Goal: Communication & Community: Answer question/provide support

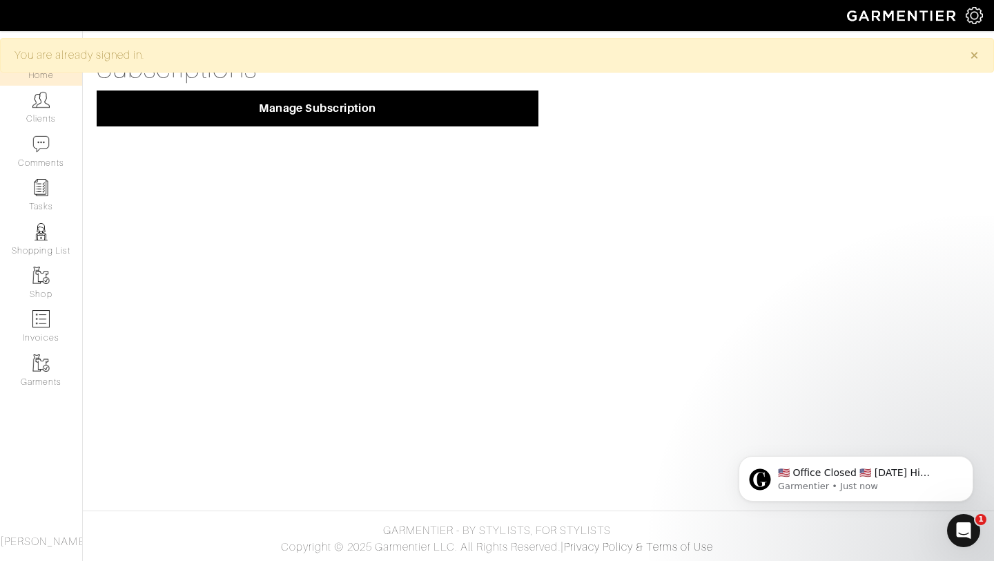
click at [43, 75] on link "Home" at bounding box center [41, 63] width 82 height 43
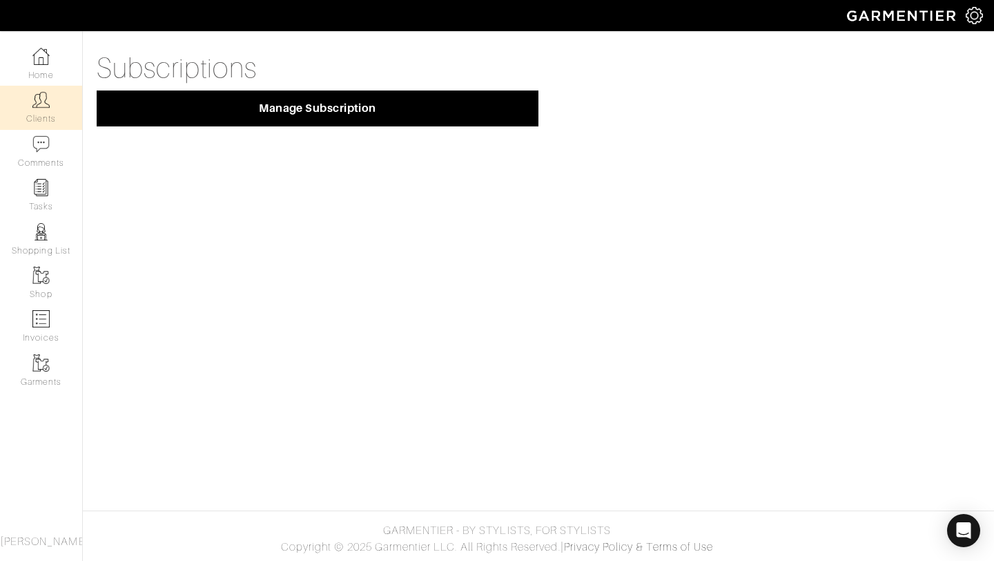
click at [43, 105] on img at bounding box center [40, 99] width 17 height 17
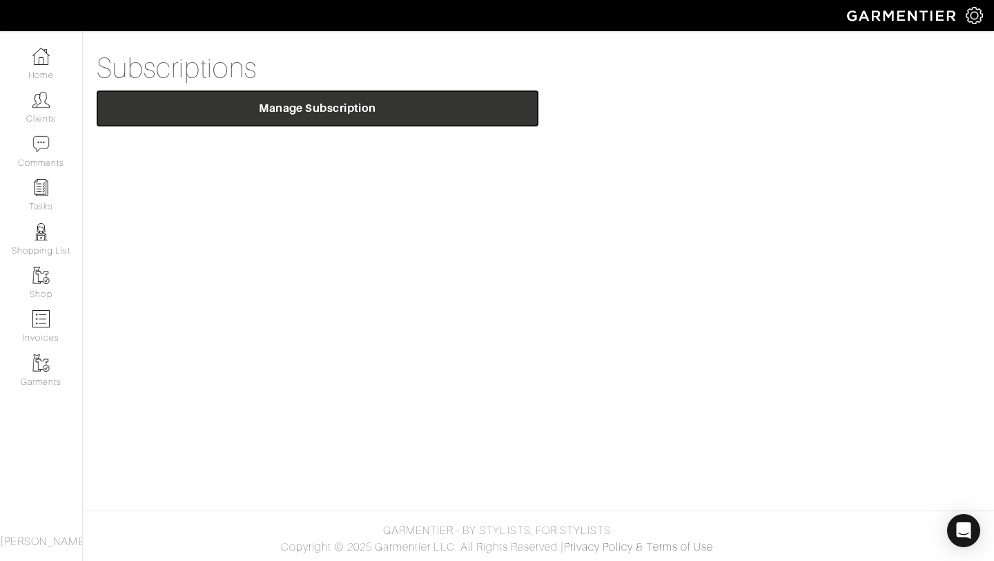
click at [186, 105] on span "Manage Subscription" at bounding box center [318, 108] width 420 height 14
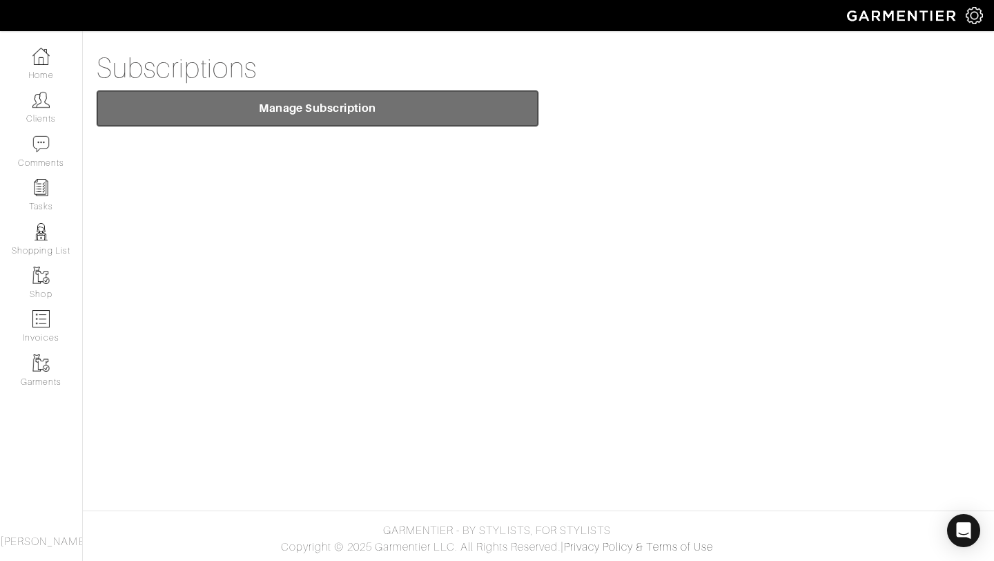
click at [225, 113] on span "Manage Subscription" at bounding box center [318, 108] width 420 height 14
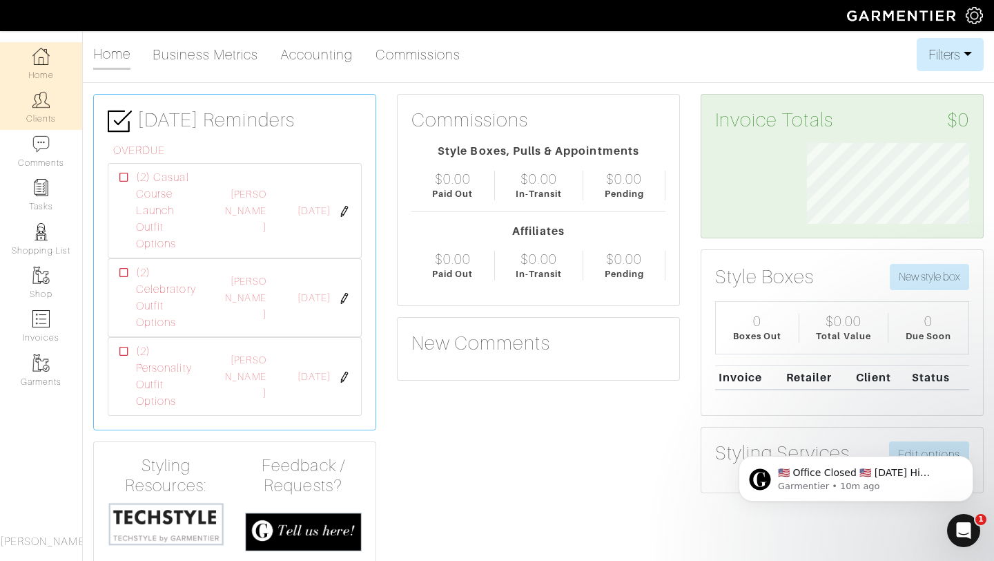
click at [52, 107] on link "Clients" at bounding box center [41, 107] width 82 height 43
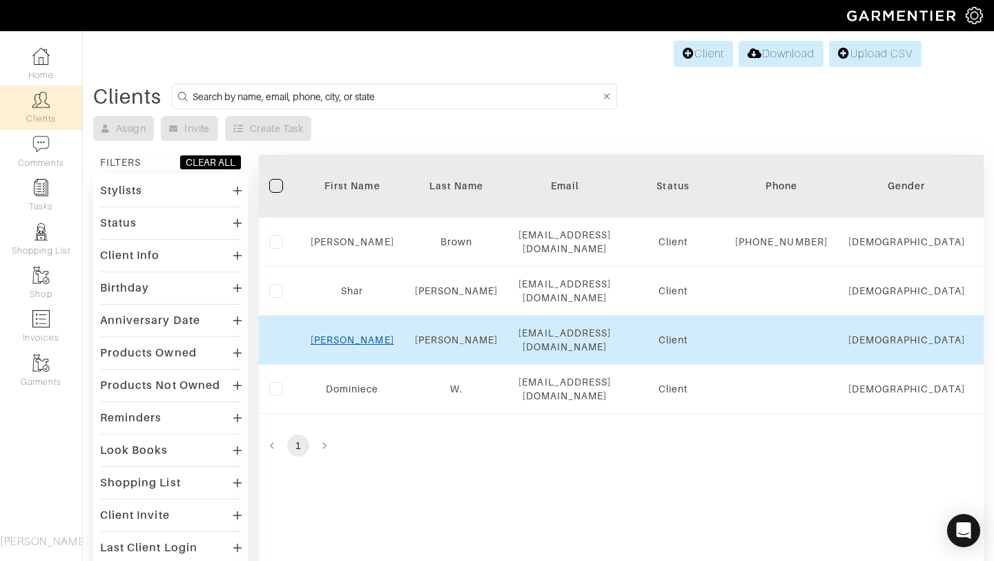
click at [353, 340] on link "Ashley" at bounding box center [353, 339] width 84 height 11
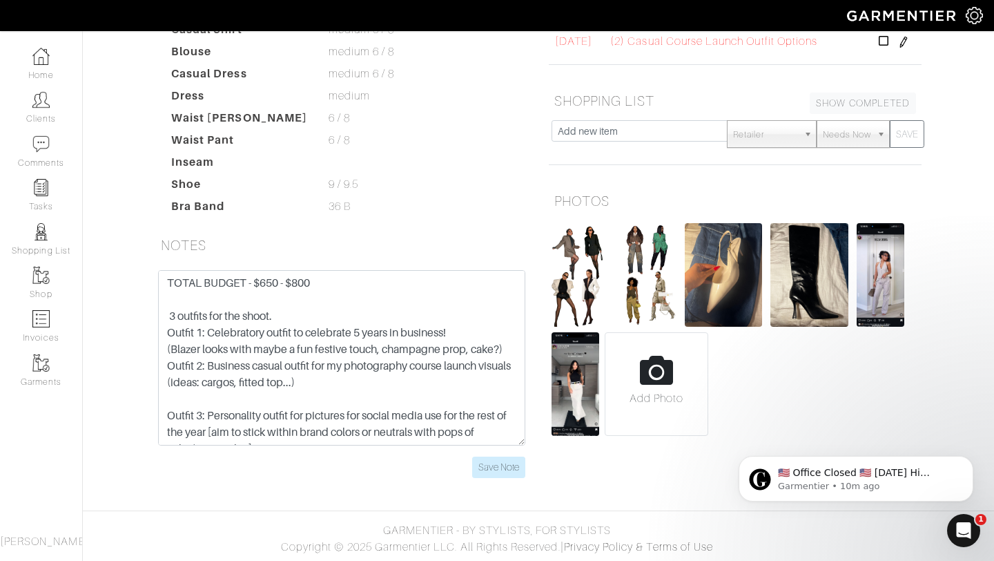
scroll to position [99, 0]
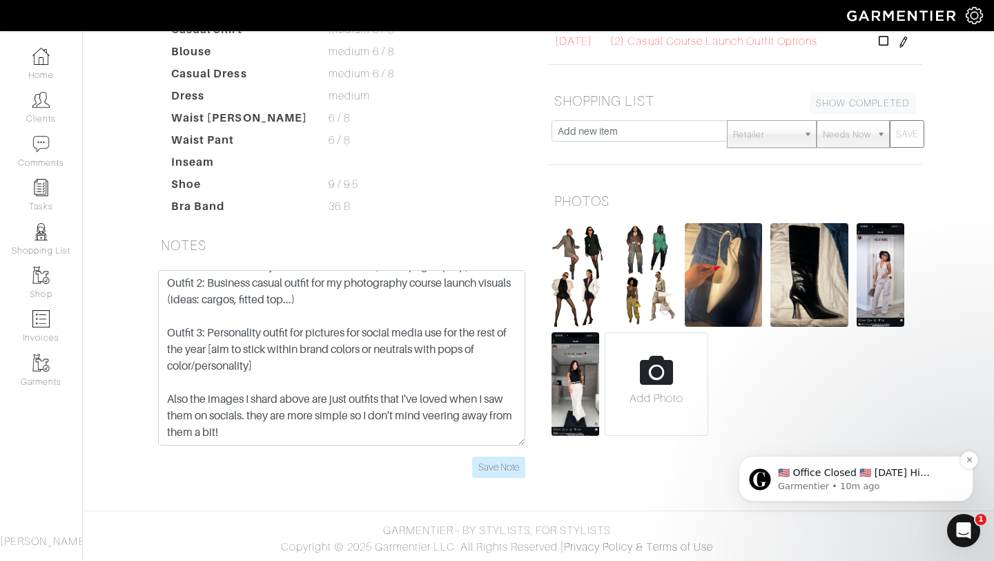
click at [817, 472] on p "​🇺🇸 Office Closed 🇺🇸 Monday Hi Sharra, In observance of Labor Day, our office w…" at bounding box center [867, 473] width 178 height 14
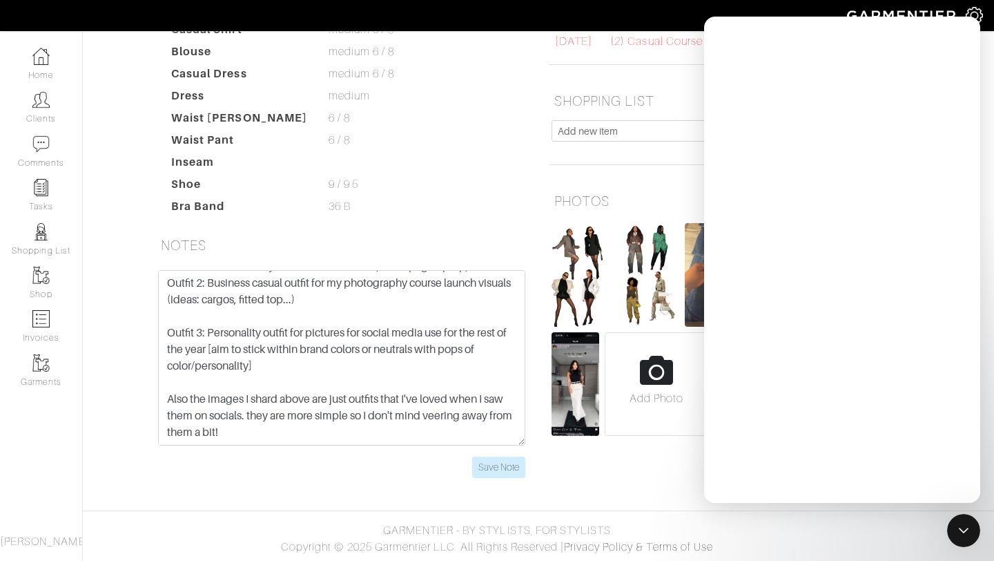
scroll to position [0, 0]
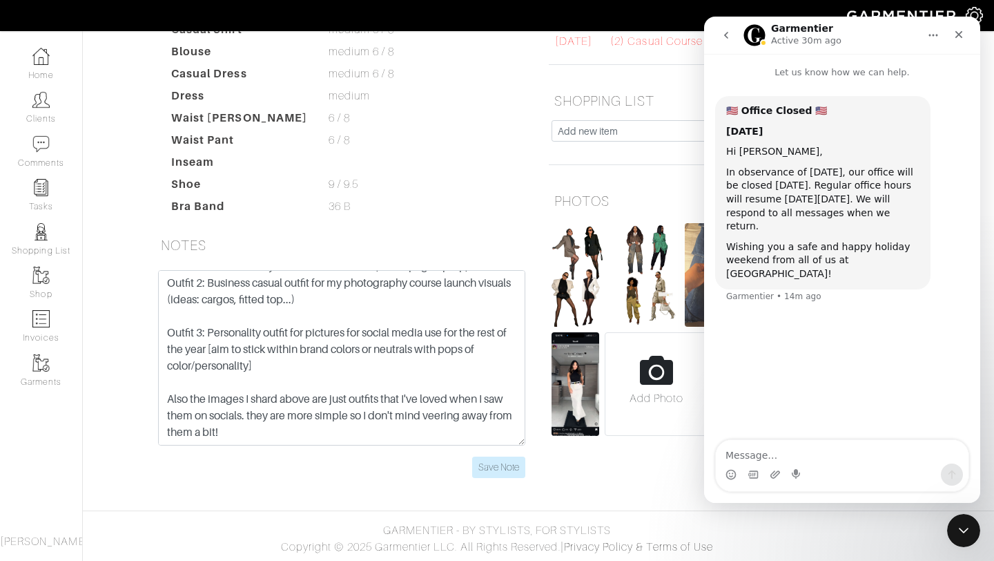
click at [824, 472] on div "Intercom messenger" at bounding box center [842, 474] width 253 height 22
click at [957, 38] on icon "Close" at bounding box center [958, 34] width 11 height 11
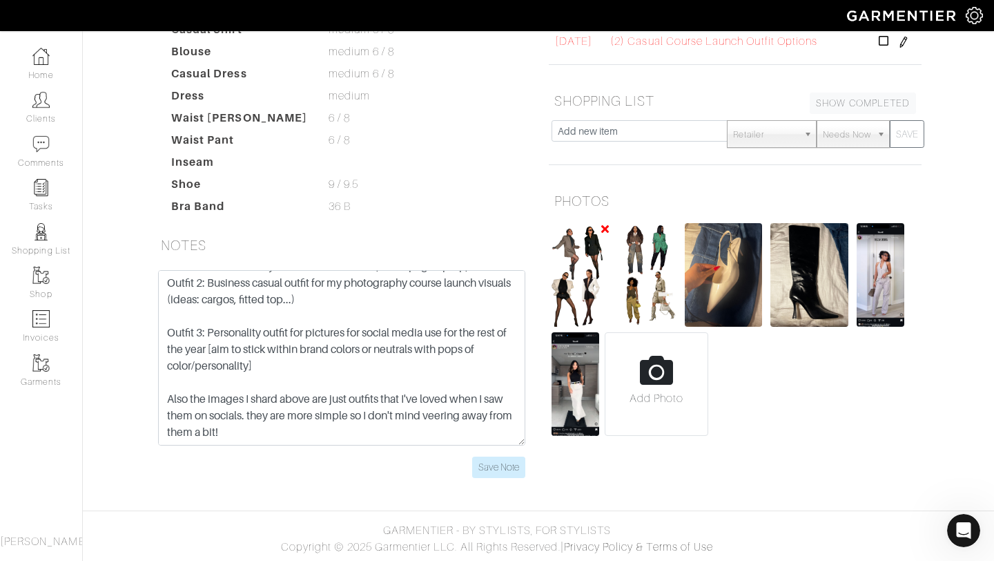
click at [599, 282] on img at bounding box center [581, 275] width 58 height 104
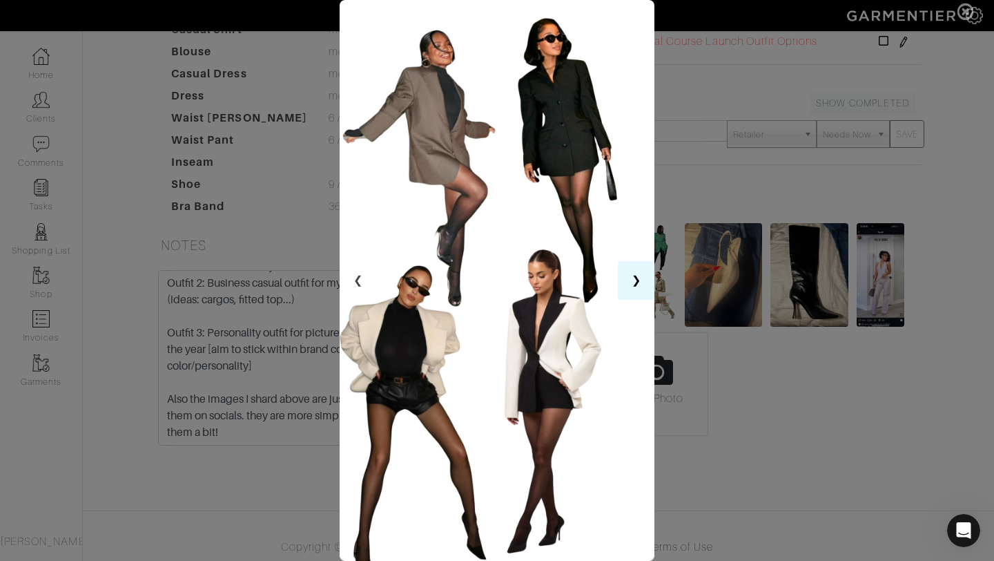
click at [638, 291] on button "❯" at bounding box center [636, 280] width 37 height 39
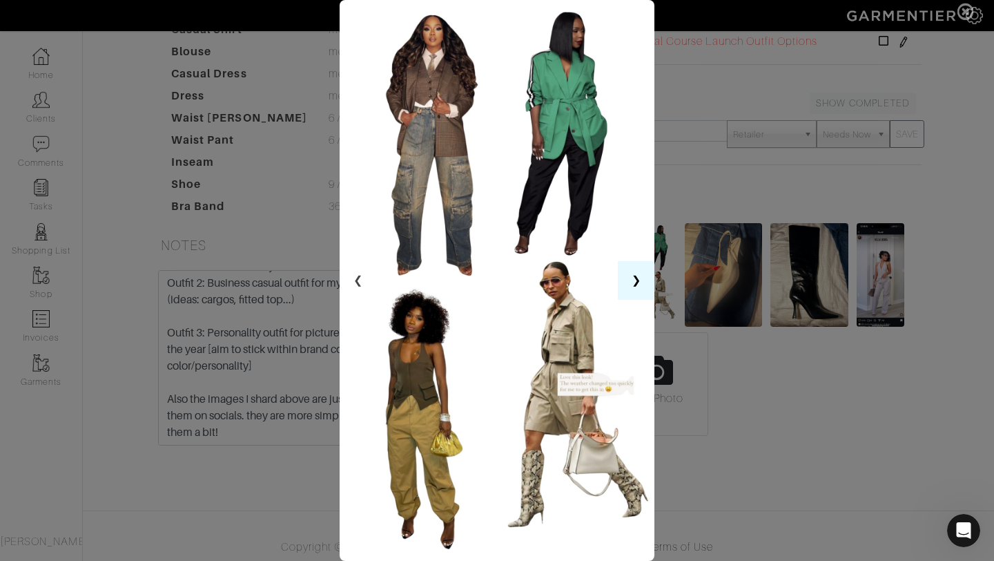
click at [634, 291] on button "❯" at bounding box center [636, 280] width 37 height 39
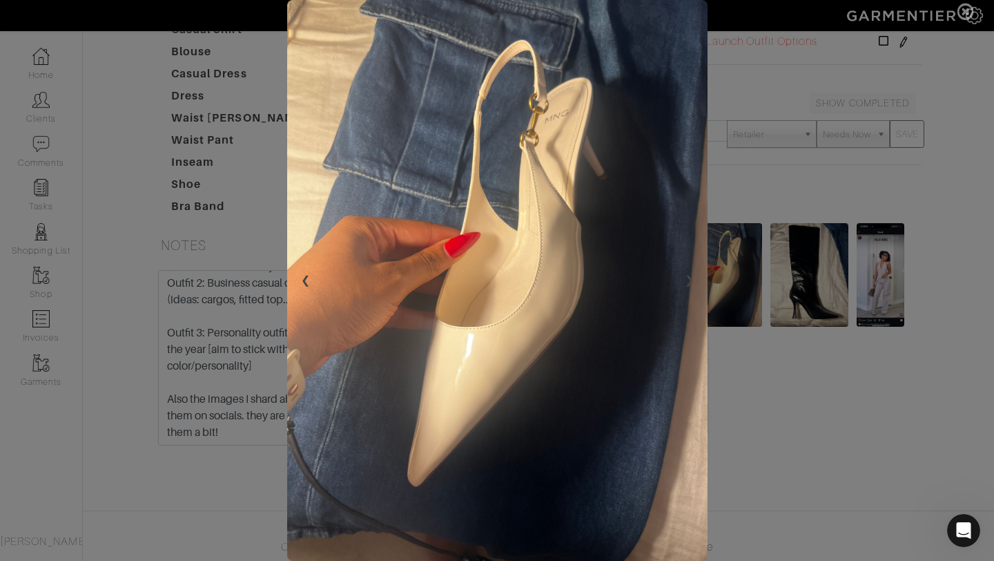
click at [634, 291] on img at bounding box center [497, 280] width 420 height 561
click at [309, 280] on button "❮" at bounding box center [305, 280] width 37 height 39
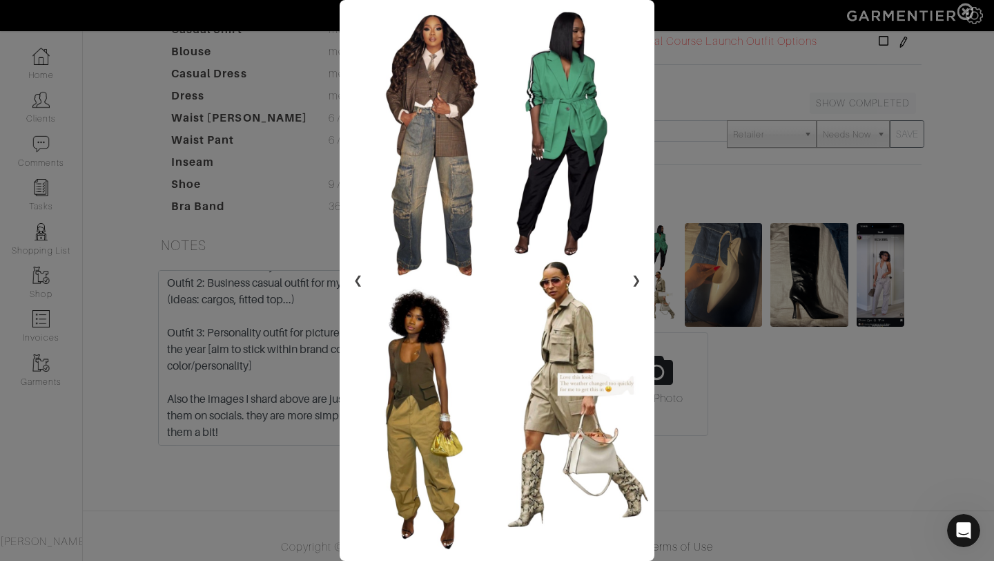
click at [309, 282] on span at bounding box center [497, 280] width 994 height 561
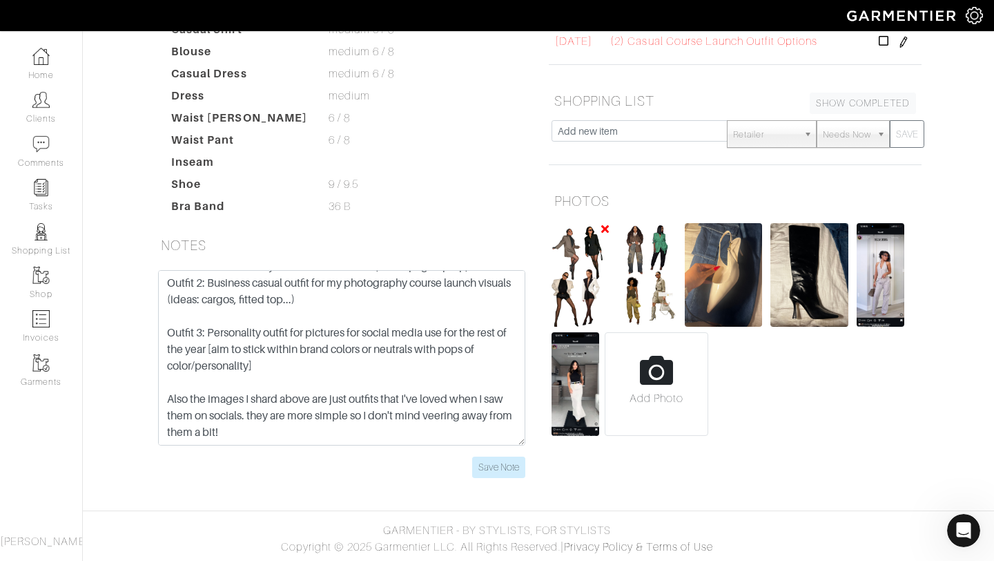
click at [591, 242] on img at bounding box center [581, 275] width 58 height 104
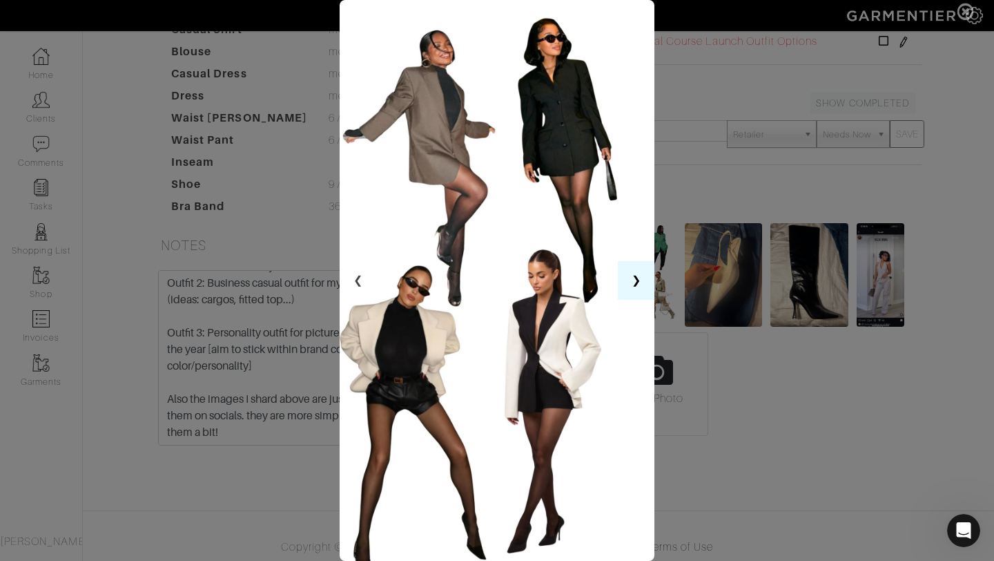
click at [636, 285] on button "❯" at bounding box center [636, 280] width 37 height 39
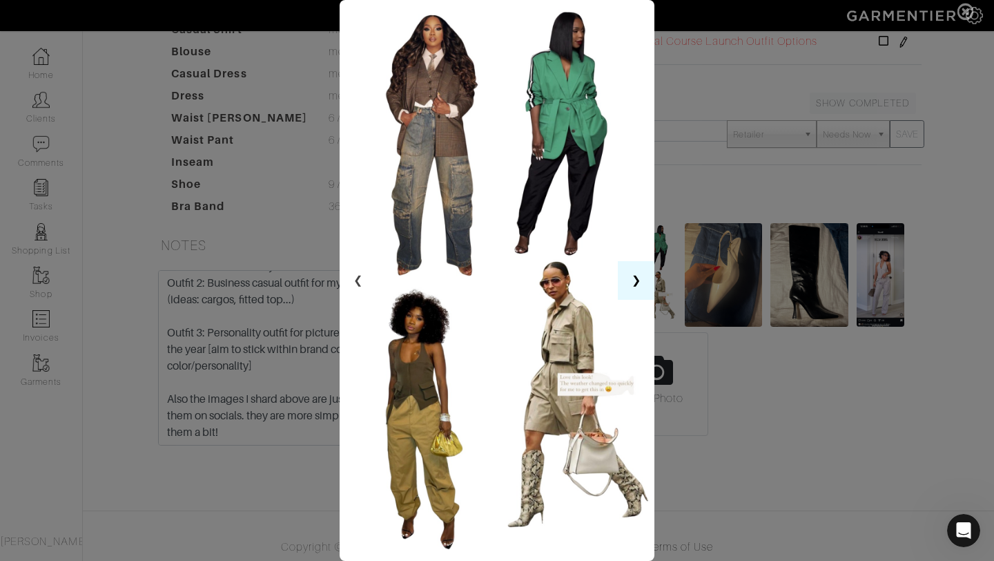
click at [636, 286] on button "❯" at bounding box center [636, 280] width 37 height 39
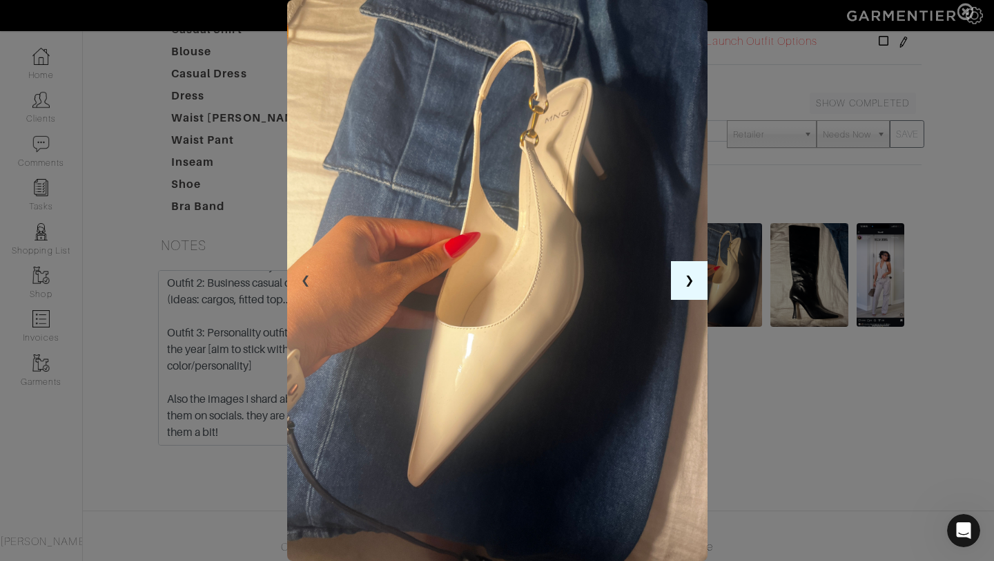
click at [706, 288] on button "❯" at bounding box center [689, 280] width 37 height 39
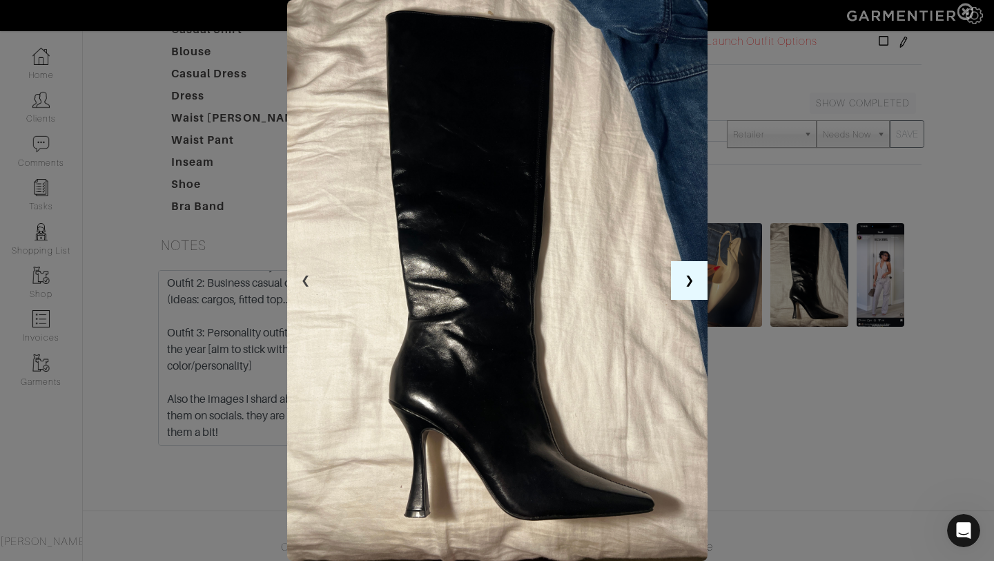
click at [693, 282] on button "❯" at bounding box center [689, 280] width 37 height 39
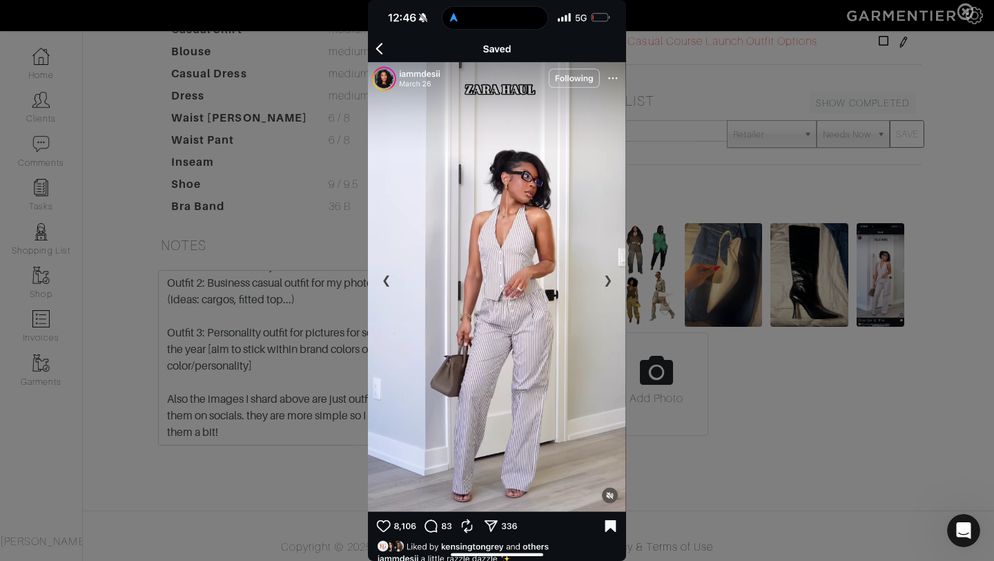
click at [693, 282] on span at bounding box center [497, 280] width 994 height 561
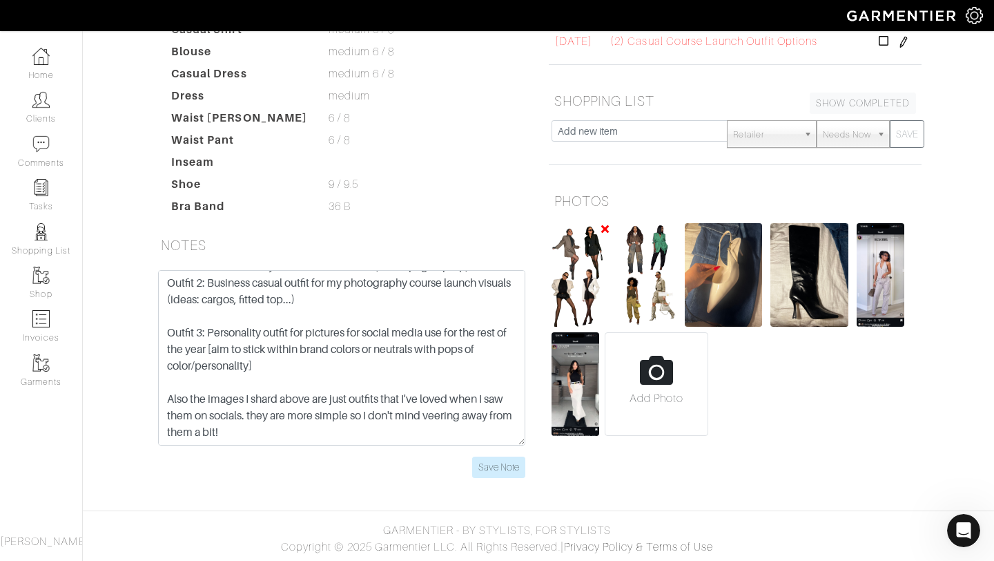
click at [599, 262] on img at bounding box center [581, 275] width 58 height 104
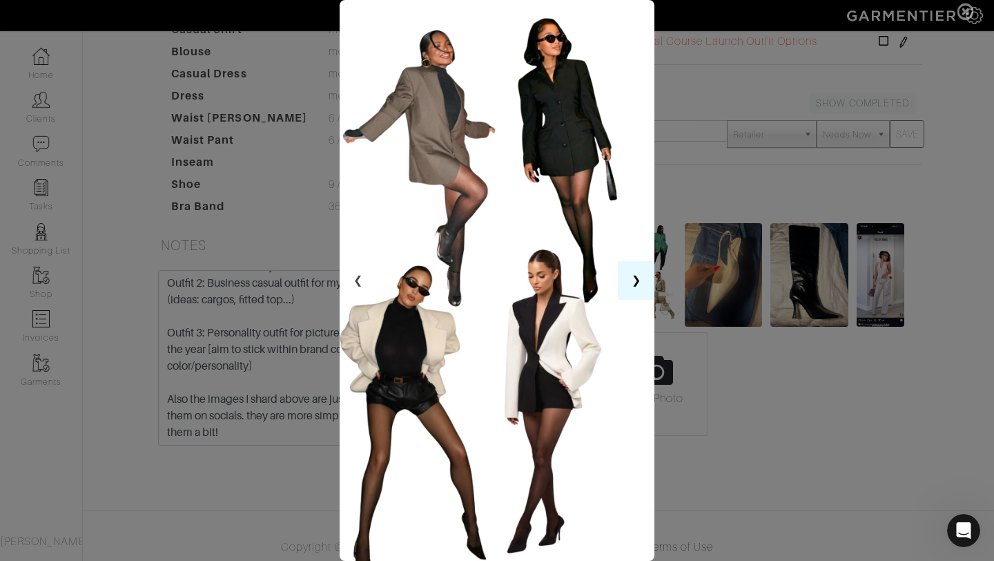
click at [637, 286] on button "❯" at bounding box center [636, 280] width 37 height 39
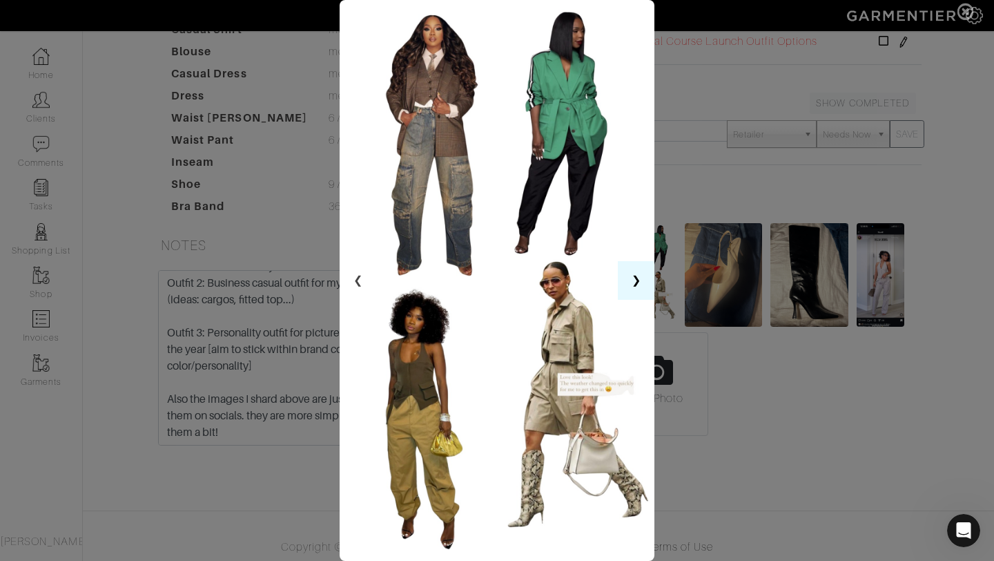
click at [637, 286] on button "❯" at bounding box center [636, 280] width 37 height 39
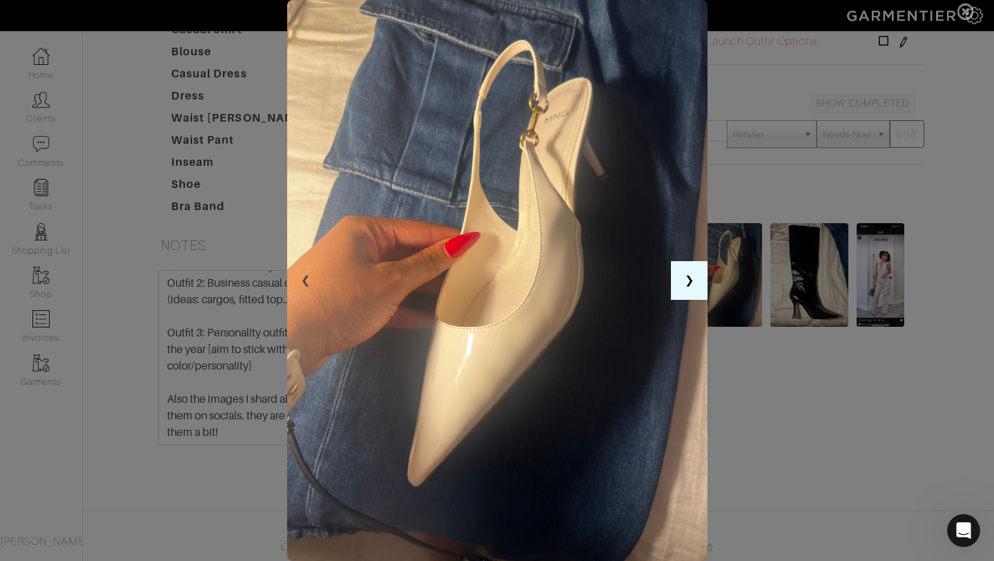
click at [637, 286] on img at bounding box center [497, 280] width 420 height 561
click at [293, 277] on button "❮" at bounding box center [305, 280] width 37 height 39
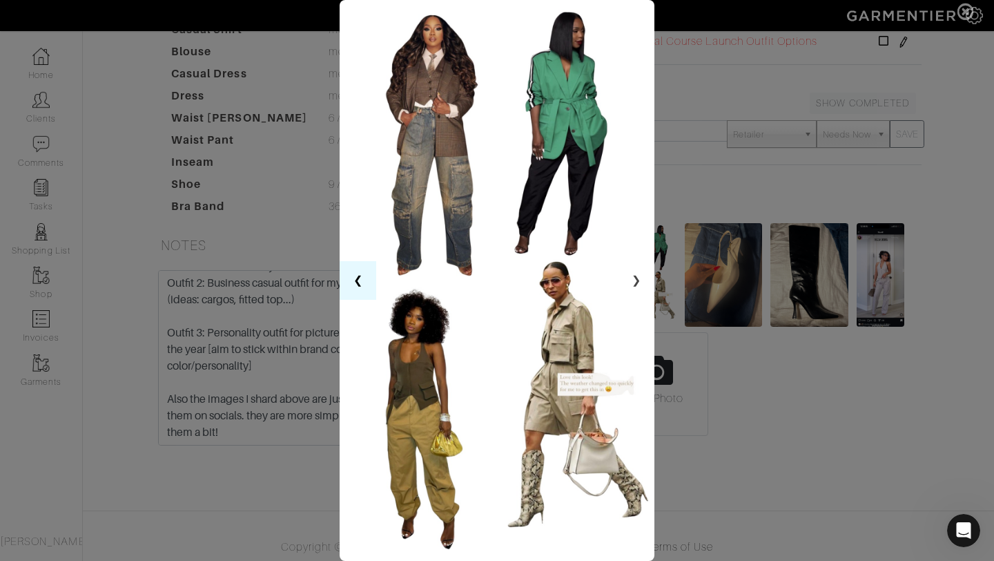
click at [356, 280] on button "❮" at bounding box center [358, 280] width 37 height 39
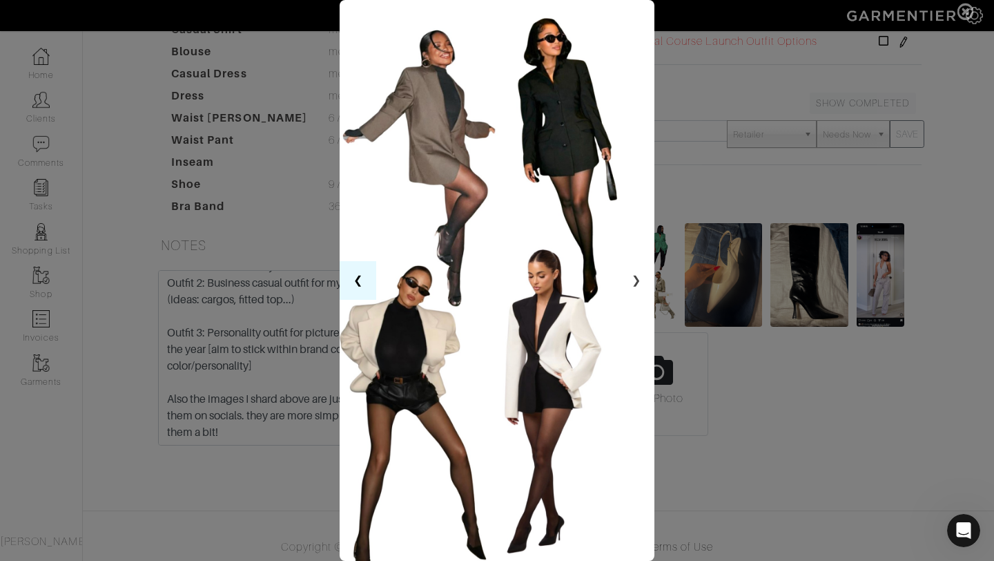
click at [351, 278] on button "❮" at bounding box center [358, 280] width 37 height 39
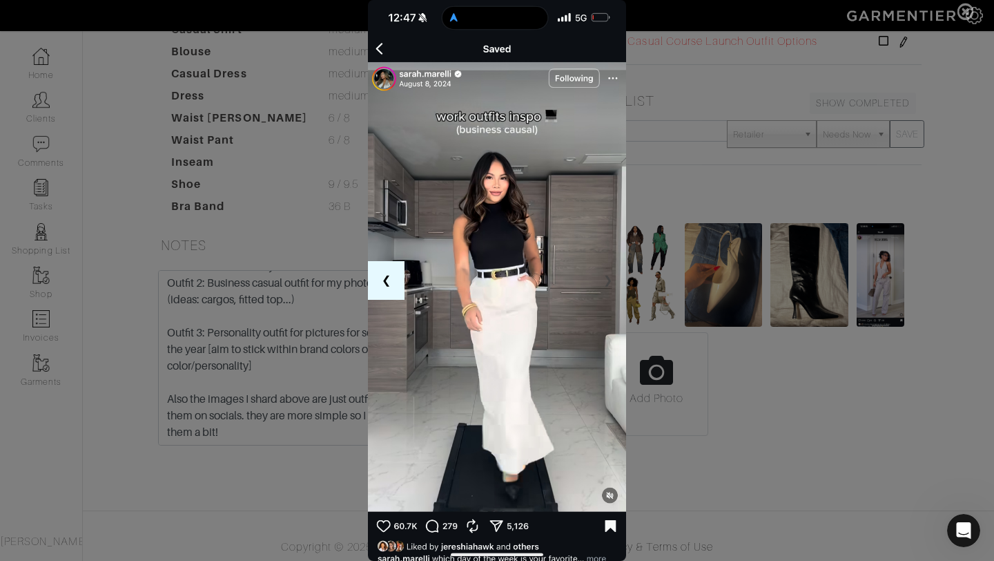
click at [380, 279] on button "❮" at bounding box center [386, 280] width 37 height 39
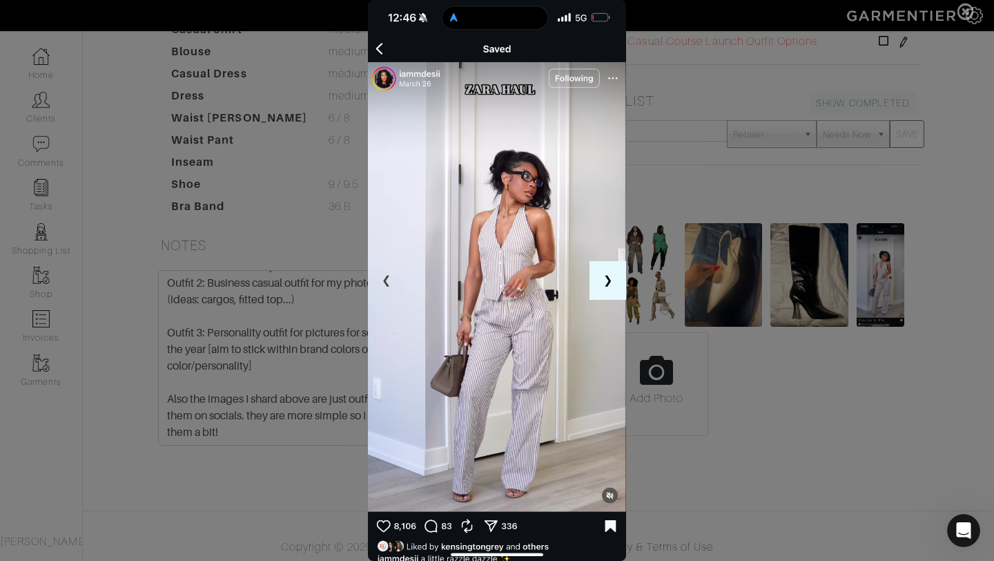
click at [607, 285] on button "❯" at bounding box center [608, 280] width 37 height 39
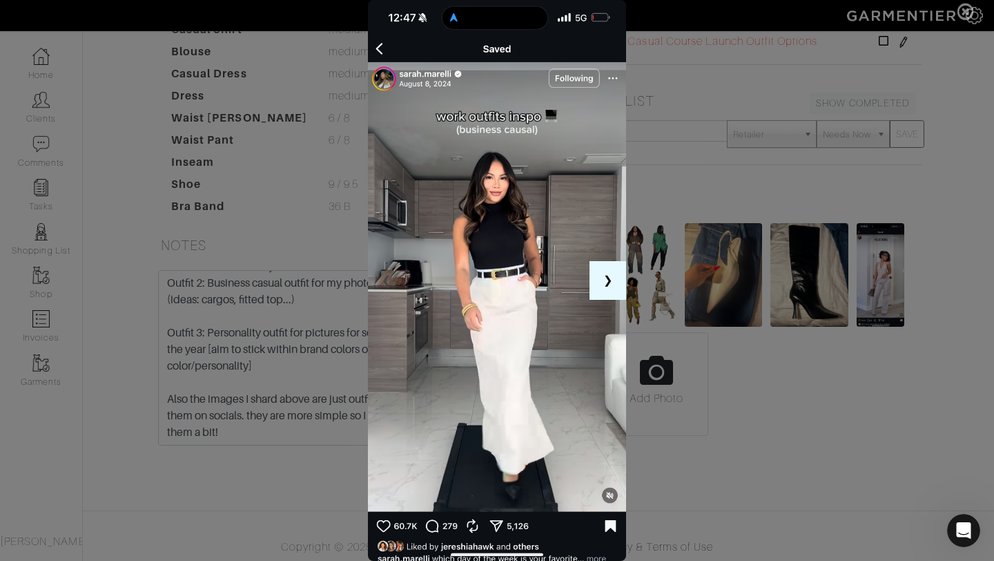
click at [607, 282] on button "❯" at bounding box center [608, 280] width 37 height 39
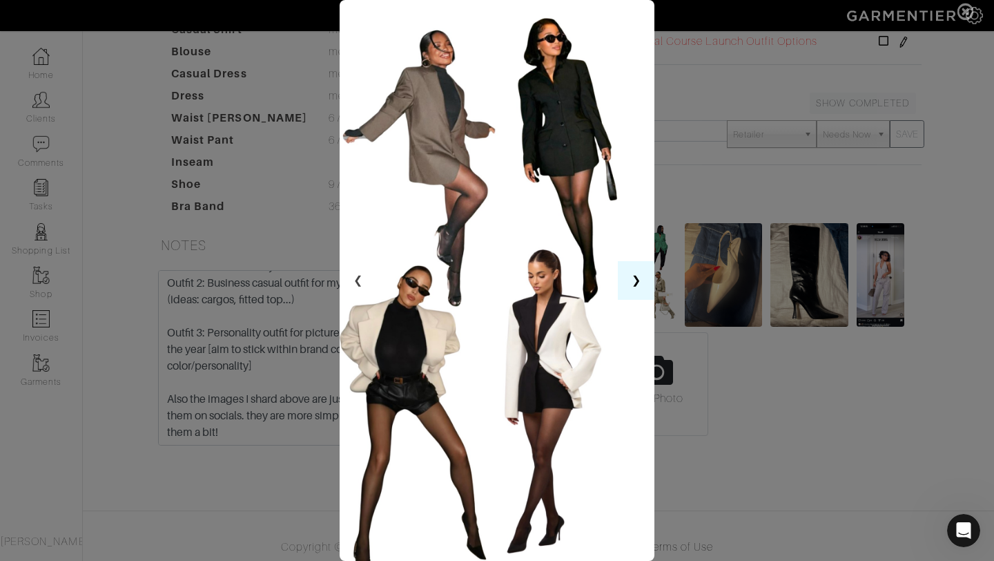
click at [632, 286] on button "❯" at bounding box center [636, 280] width 37 height 39
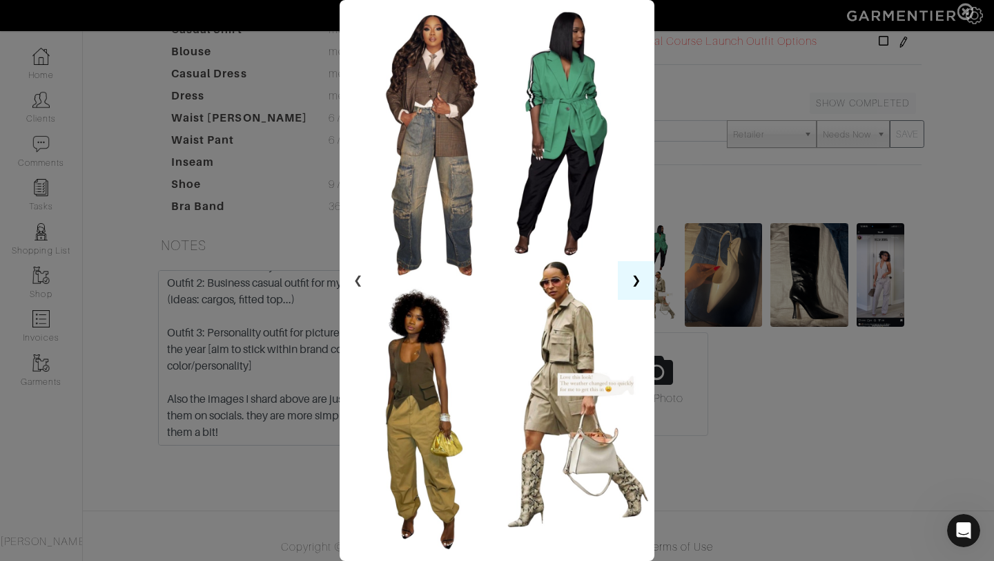
click at [630, 286] on button "❯" at bounding box center [636, 280] width 37 height 39
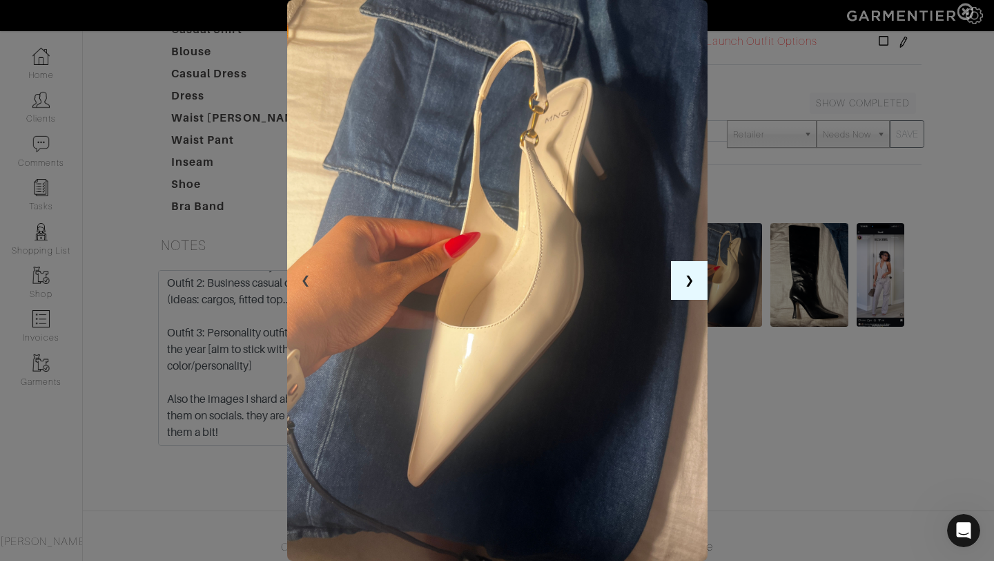
click at [630, 286] on img at bounding box center [497, 280] width 420 height 561
click at [701, 287] on button "❯" at bounding box center [689, 280] width 37 height 39
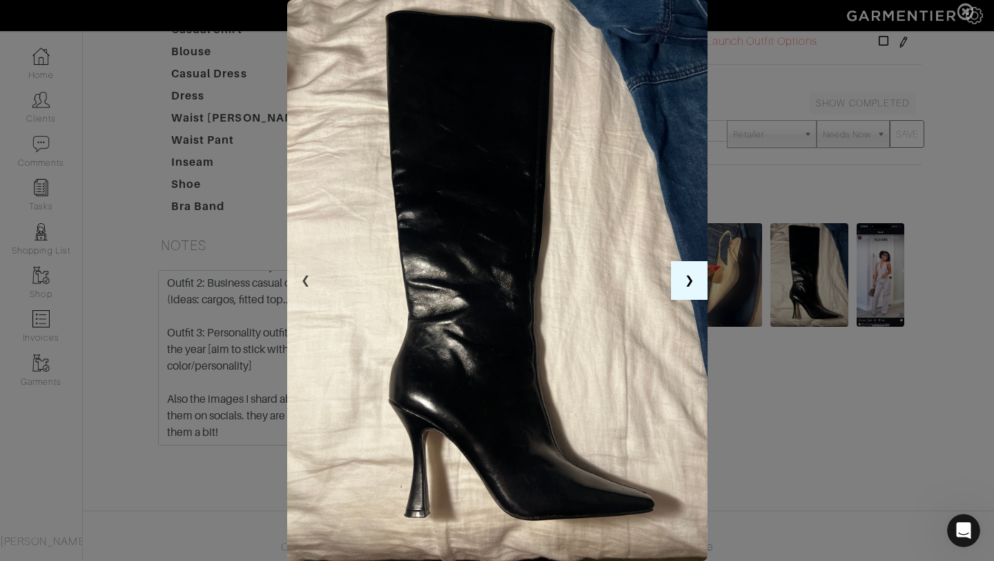
click at [702, 287] on button "❯" at bounding box center [689, 280] width 37 height 39
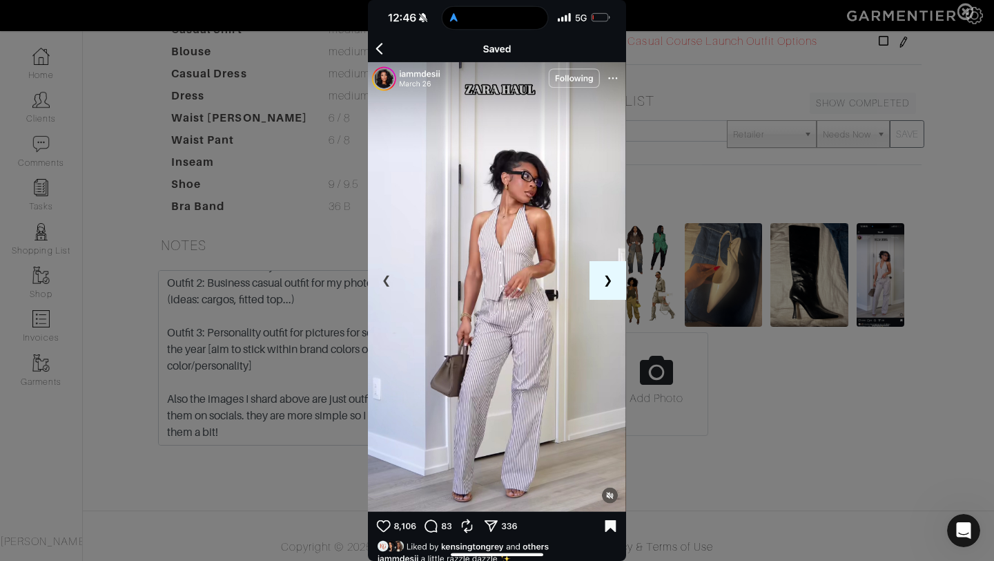
click at [702, 287] on span at bounding box center [497, 280] width 994 height 561
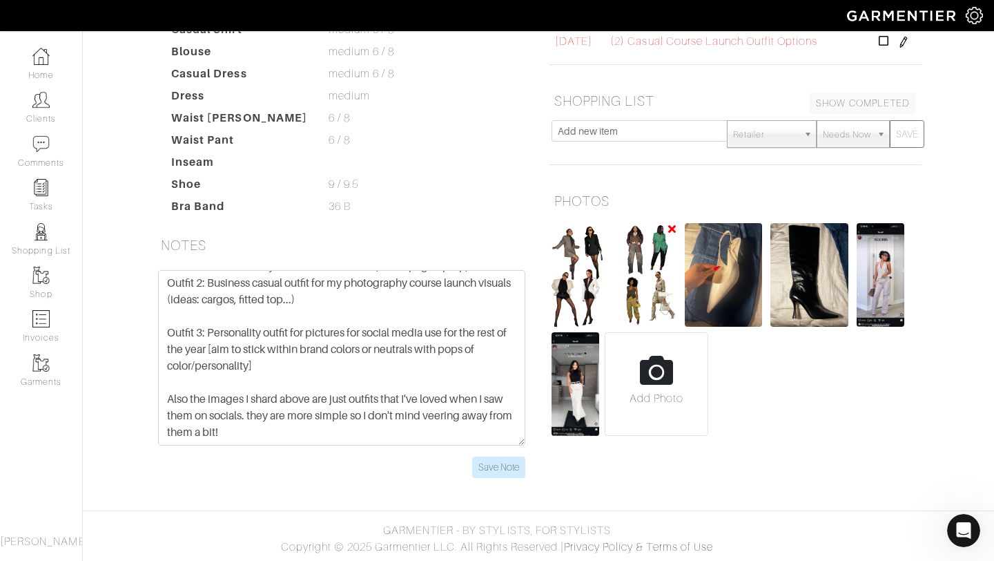
click at [666, 281] on img at bounding box center [647, 275] width 58 height 104
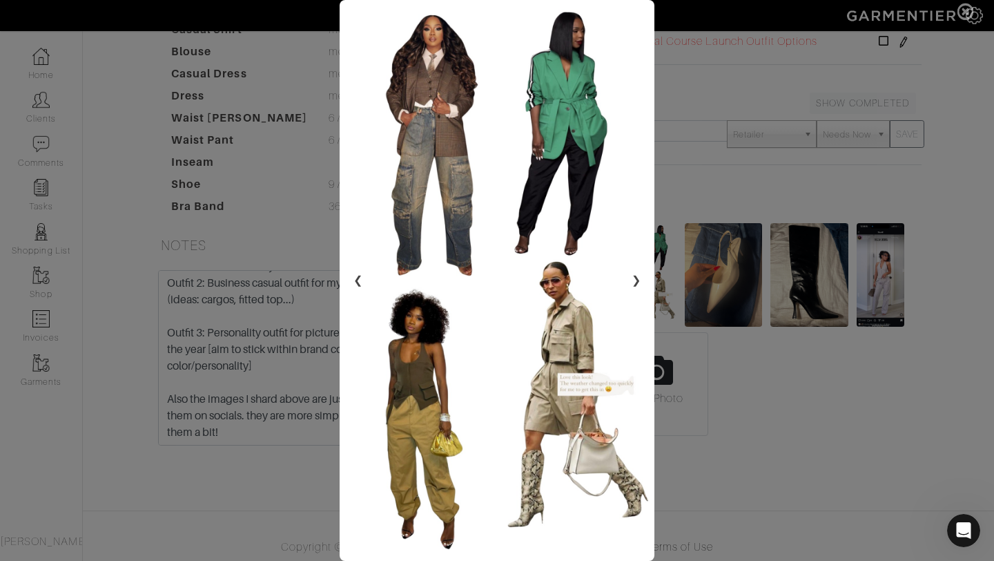
click at [617, 283] on img at bounding box center [498, 280] width 316 height 561
click at [633, 283] on button "❯" at bounding box center [636, 280] width 37 height 39
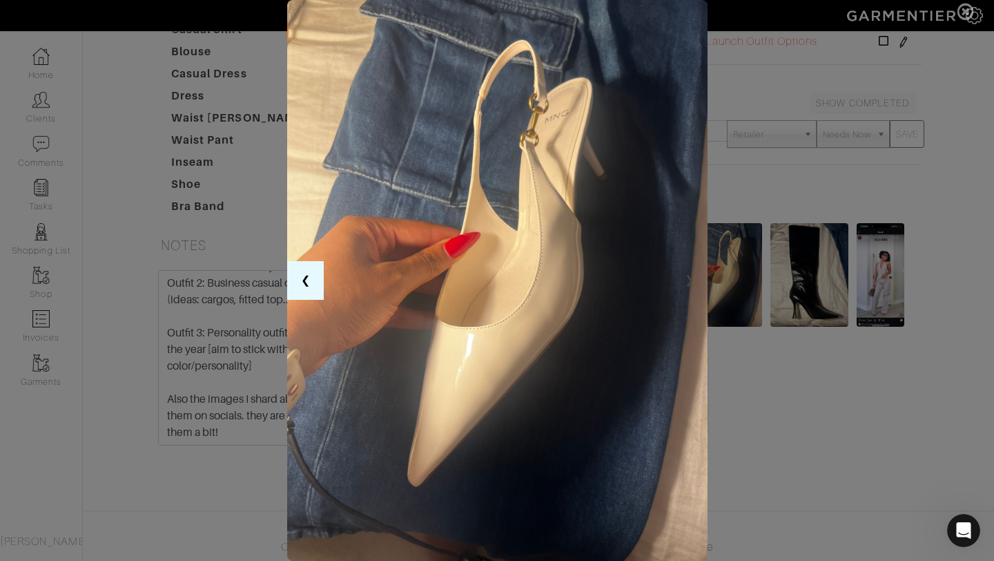
click at [307, 282] on button "❮" at bounding box center [305, 280] width 37 height 39
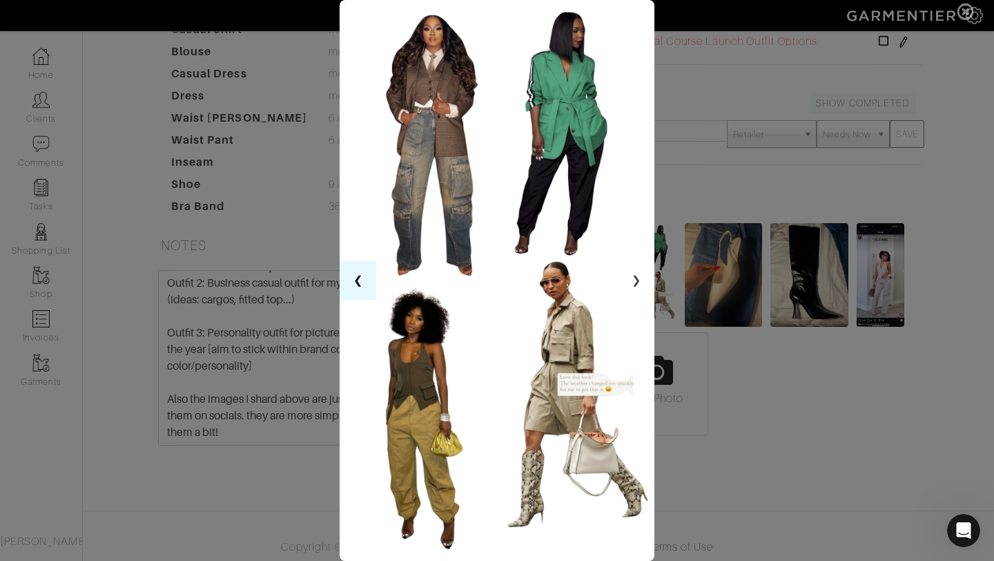
click at [360, 274] on button "❮" at bounding box center [358, 280] width 37 height 39
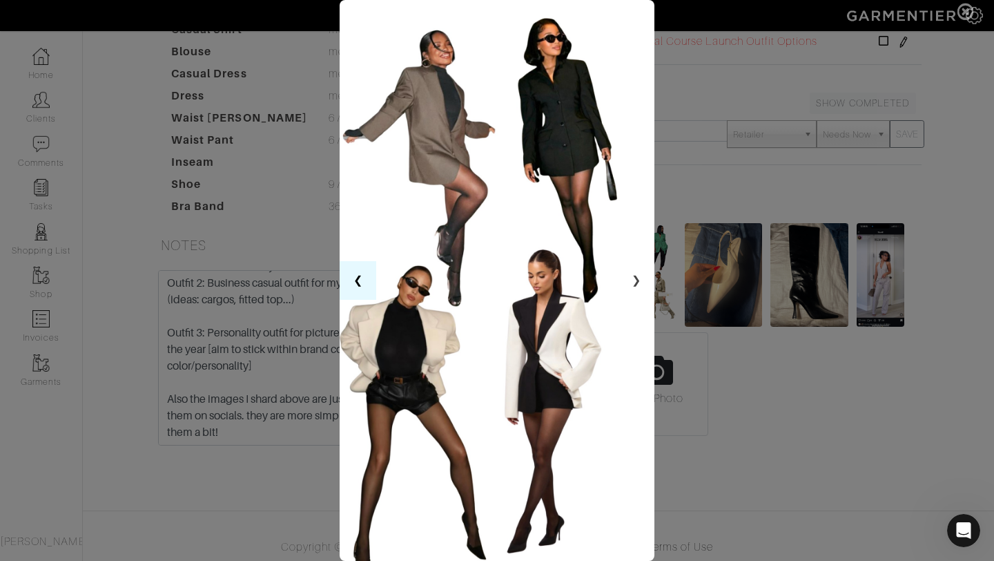
click at [361, 272] on button "❮" at bounding box center [358, 280] width 37 height 39
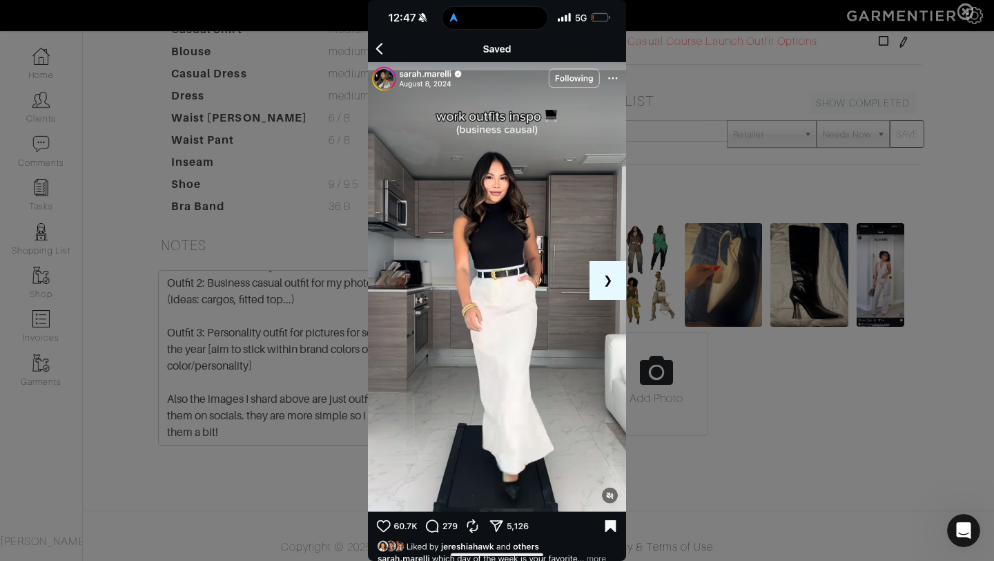
click at [618, 296] on button "❯" at bounding box center [608, 280] width 37 height 39
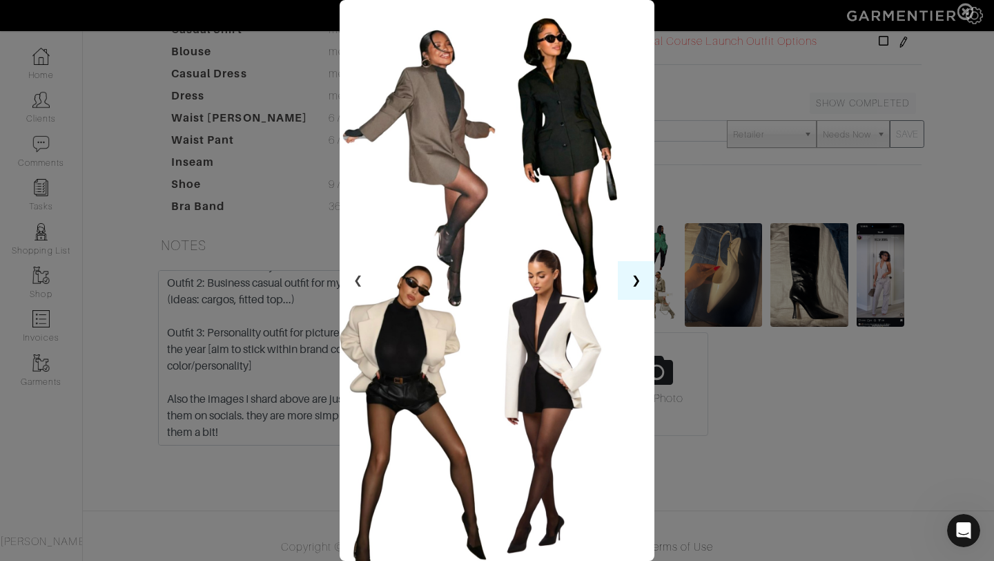
click at [635, 277] on button "❯" at bounding box center [636, 280] width 37 height 39
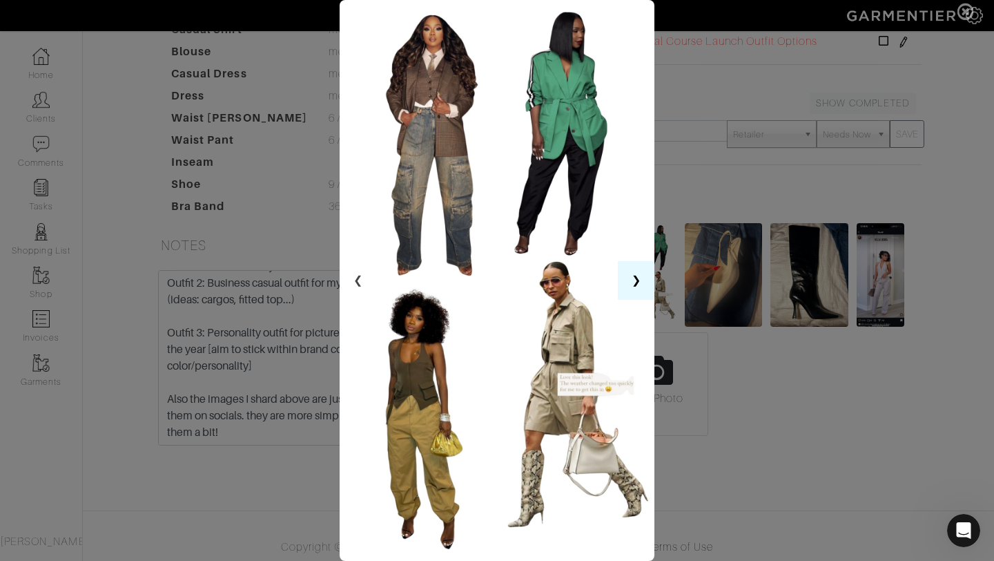
click at [635, 277] on button "❯" at bounding box center [636, 280] width 37 height 39
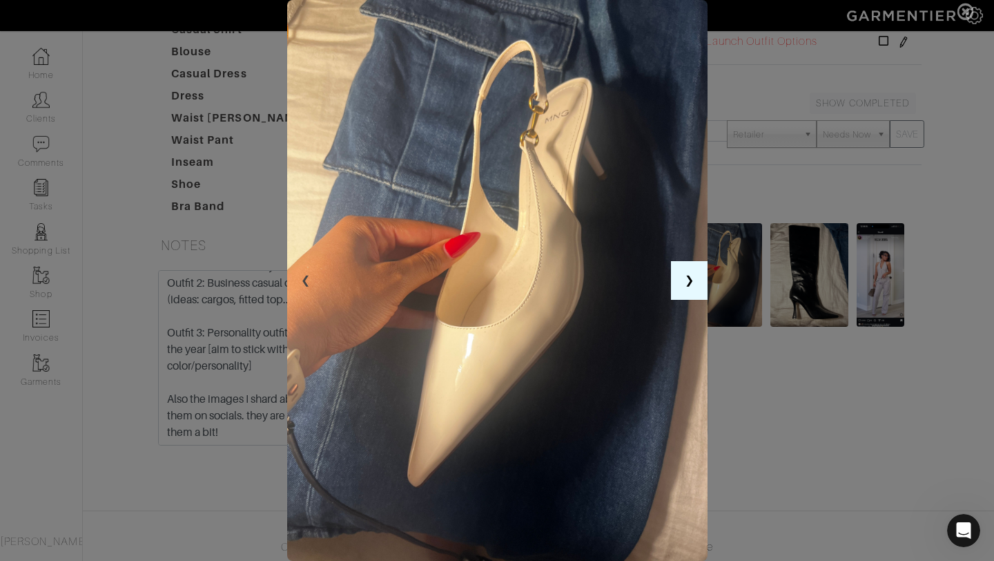
click at [635, 277] on img at bounding box center [497, 280] width 420 height 561
click at [307, 275] on button "❮" at bounding box center [305, 280] width 37 height 39
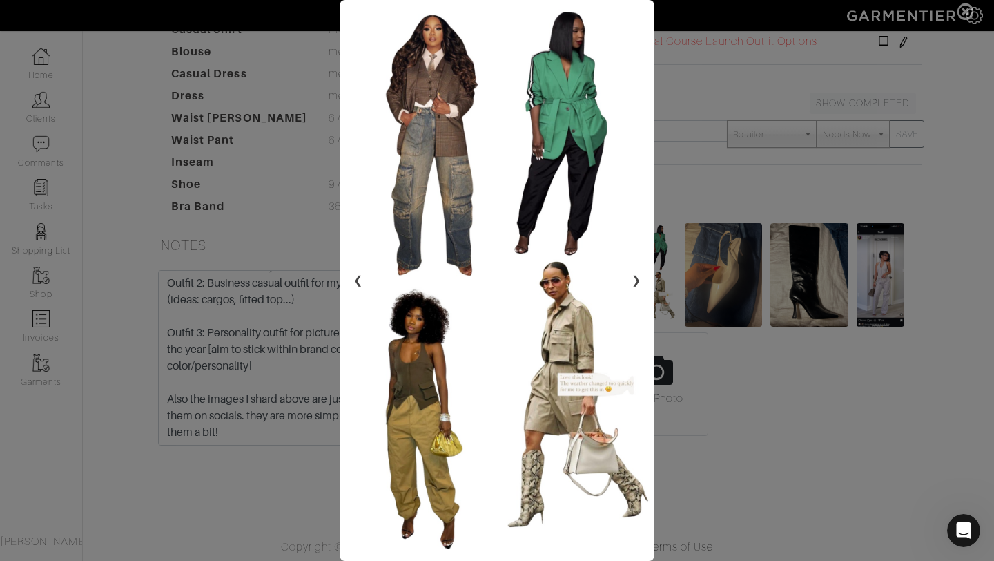
click at [307, 275] on span at bounding box center [497, 280] width 994 height 561
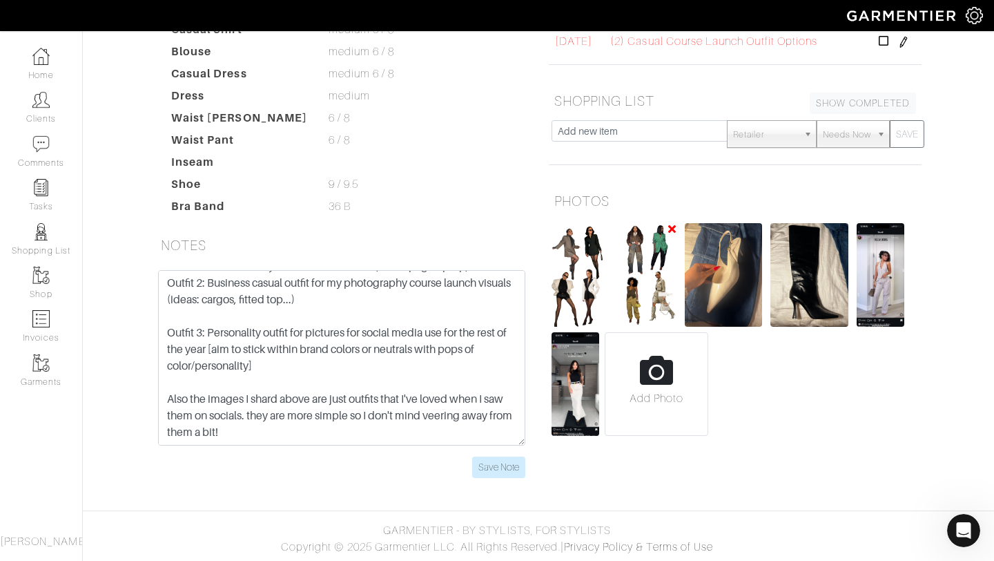
click at [649, 253] on img at bounding box center [647, 275] width 58 height 104
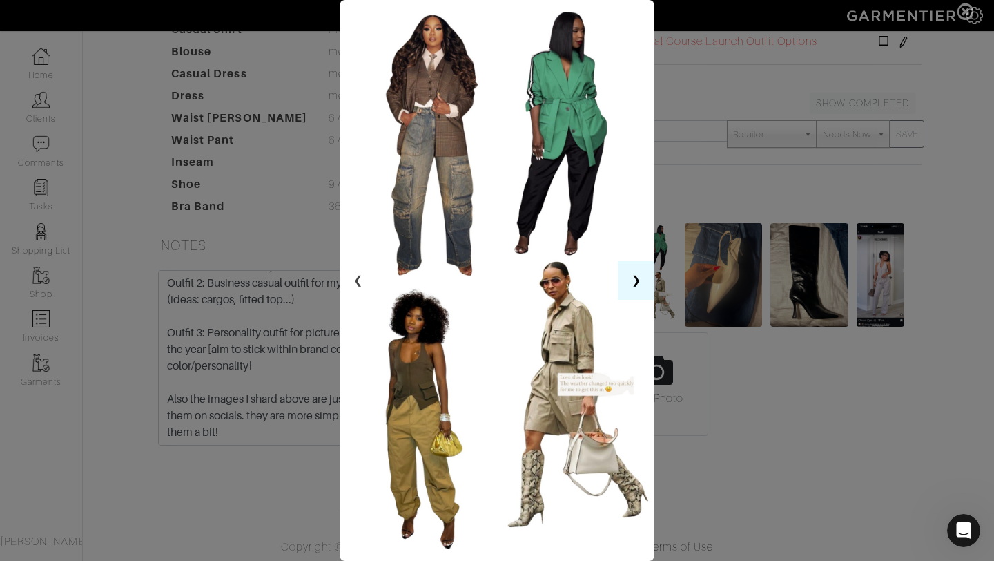
click at [647, 282] on button "❯" at bounding box center [636, 280] width 37 height 39
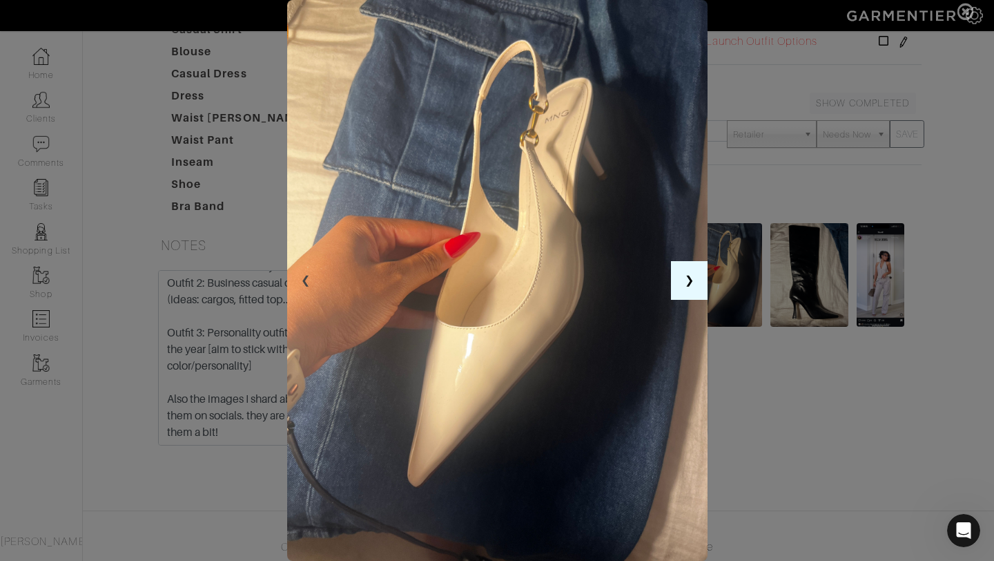
click at [699, 267] on button "❯" at bounding box center [689, 280] width 37 height 39
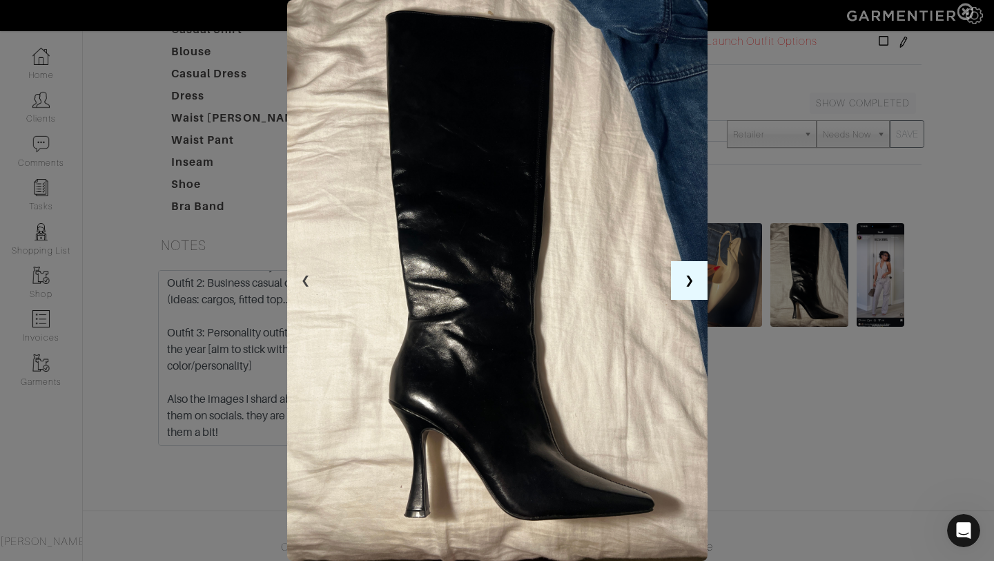
click at [700, 267] on button "❯" at bounding box center [689, 280] width 37 height 39
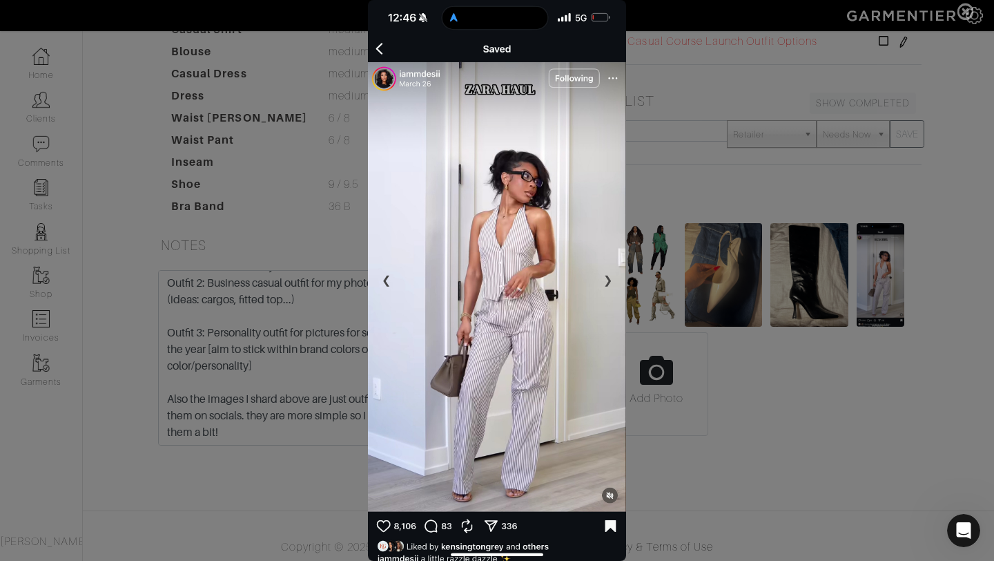
click at [737, 303] on span at bounding box center [497, 280] width 994 height 561
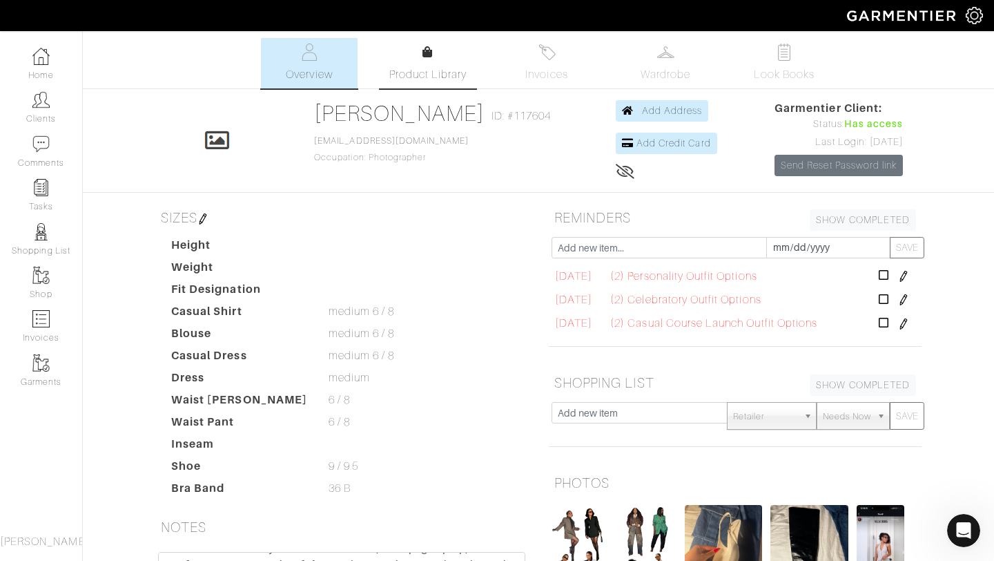
click at [453, 64] on link "Product Library" at bounding box center [428, 63] width 97 height 39
click at [626, 67] on link "Wardrobe" at bounding box center [665, 63] width 97 height 50
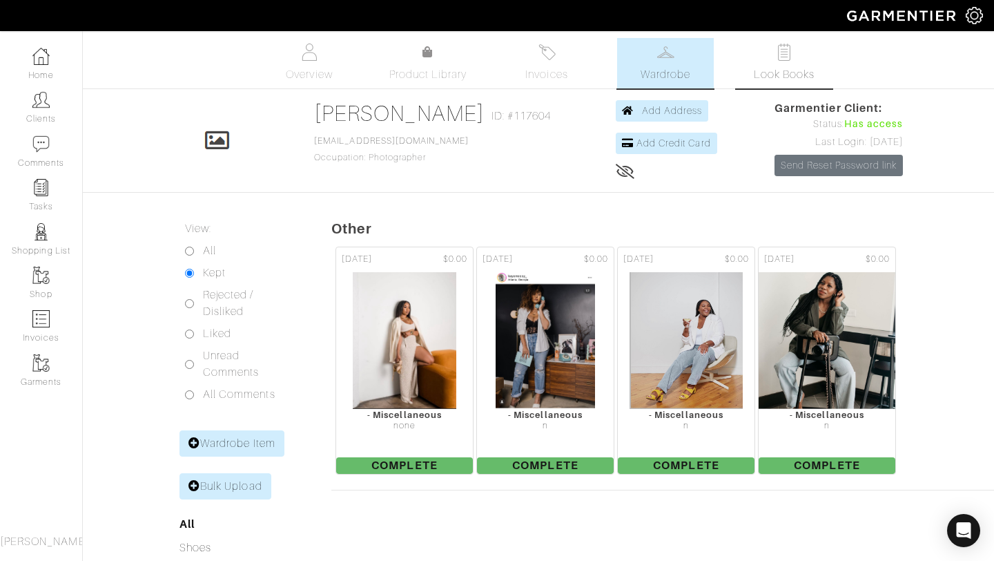
click at [786, 59] on img at bounding box center [784, 51] width 17 height 17
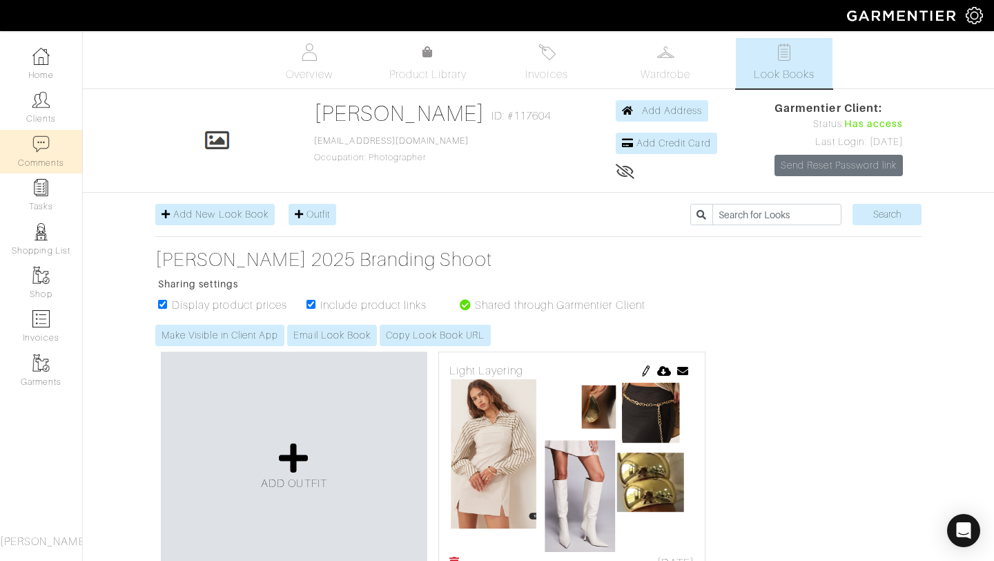
click at [51, 152] on link "Comments" at bounding box center [41, 151] width 82 height 43
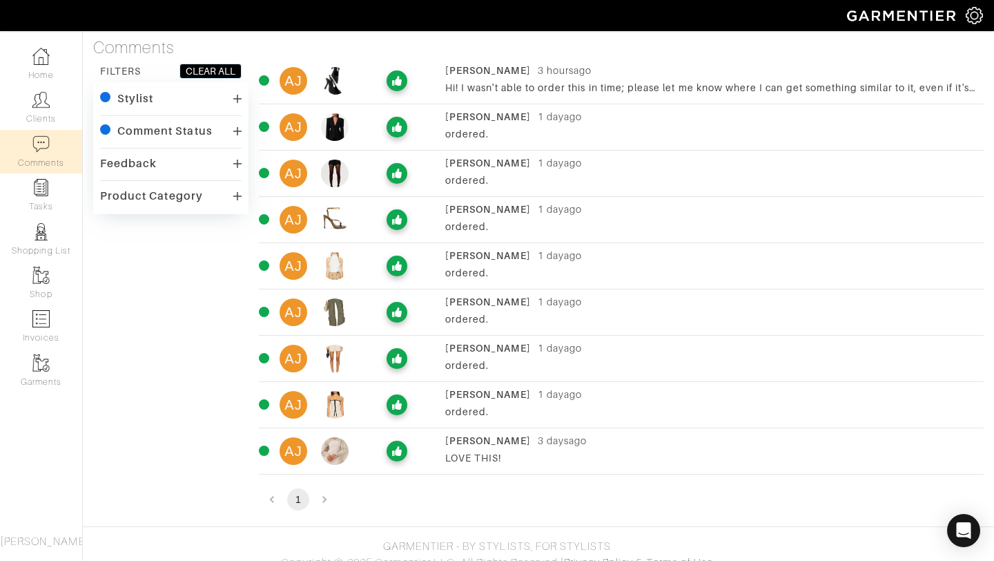
click at [432, 88] on div "AJ Ashley Jean 3 hours ago Hi! I wasn't able to order this in time; please let …" at bounding box center [621, 81] width 725 height 35
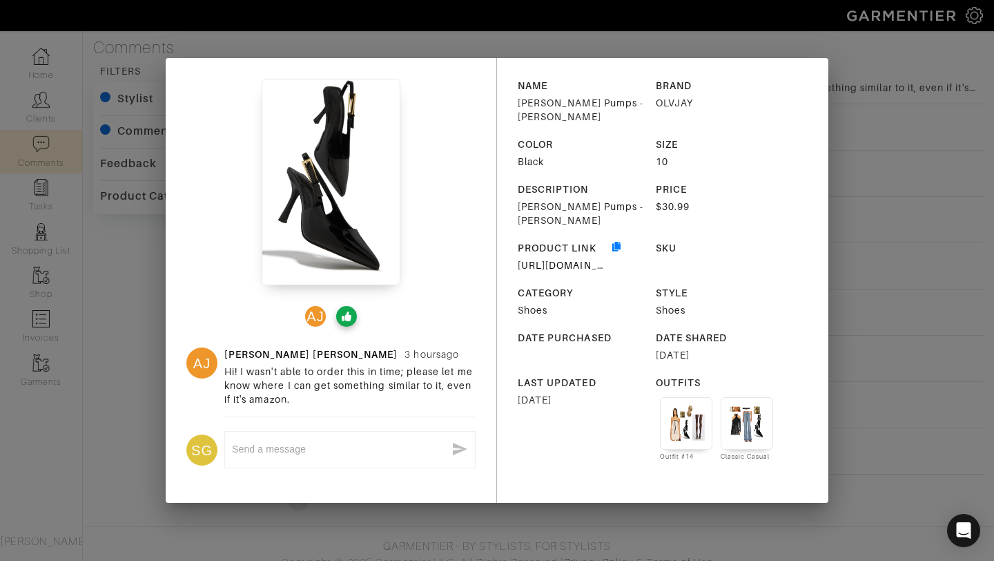
click at [864, 120] on div "AJ AJ Ashley Jean 3 hours ago Hi! I wasn't able to order this in time; please l…" at bounding box center [497, 280] width 994 height 561
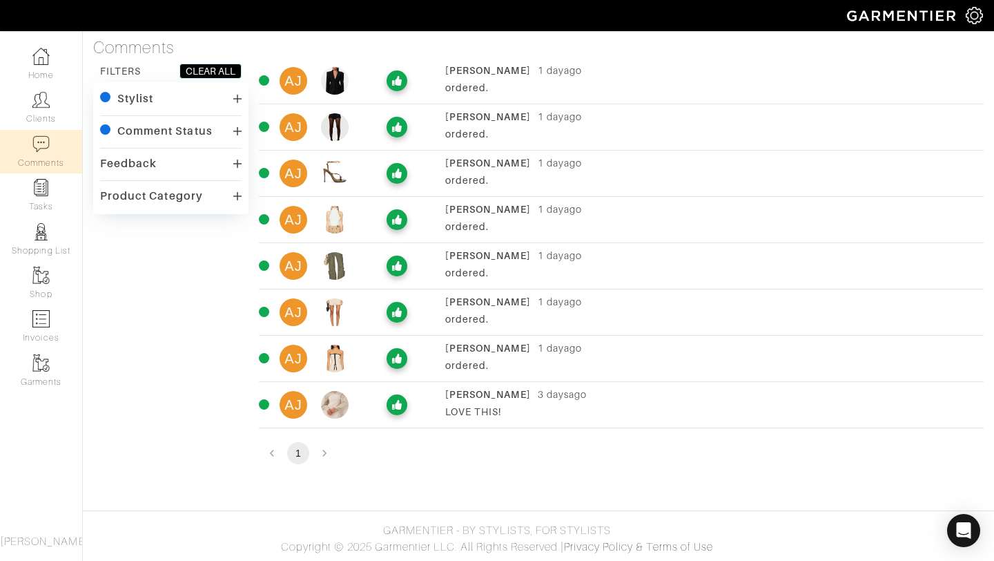
click at [324, 452] on li "pagination navigation" at bounding box center [324, 453] width 26 height 22
click at [420, 183] on div at bounding box center [396, 173] width 69 height 21
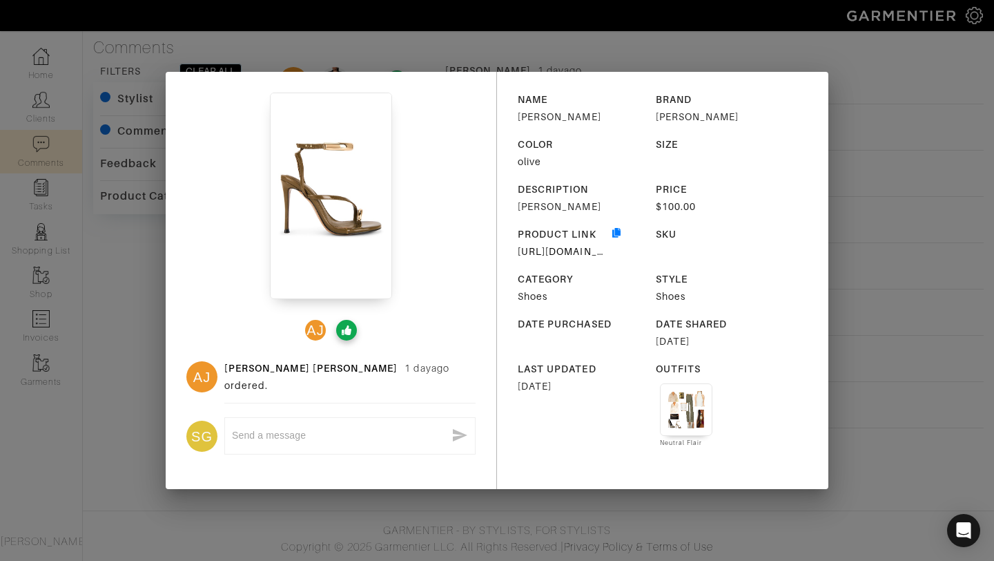
click at [885, 168] on div "AJ AJ Ashley Jean 1 day ago ordered. SG x NAME Tia Sandal BRAND Steve Madden CO…" at bounding box center [497, 280] width 994 height 561
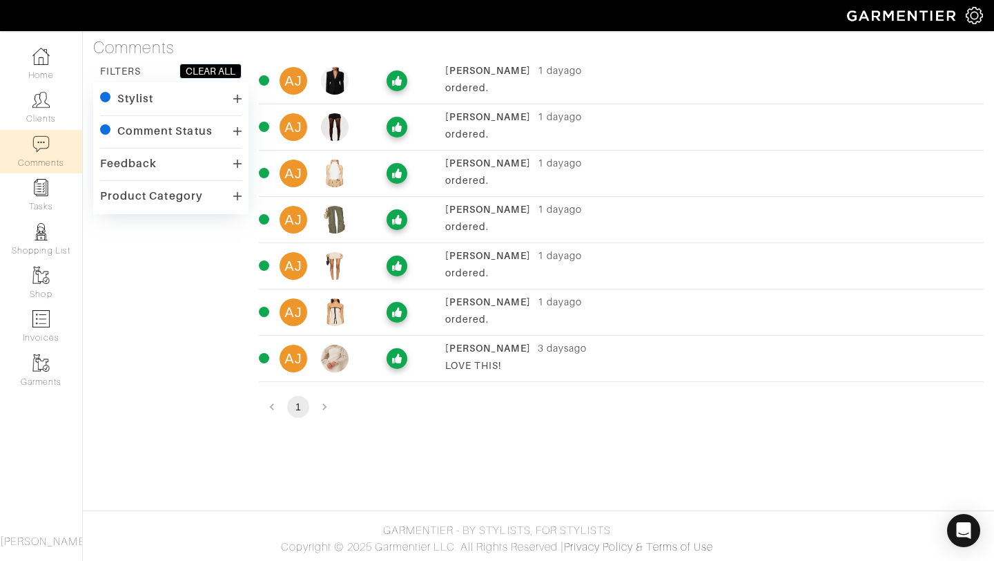
click at [639, 120] on div "Ashley Jean 1 day ago" at bounding box center [711, 117] width 532 height 14
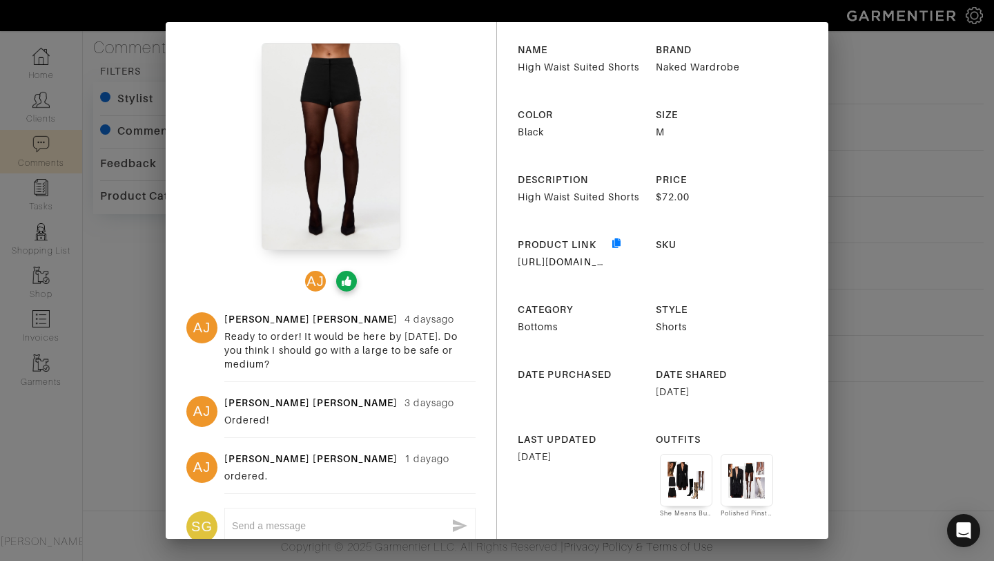
click at [847, 159] on div "AJ AJ Ashley Jean 4 days ago Ready to order! It would be here by Thursday. Do y…" at bounding box center [497, 280] width 994 height 561
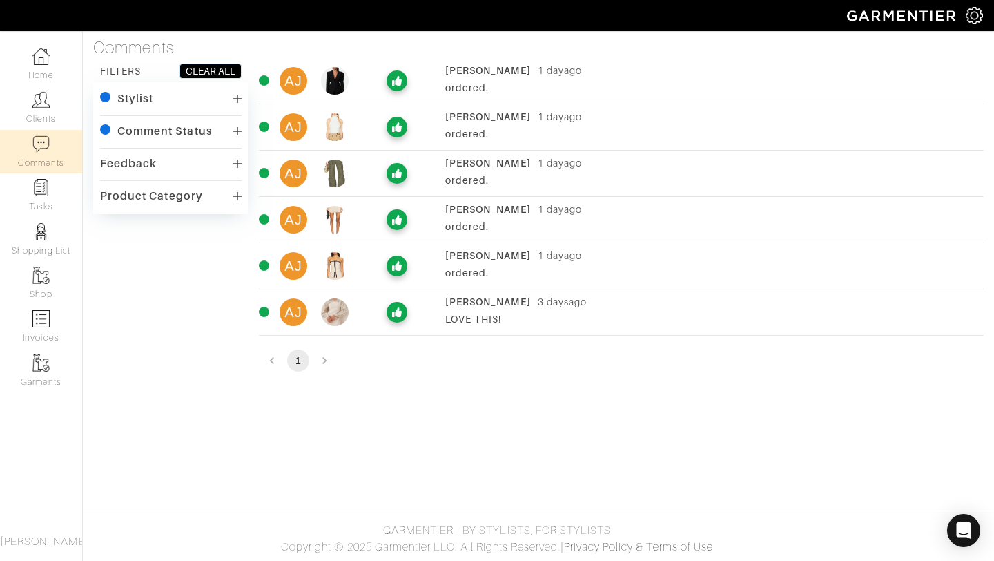
click at [447, 302] on div "[PERSON_NAME]" at bounding box center [488, 302] width 86 height 14
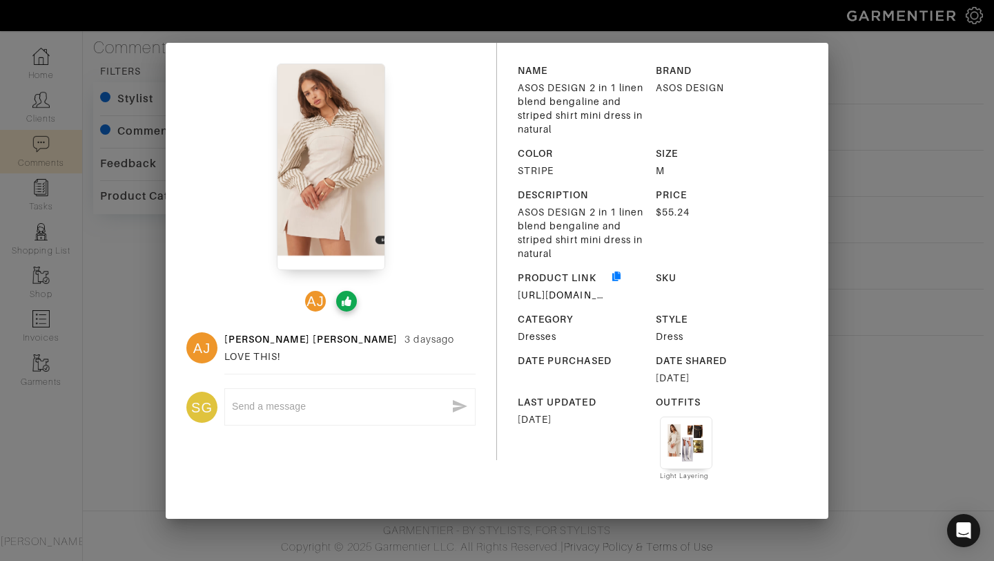
click at [993, 100] on div "AJ AJ Ashley Jean 3 days ago LOVE THIS! SG x NAME ASOS DESIGN 2 in 1 linen blen…" at bounding box center [497, 280] width 994 height 561
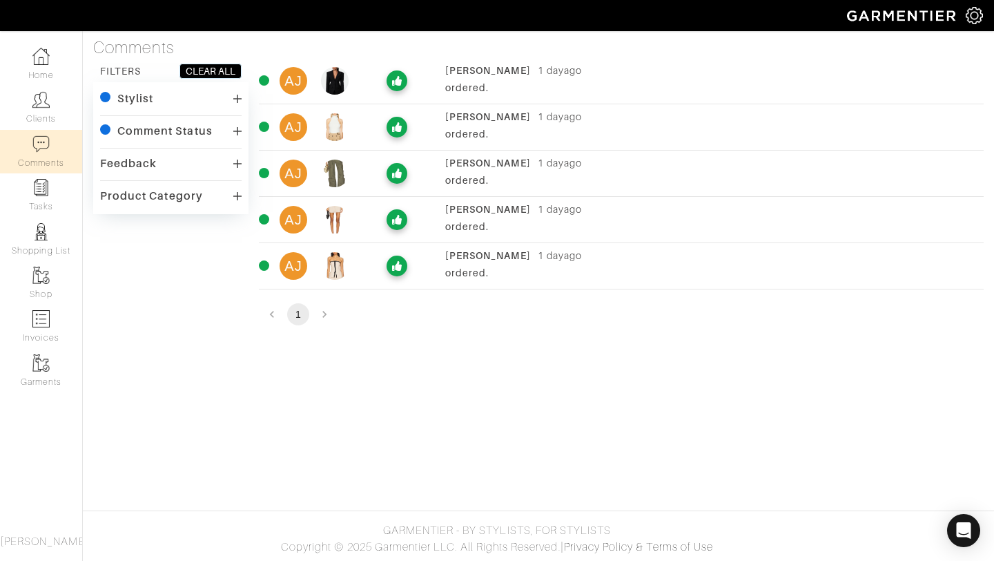
click at [446, 282] on div "Ashley Jean 1 day ago ordered." at bounding box center [711, 266] width 532 height 35
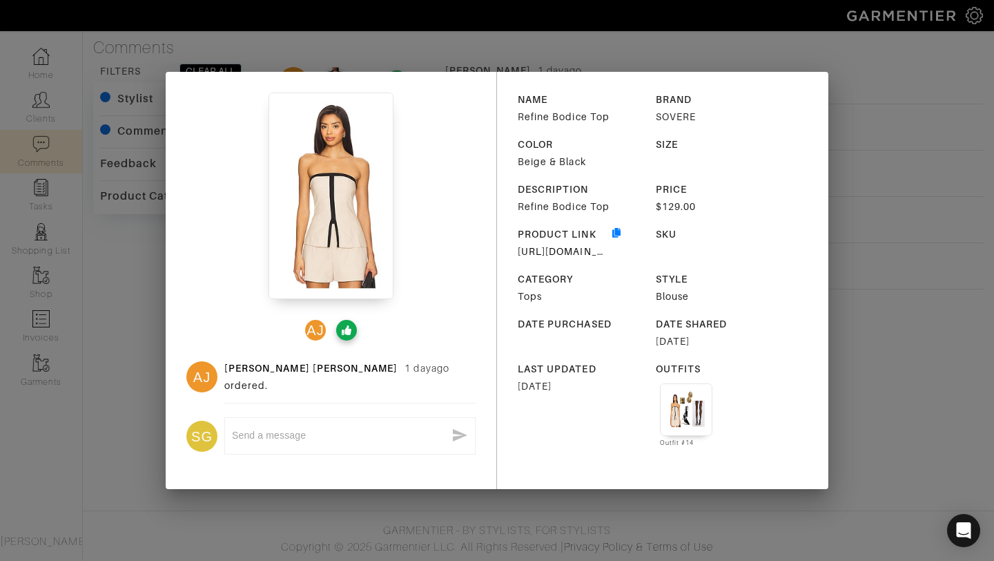
click at [945, 144] on div "AJ AJ Ashley Jean 1 day ago ordered. SG x NAME Refine Bodice Top BRAND SOVERE C…" at bounding box center [497, 280] width 994 height 561
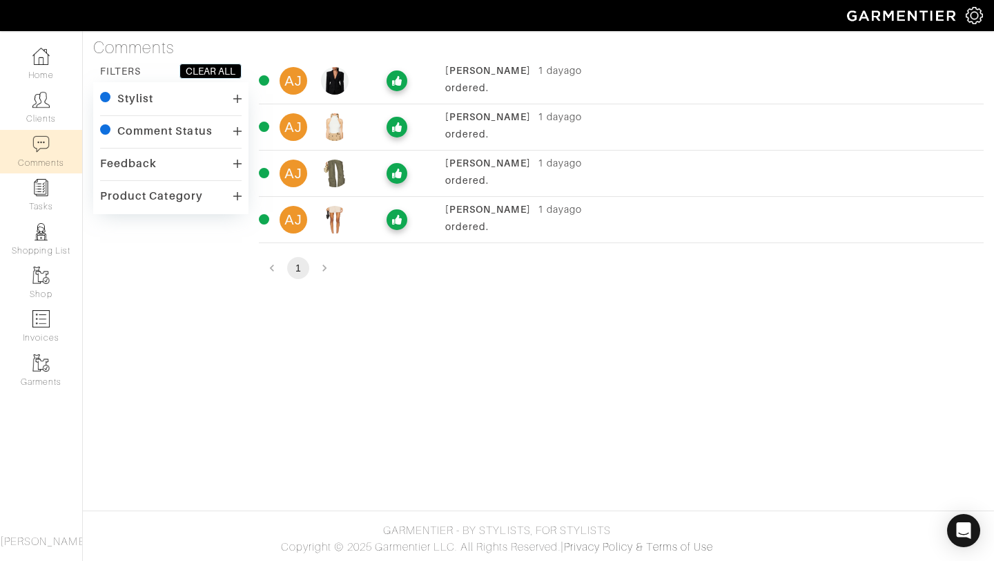
click at [538, 214] on div "1 day ago" at bounding box center [560, 209] width 44 height 14
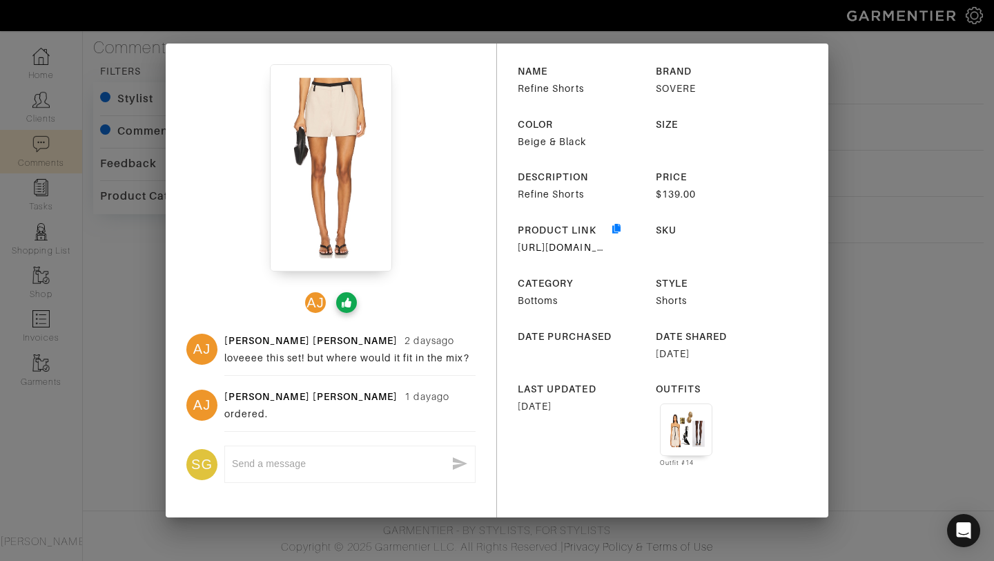
click at [877, 150] on div "AJ AJ Ashley Jean 2 days ago loveeee this set! but where would it fit in the mi…" at bounding box center [497, 280] width 994 height 561
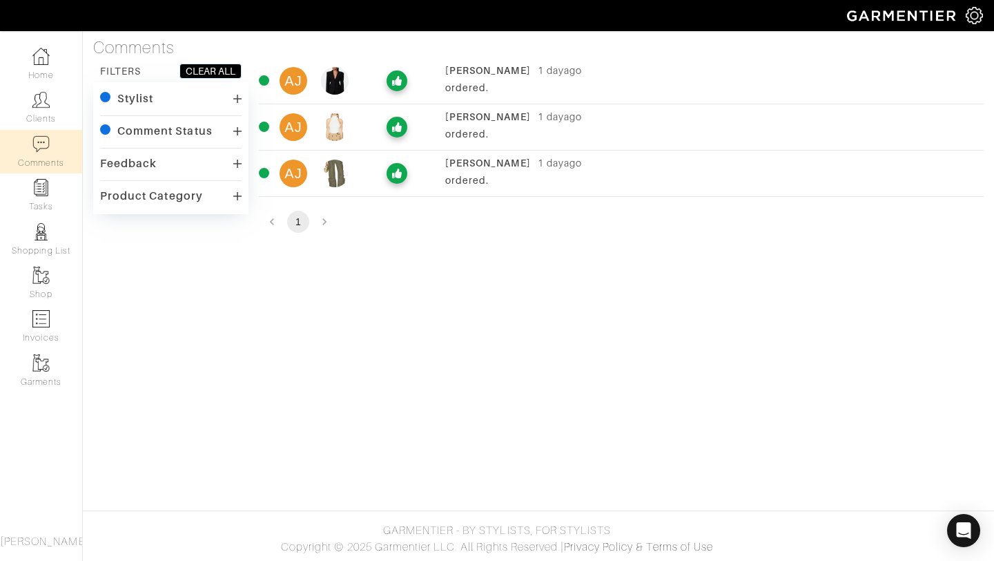
click at [550, 172] on div "Ashley Jean 1 day ago ordered." at bounding box center [711, 173] width 532 height 35
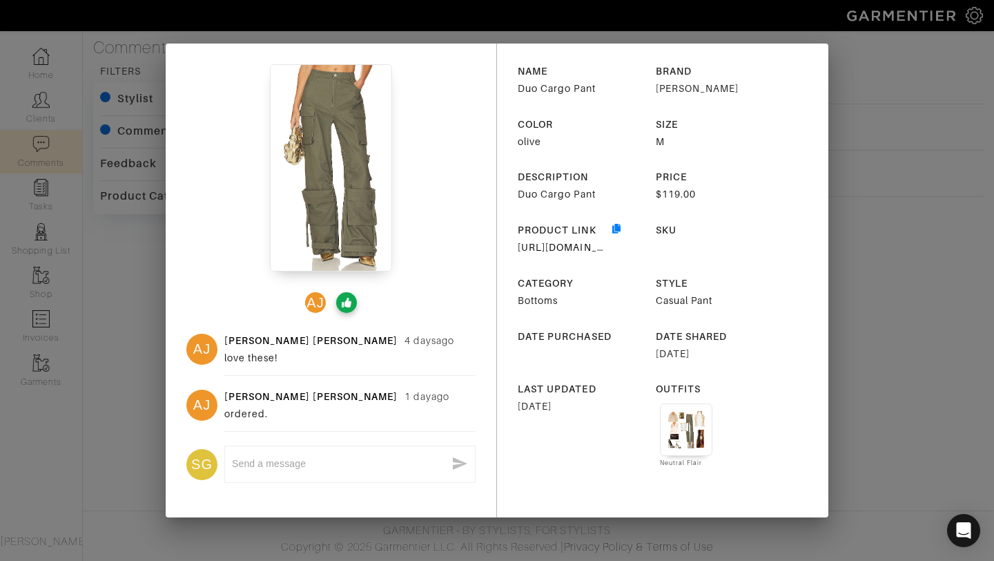
click at [893, 167] on div "AJ AJ Ashley Jean 4 days ago love these! AJ Ashley Jean 1 day ago ordered. SG x…" at bounding box center [497, 280] width 994 height 561
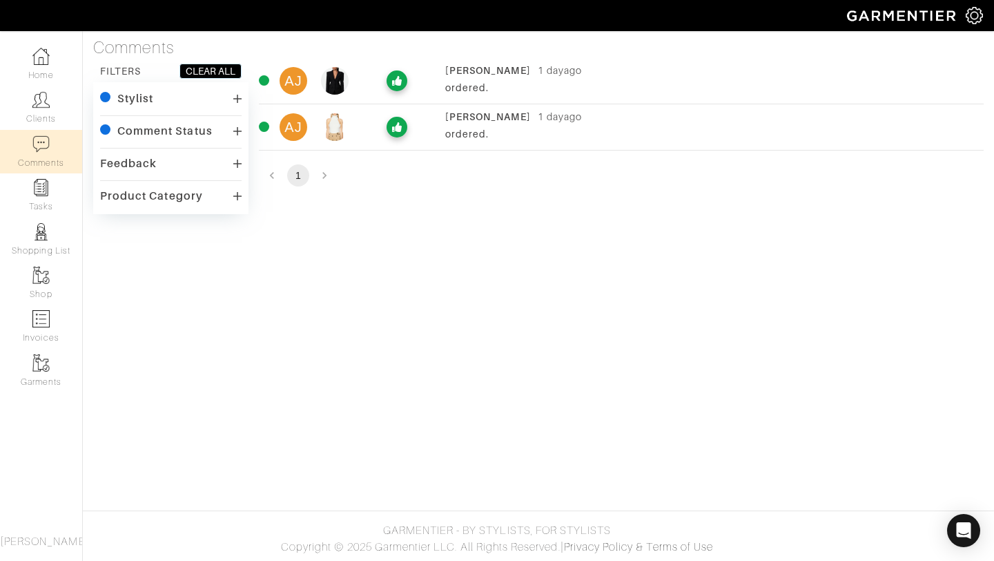
click at [641, 130] on div "ordered." at bounding box center [711, 134] width 532 height 14
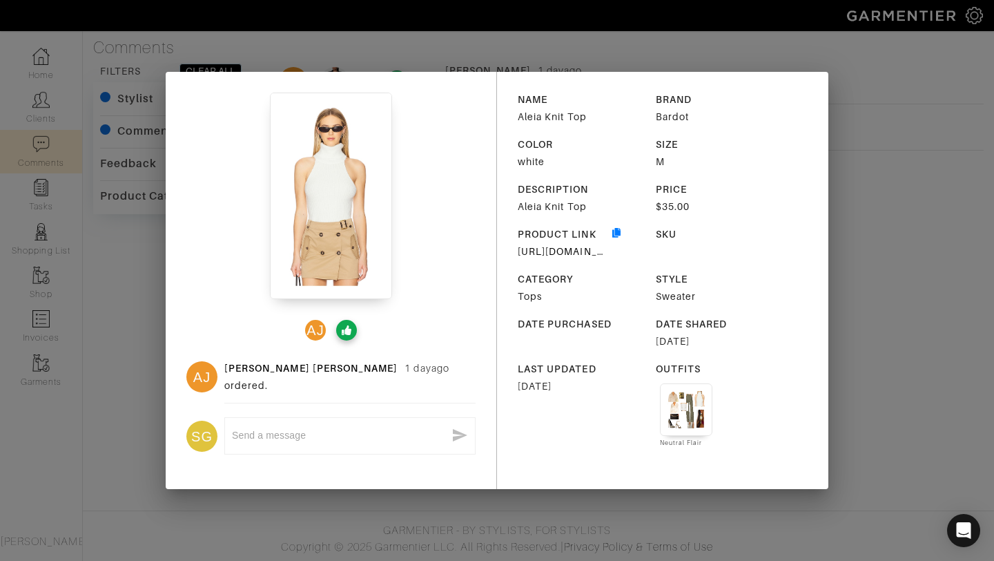
click at [835, 130] on div "AJ AJ Ashley Jean 1 day ago ordered. SG x NAME Aleia Knit Top BRAND Bardot COLO…" at bounding box center [497, 280] width 994 height 561
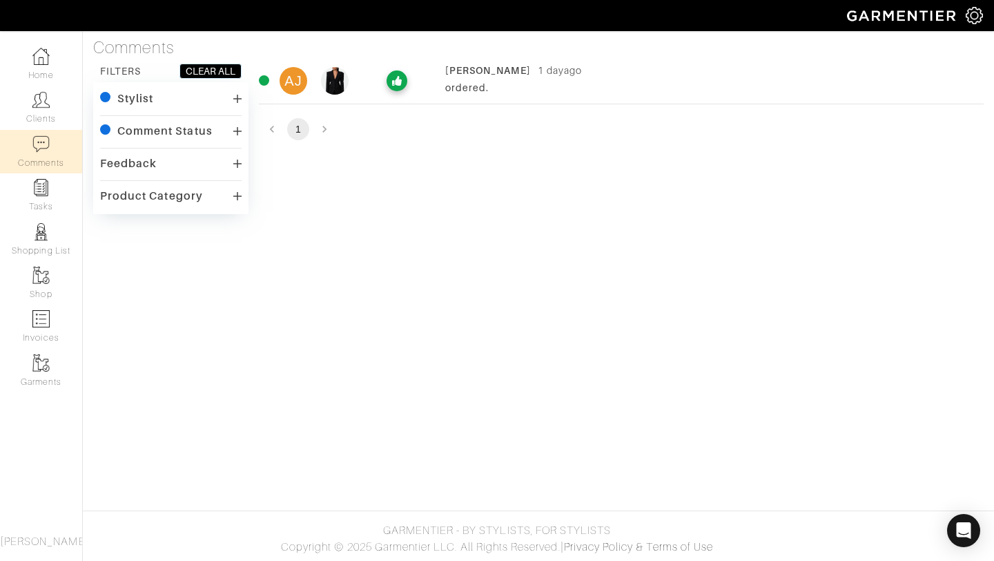
click at [709, 94] on div "ordered." at bounding box center [711, 88] width 532 height 14
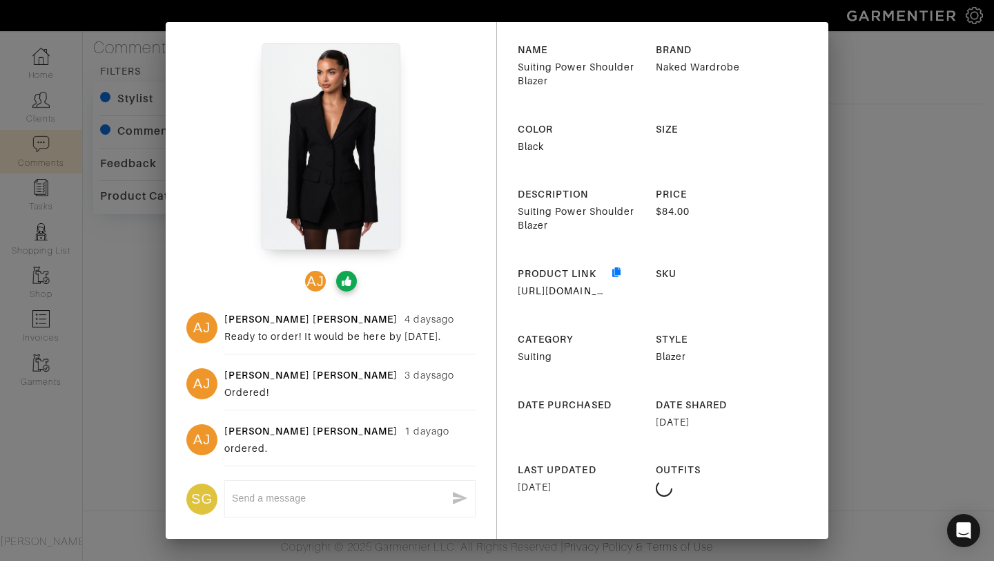
click at [902, 80] on div "AJ AJ Ashley Jean 4 days ago Ready to order! It would be here by Thursday. AJ A…" at bounding box center [497, 280] width 994 height 561
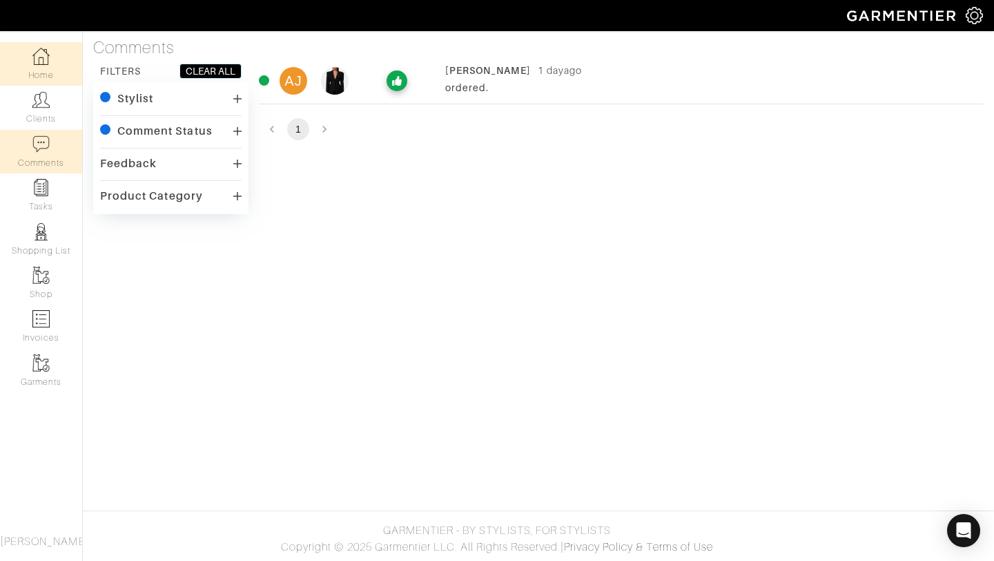
click at [35, 56] on img at bounding box center [40, 56] width 17 height 17
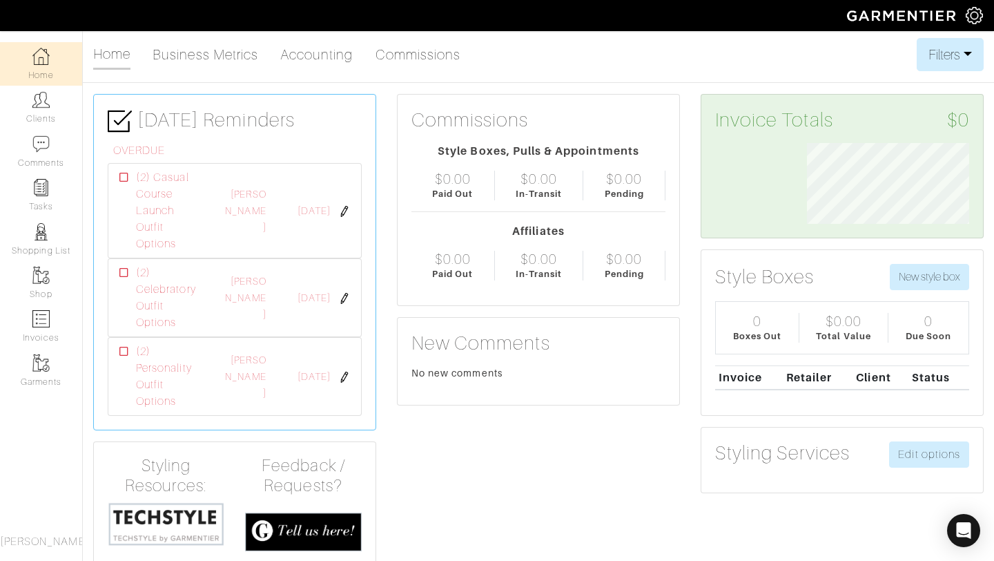
scroll to position [81, 183]
click at [405, 68] on link "Commissions" at bounding box center [419, 55] width 86 height 28
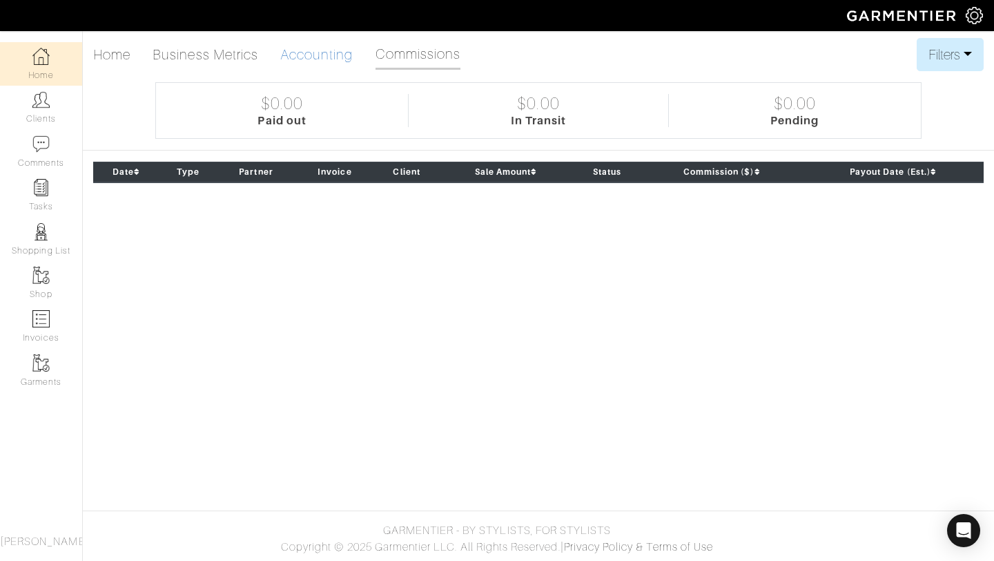
click at [288, 50] on link "Accounting" at bounding box center [316, 55] width 73 height 28
click at [34, 123] on link "Clients" at bounding box center [41, 107] width 82 height 43
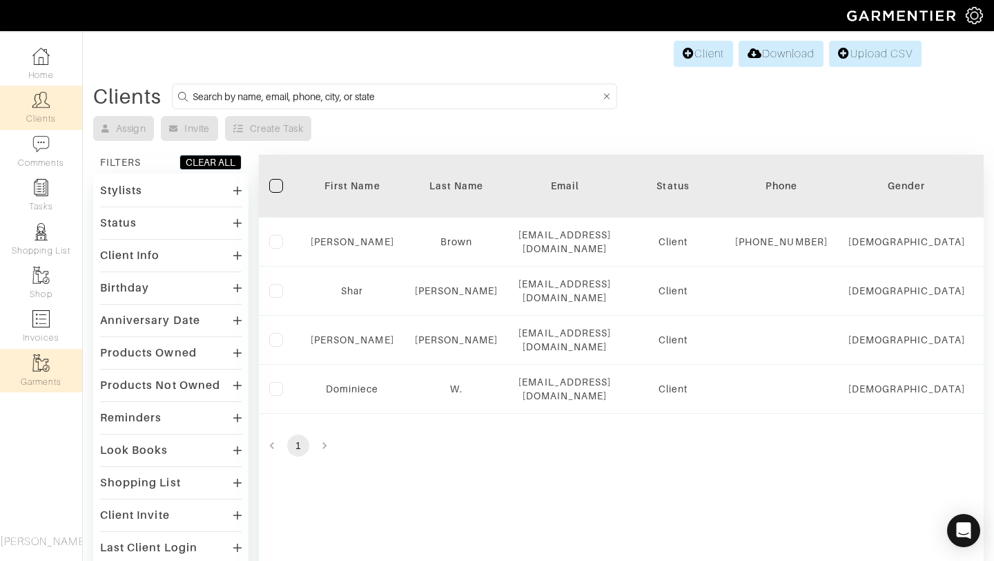
click at [41, 361] on img at bounding box center [40, 362] width 17 height 17
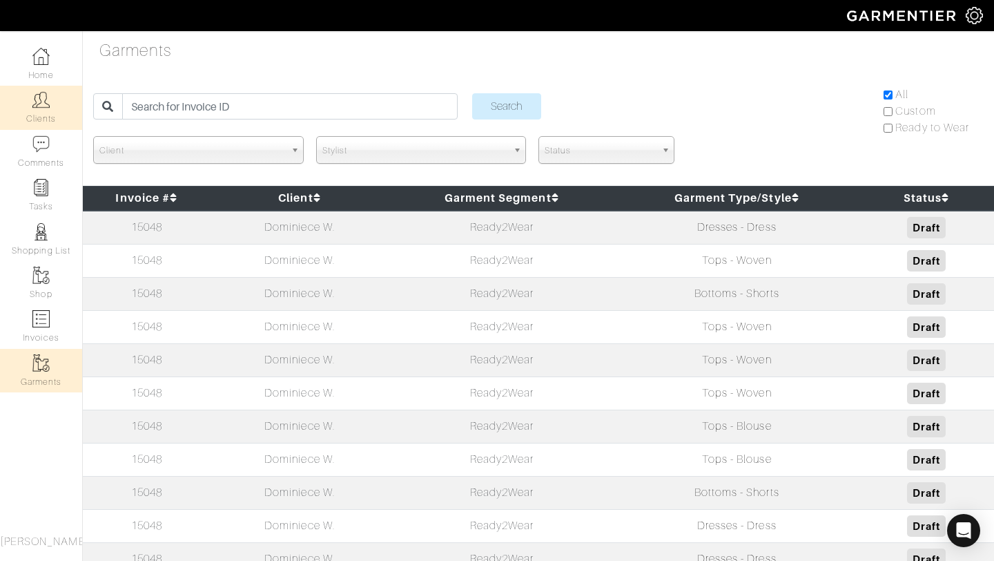
click at [36, 117] on link "Clients" at bounding box center [41, 107] width 82 height 43
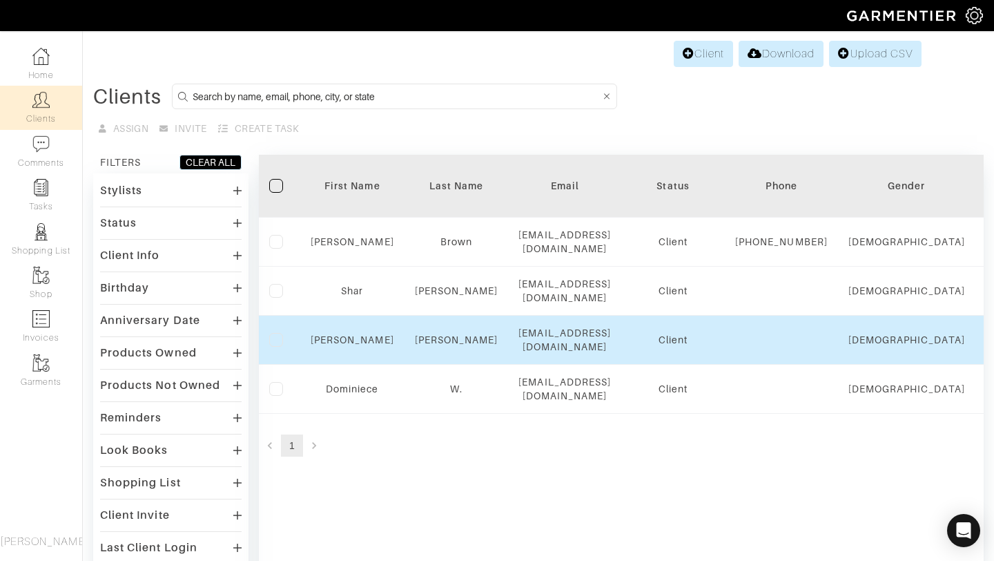
click at [348, 351] on td "[PERSON_NAME]" at bounding box center [352, 340] width 104 height 49
click at [348, 340] on link "[PERSON_NAME]" at bounding box center [353, 339] width 84 height 11
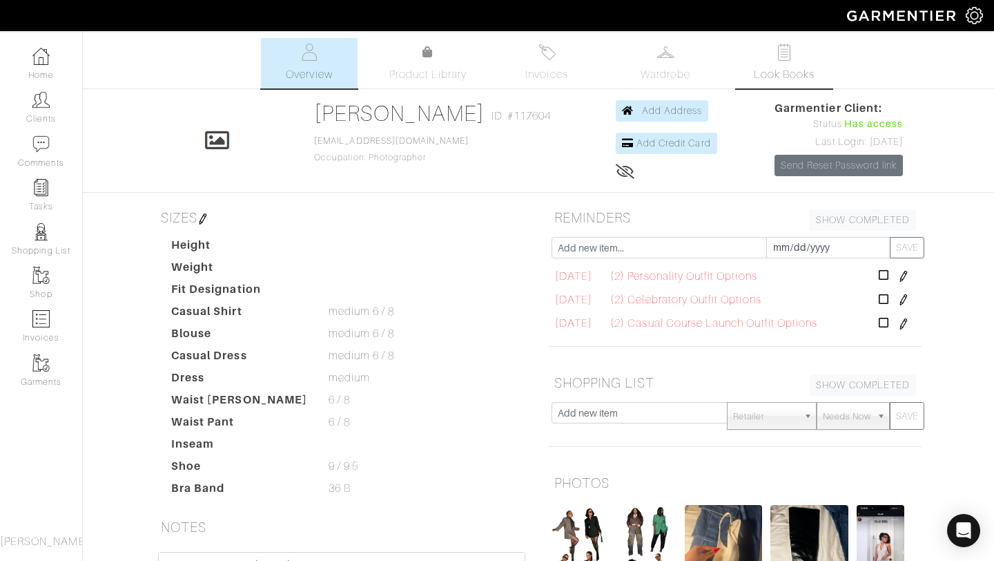
click at [779, 79] on span "Look Books" at bounding box center [784, 74] width 61 height 17
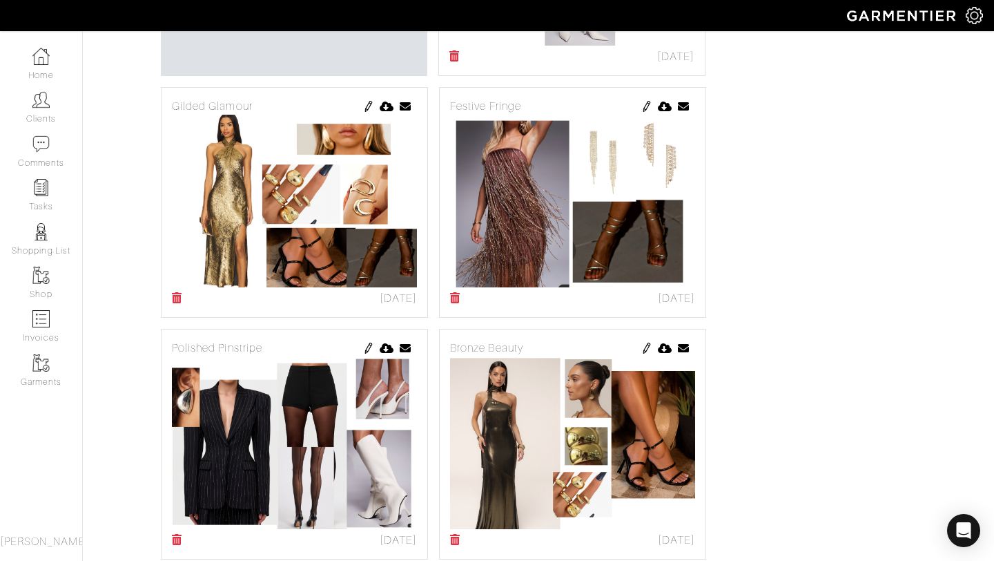
scroll to position [547, 0]
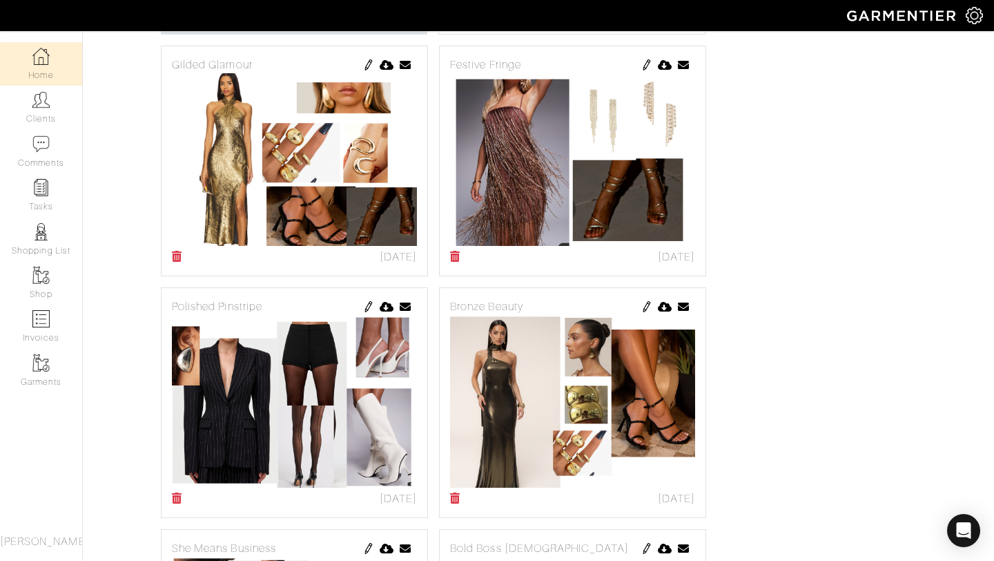
click at [55, 68] on link "Home" at bounding box center [41, 63] width 82 height 43
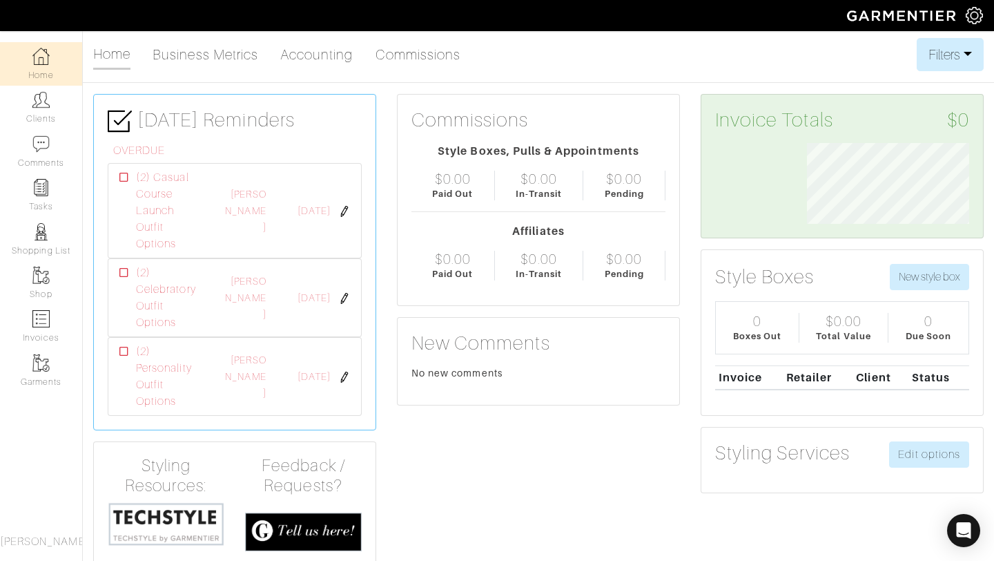
scroll to position [81, 183]
click at [399, 52] on link "Commissions" at bounding box center [419, 55] width 86 height 28
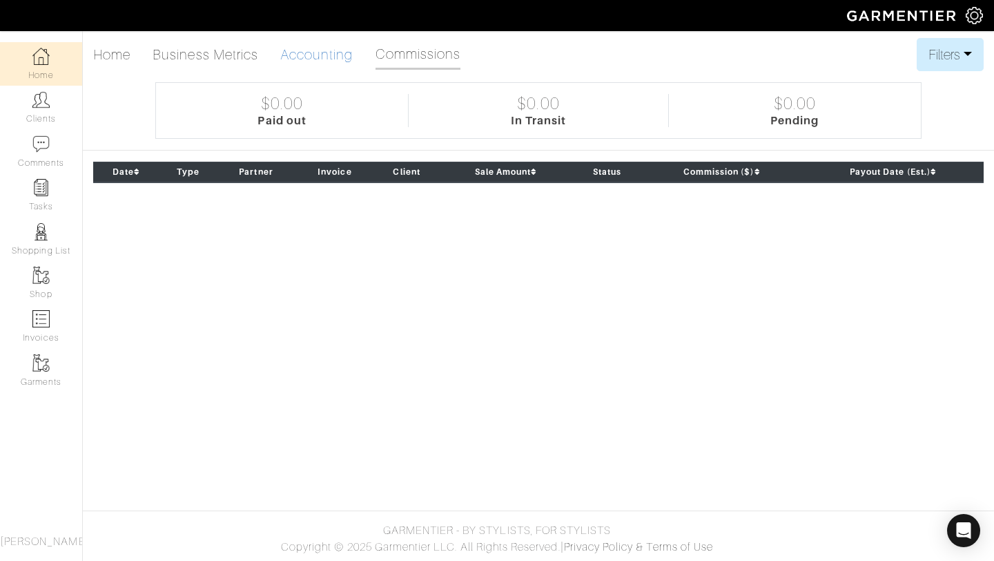
click at [334, 63] on link "Accounting" at bounding box center [316, 55] width 73 height 28
click at [312, 48] on link "Accounting" at bounding box center [316, 55] width 73 height 28
click at [207, 62] on link "Business Metrics" at bounding box center [206, 55] width 106 height 28
click at [30, 110] on link "Clients" at bounding box center [41, 107] width 82 height 43
click at [43, 146] on img at bounding box center [40, 143] width 17 height 17
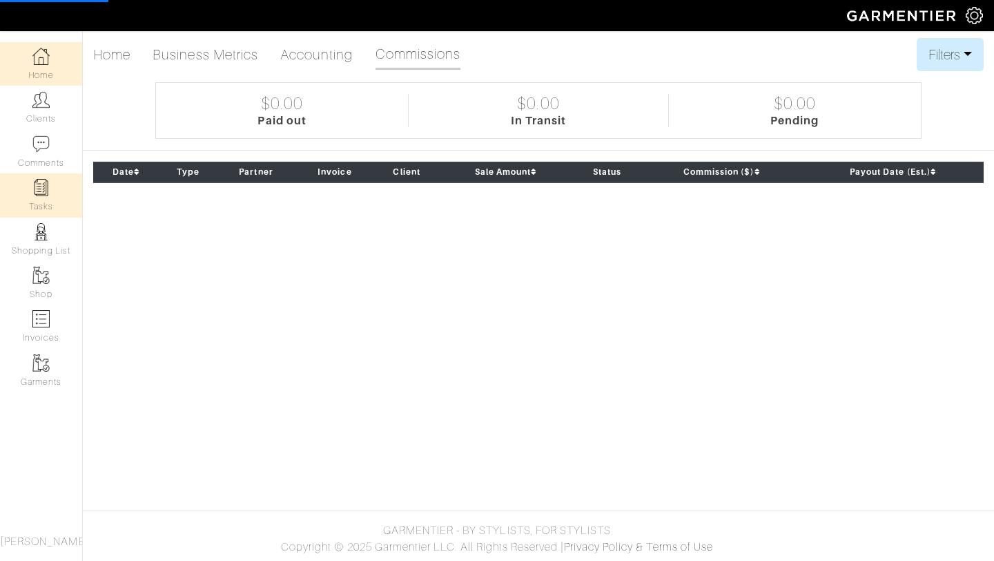
click at [43, 202] on link "Tasks" at bounding box center [41, 194] width 82 height 43
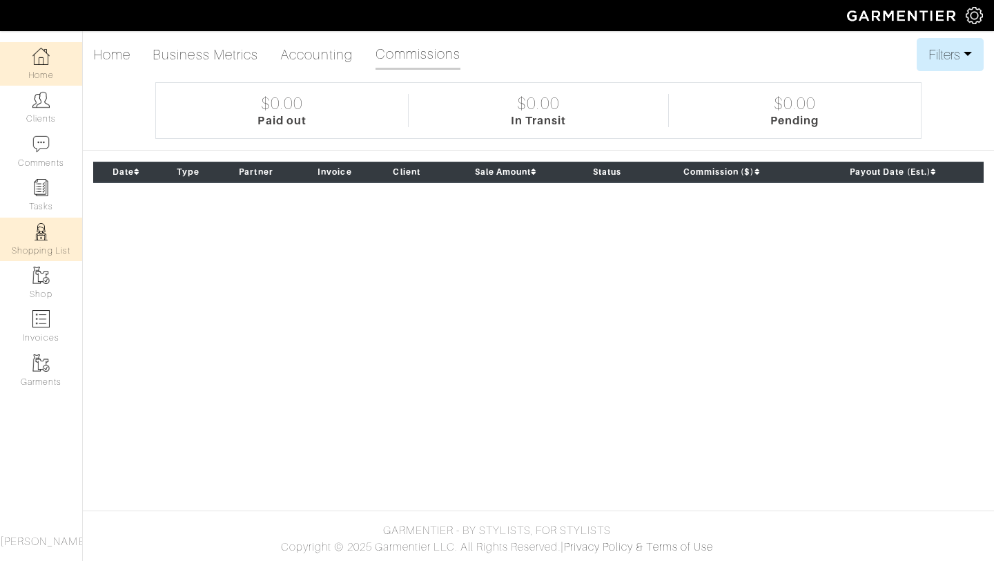
click at [49, 249] on link "Shopping List" at bounding box center [41, 238] width 82 height 43
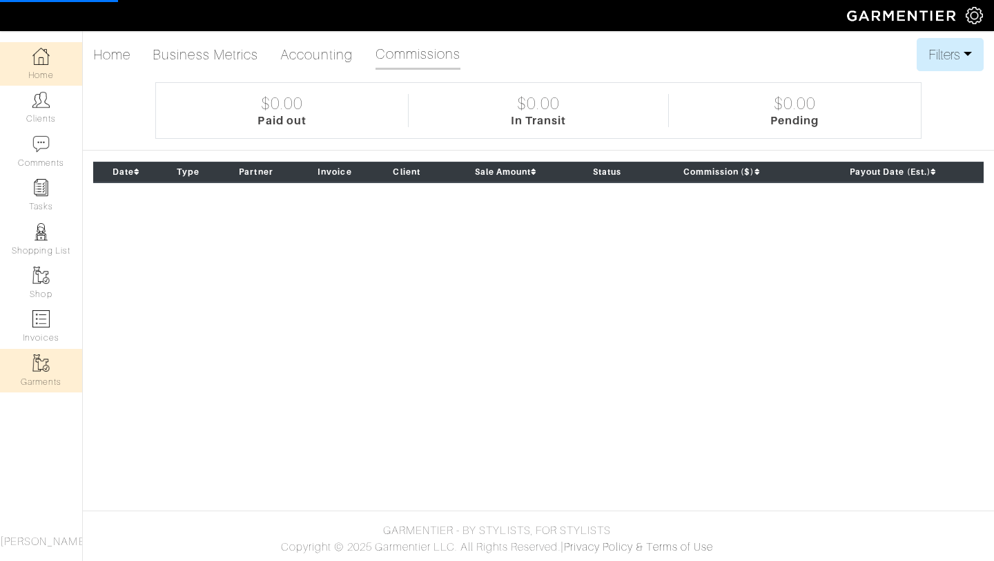
click at [50, 362] on link "Garments" at bounding box center [41, 370] width 82 height 43
click at [43, 316] on img at bounding box center [40, 318] width 17 height 17
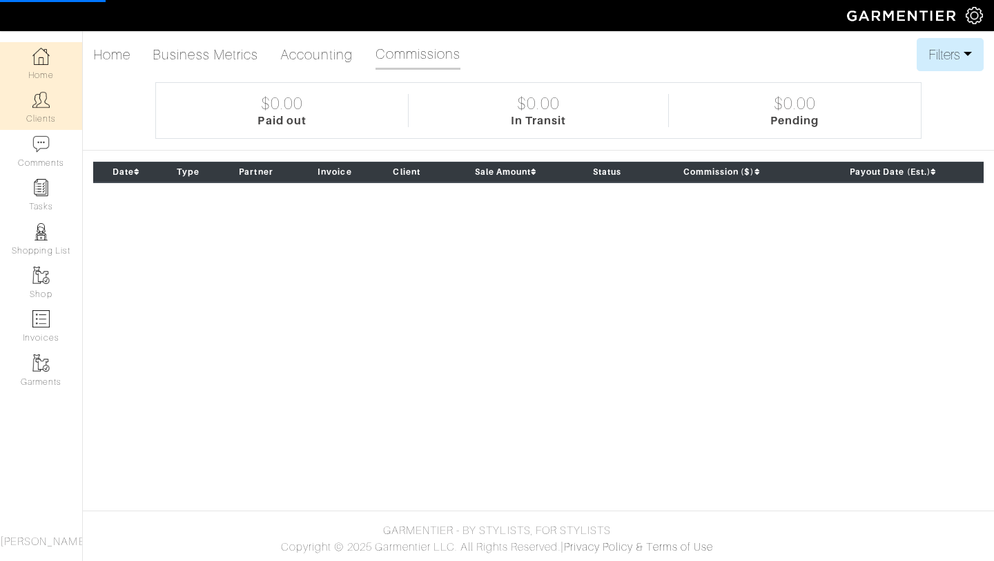
click at [25, 114] on link "Clients" at bounding box center [41, 107] width 82 height 43
click at [35, 61] on img at bounding box center [40, 56] width 17 height 17
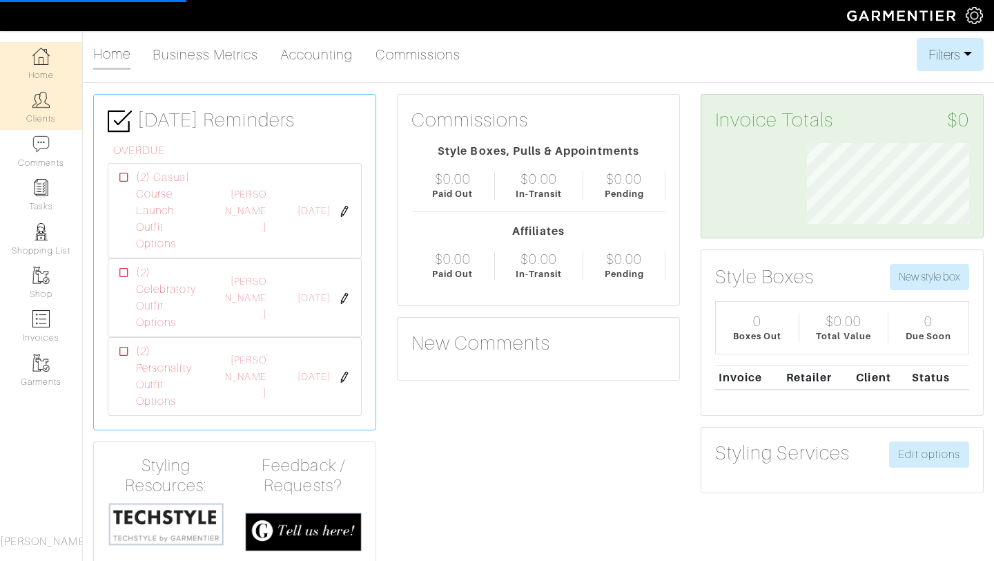
click at [44, 116] on link "Clients" at bounding box center [41, 107] width 82 height 43
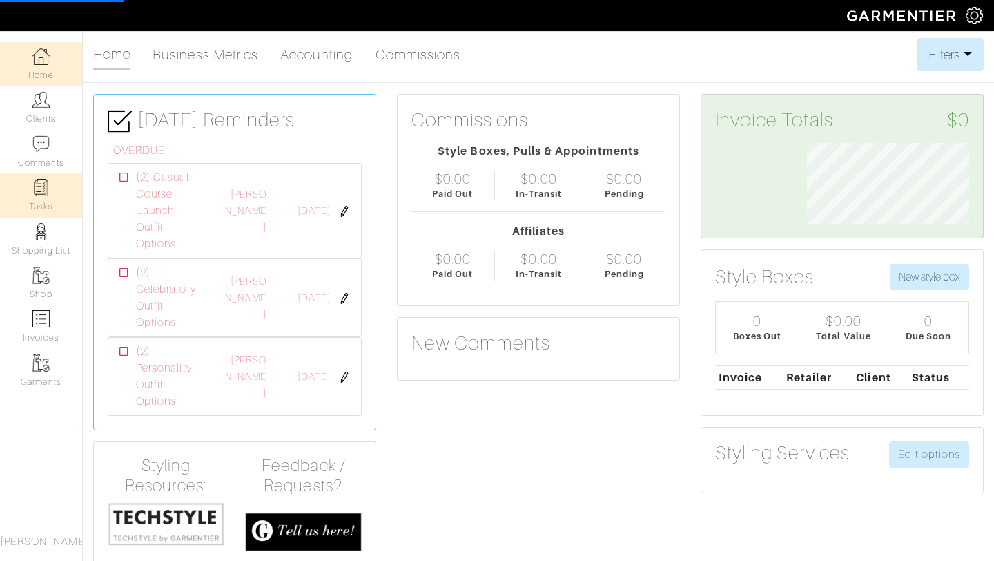
click at [62, 206] on link "Tasks" at bounding box center [41, 194] width 82 height 43
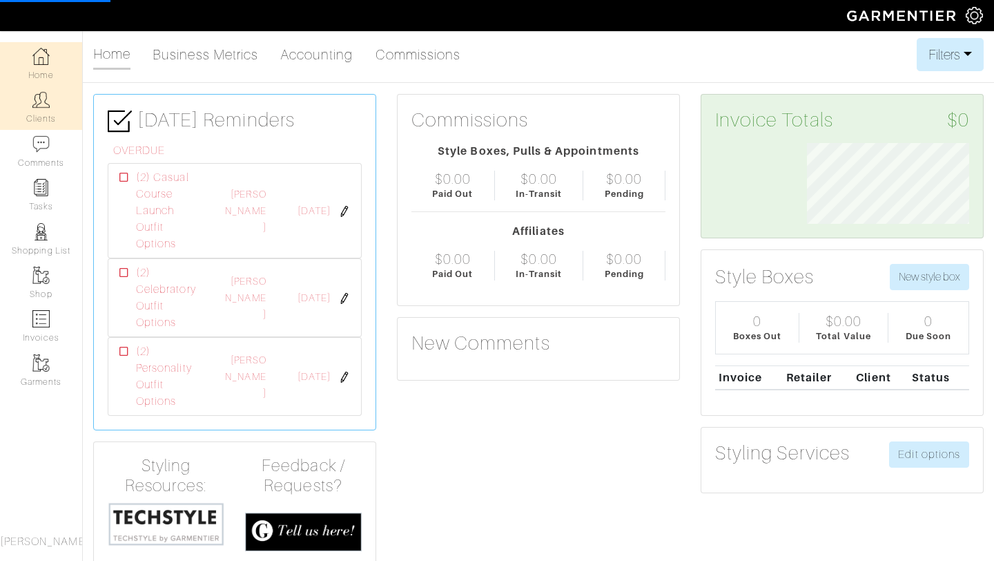
click at [43, 124] on link "Clients" at bounding box center [41, 107] width 82 height 43
click at [309, 56] on link "Accounting" at bounding box center [316, 55] width 73 height 28
click at [41, 121] on link "Clients" at bounding box center [41, 107] width 82 height 43
click at [39, 244] on link "Shopping List" at bounding box center [41, 238] width 82 height 43
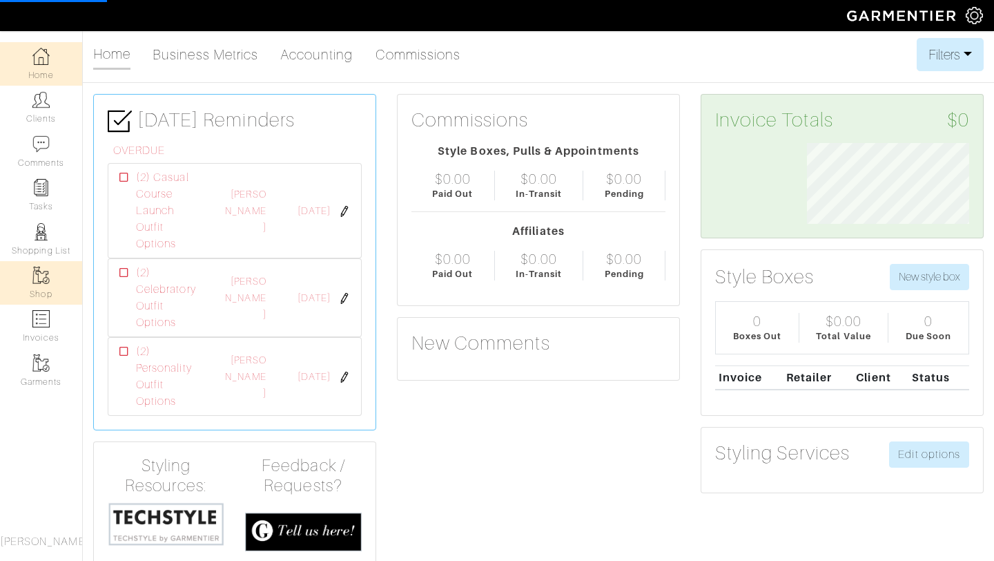
click at [39, 302] on link "Shop" at bounding box center [41, 282] width 82 height 43
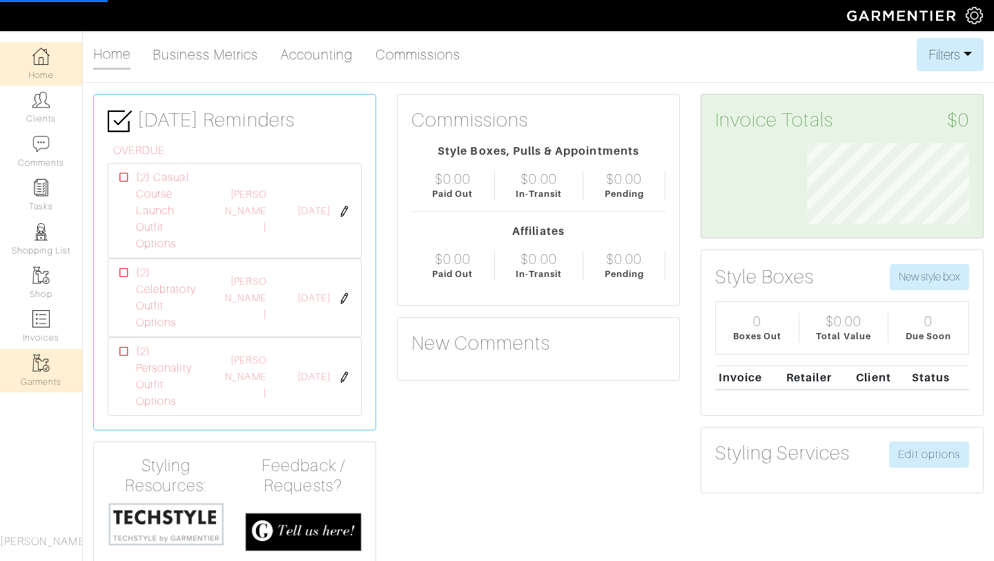
click at [39, 364] on img at bounding box center [40, 362] width 17 height 17
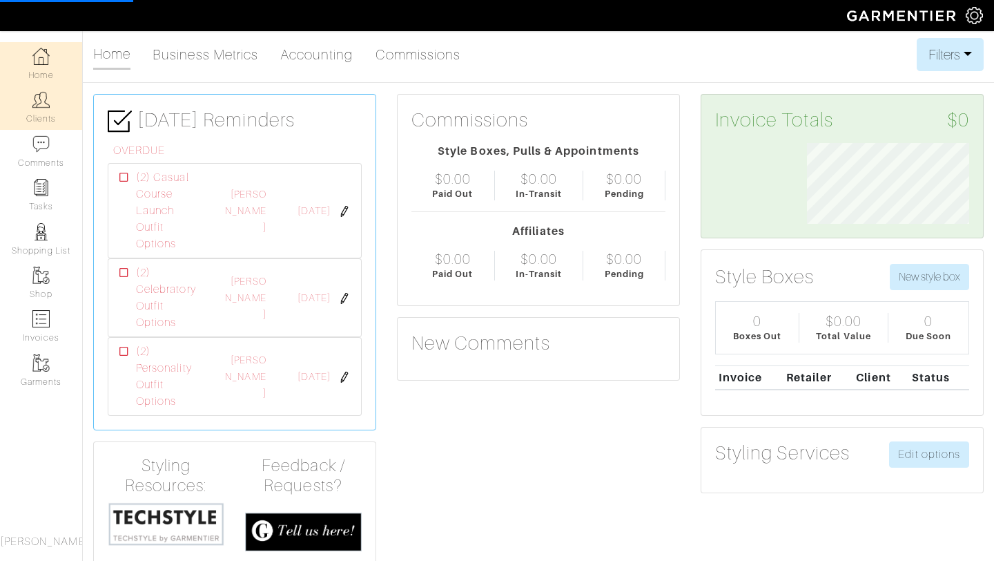
click at [63, 126] on link "Clients" at bounding box center [41, 107] width 82 height 43
click at [32, 101] on link "Clients" at bounding box center [41, 107] width 82 height 43
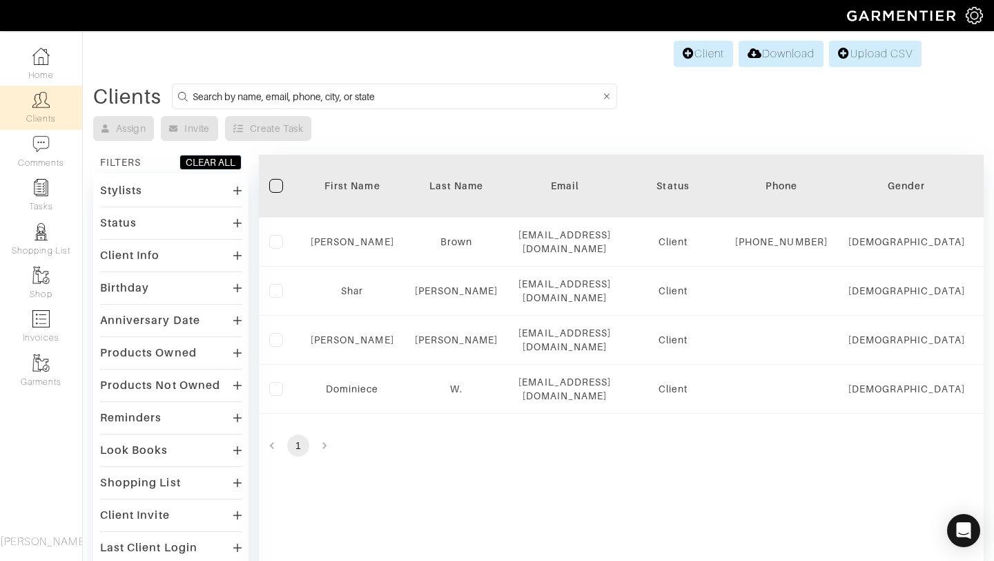
scroll to position [3, 0]
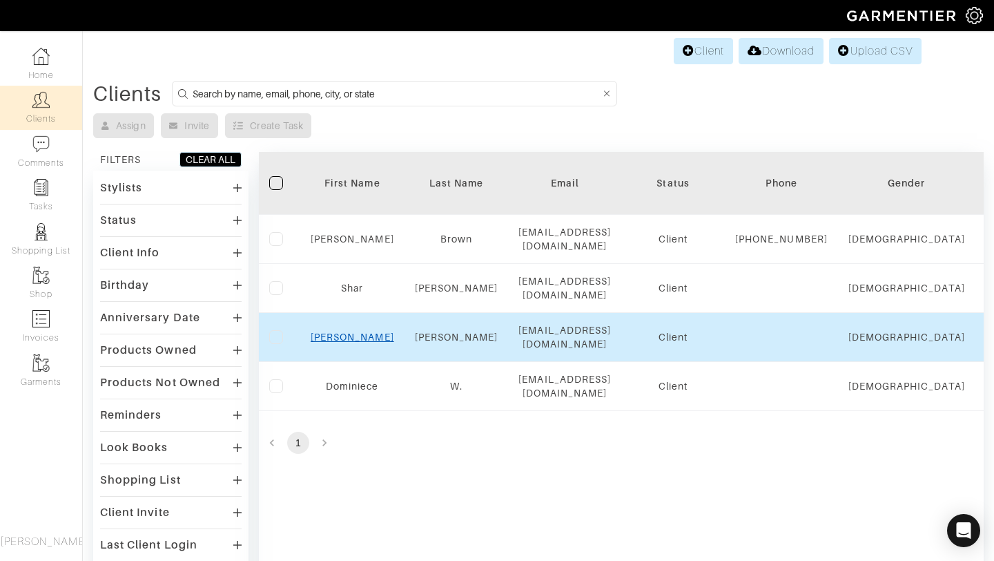
click at [354, 336] on link "Ashley" at bounding box center [353, 336] width 84 height 11
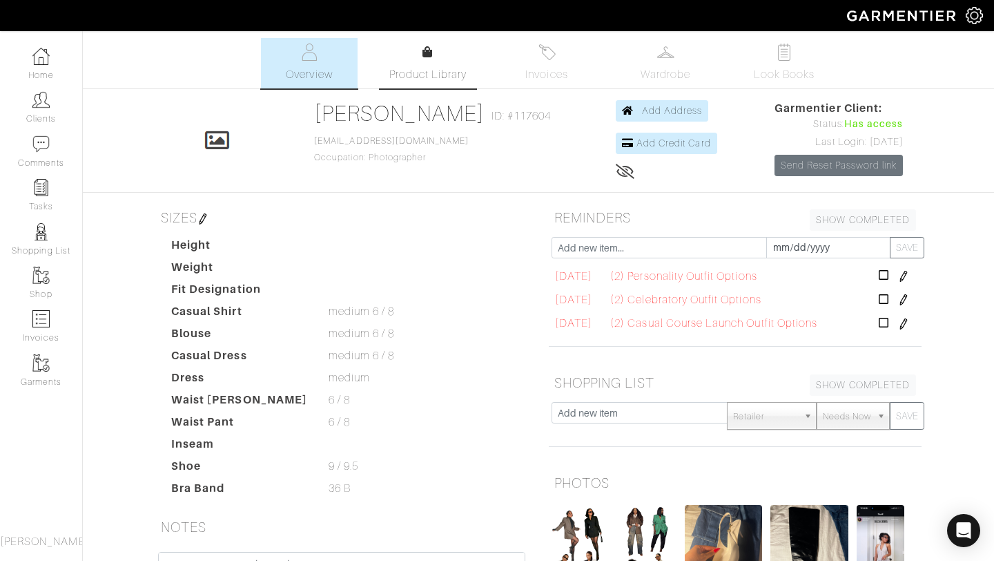
click at [441, 48] on link "Product Library" at bounding box center [428, 63] width 97 height 39
click at [801, 60] on link "Look Books" at bounding box center [784, 63] width 97 height 50
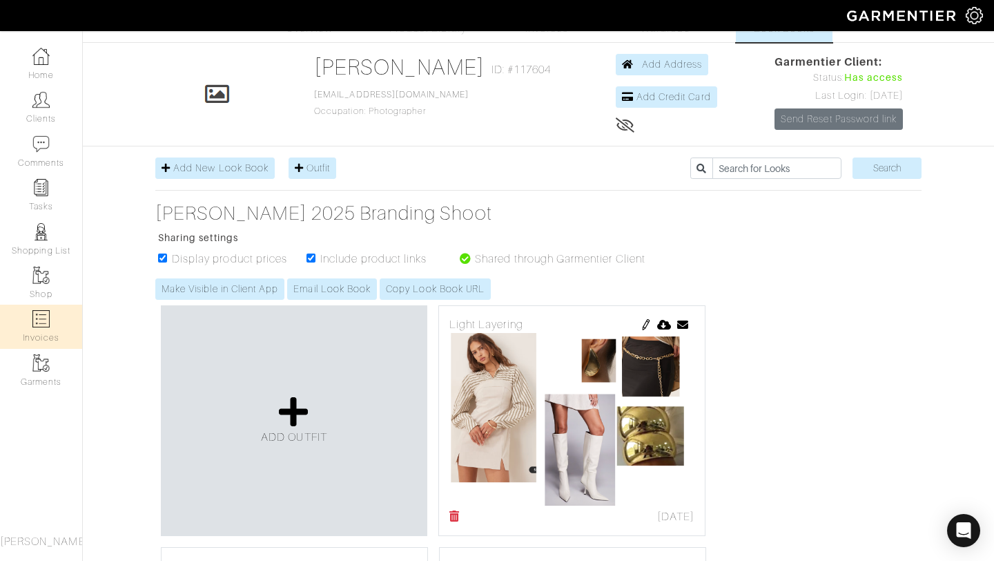
scroll to position [45, 0]
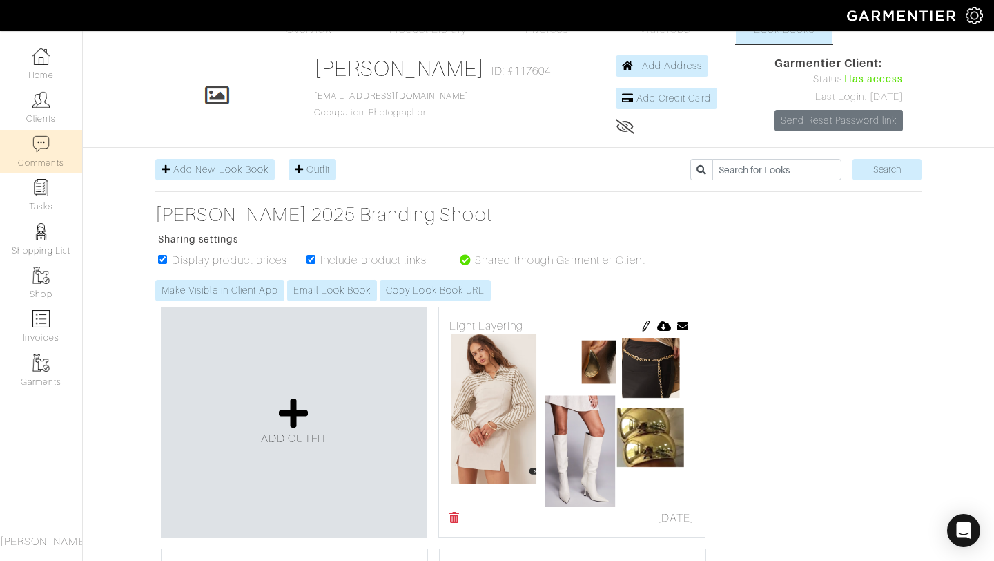
click at [43, 152] on img at bounding box center [40, 143] width 17 height 17
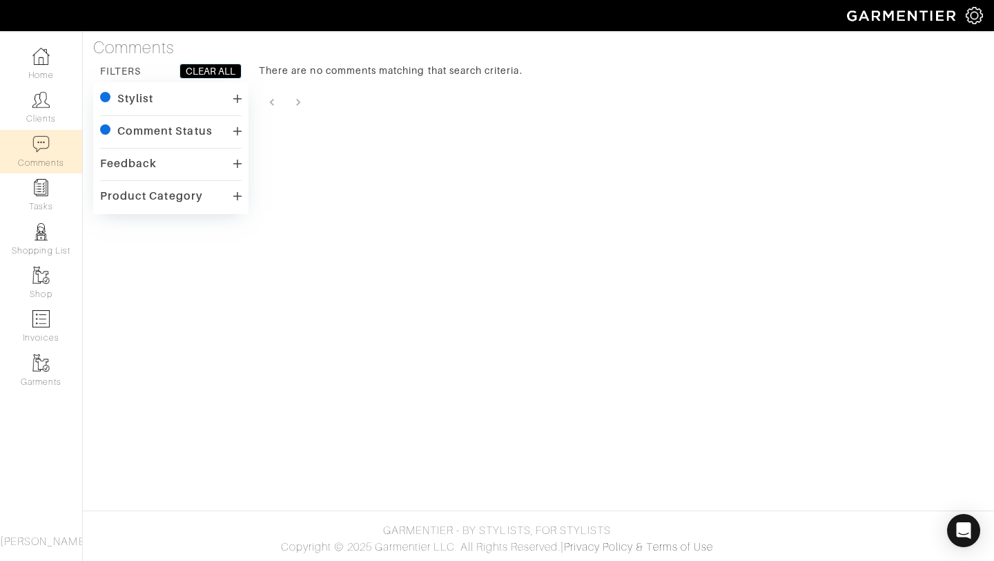
click at [177, 109] on div "Stylist checkedIcon [PERSON_NAME]" at bounding box center [171, 109] width 142 height 41
click at [242, 99] on div "Stylist checkedIcon [PERSON_NAME] Comment Status checkedIcon Unread by stylist …" at bounding box center [170, 148] width 155 height 132
click at [235, 99] on icon at bounding box center [237, 98] width 8 height 11
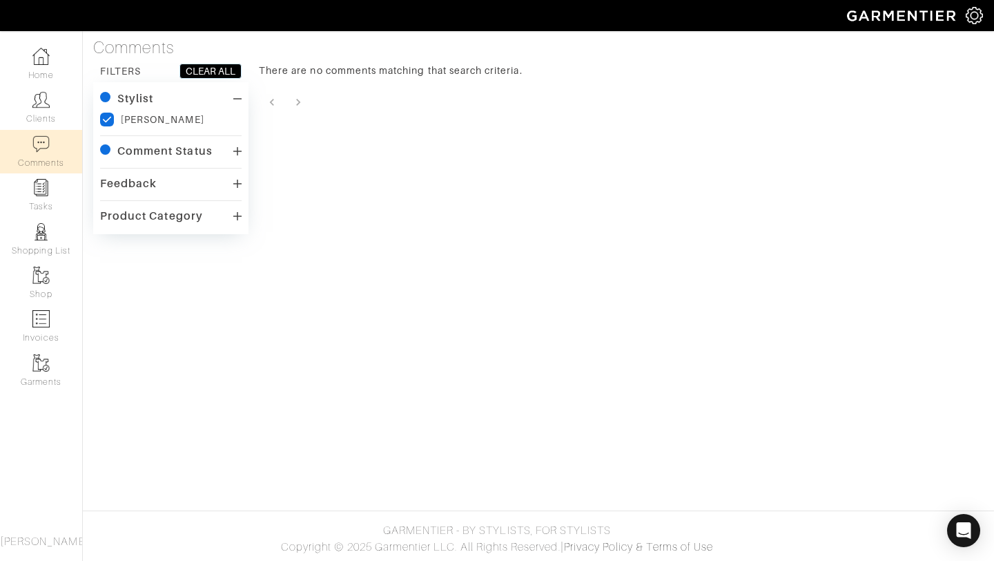
click at [232, 151] on div "Comment Status" at bounding box center [171, 152] width 142 height 20
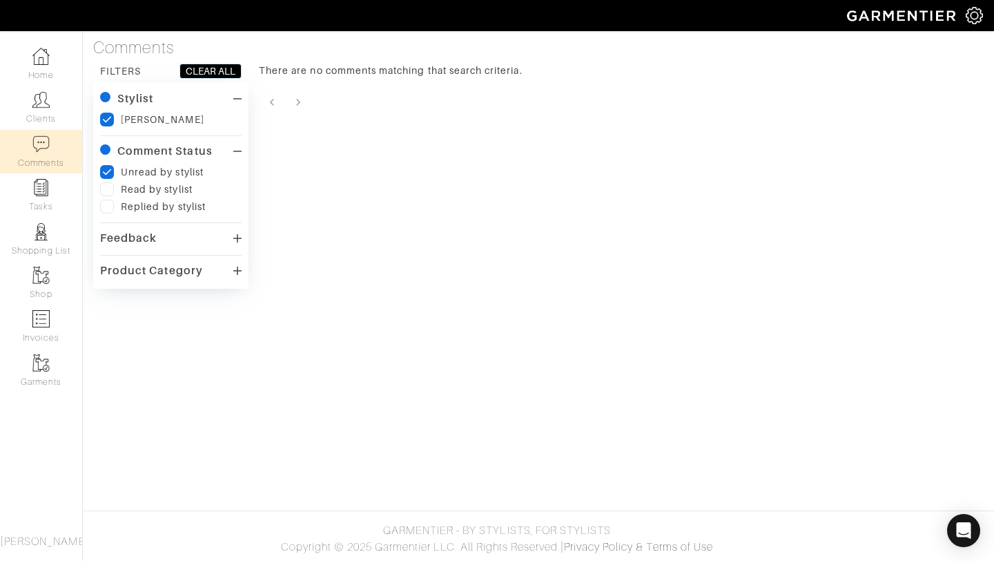
click at [235, 240] on icon at bounding box center [237, 238] width 8 height 11
click at [240, 271] on icon at bounding box center [237, 270] width 8 height 8
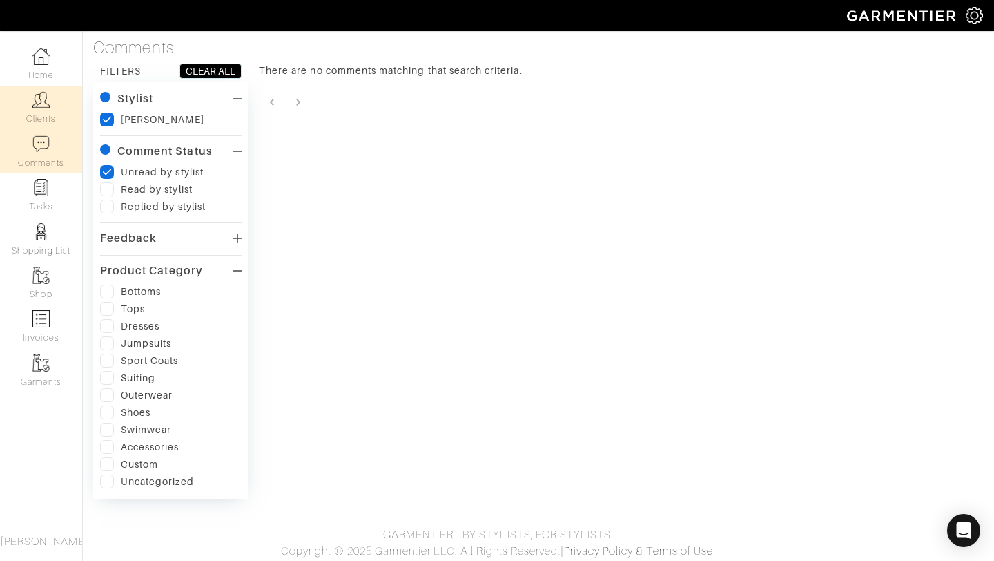
click at [56, 110] on link "Clients" at bounding box center [41, 107] width 82 height 43
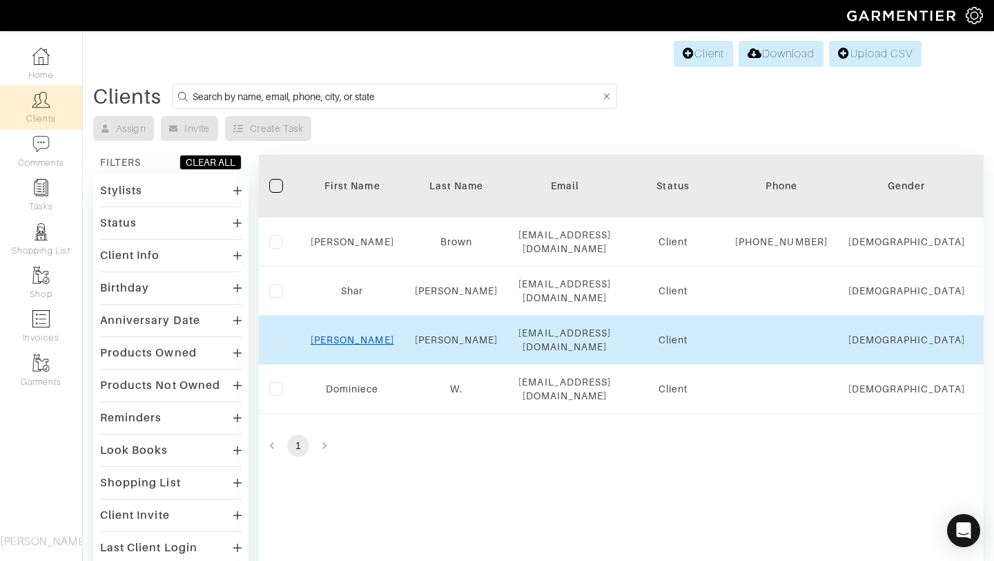
click at [353, 344] on link "Ashley" at bounding box center [353, 339] width 84 height 11
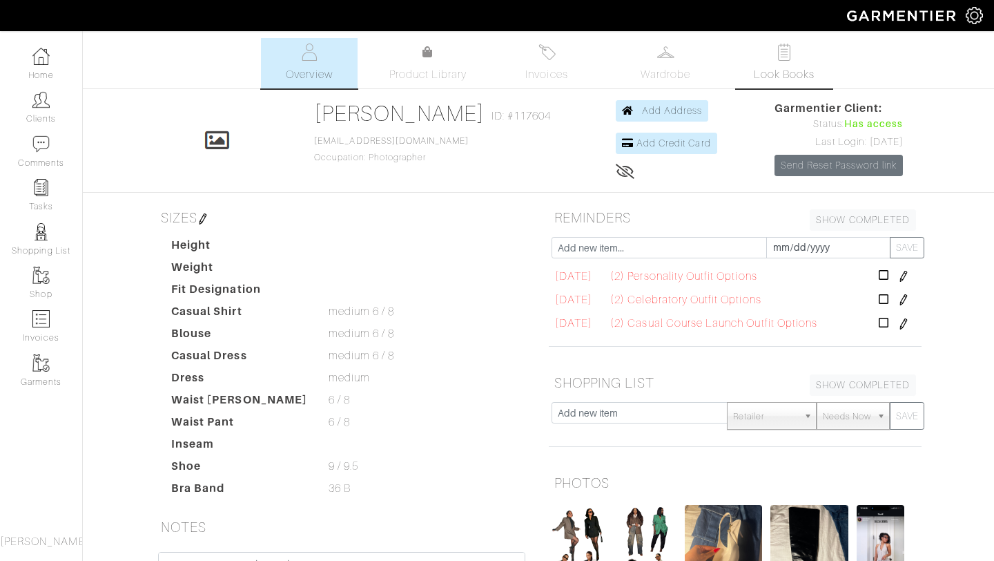
click at [785, 78] on span "Look Books" at bounding box center [784, 74] width 61 height 17
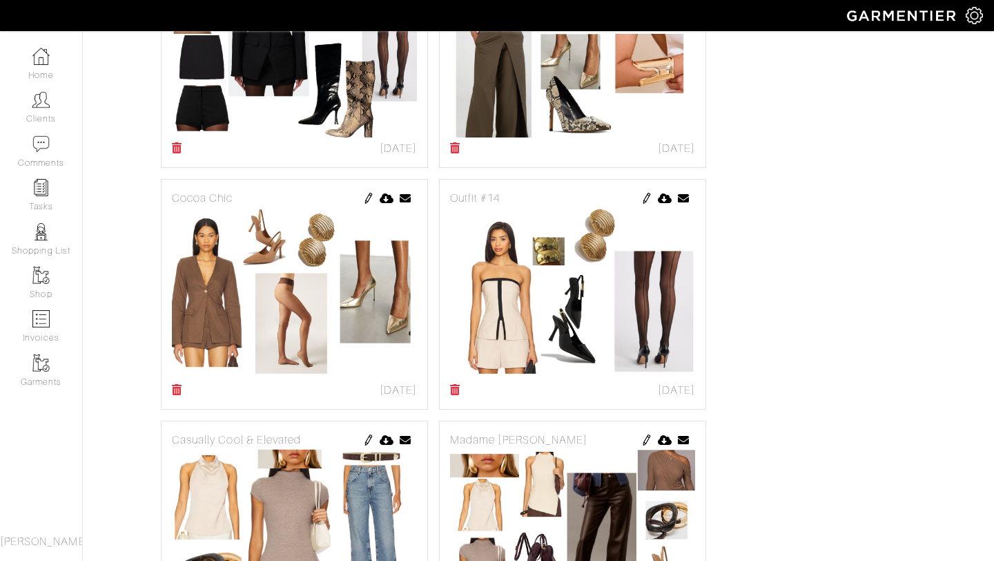
scroll to position [1013, 0]
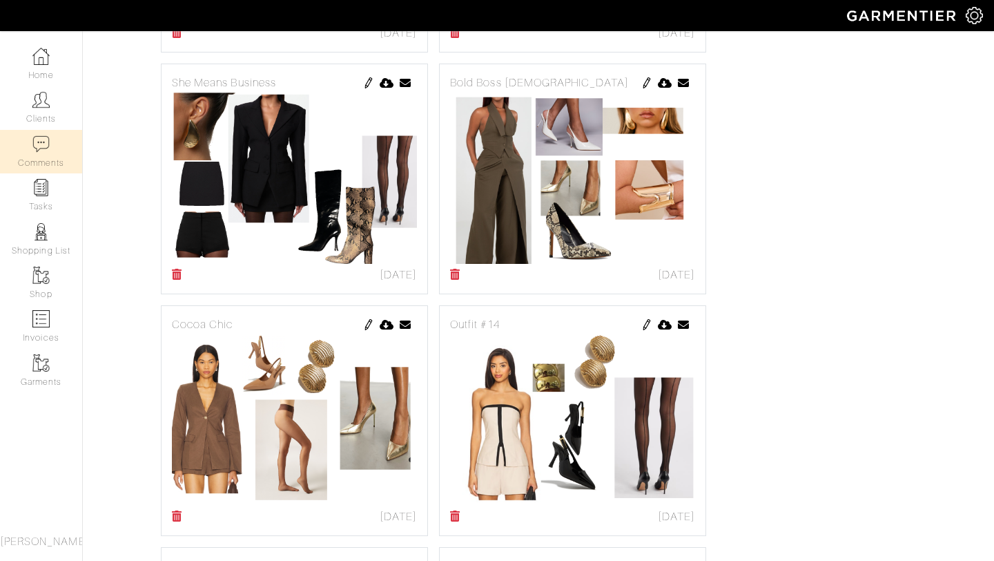
click at [31, 154] on link "Comments" at bounding box center [41, 151] width 82 height 43
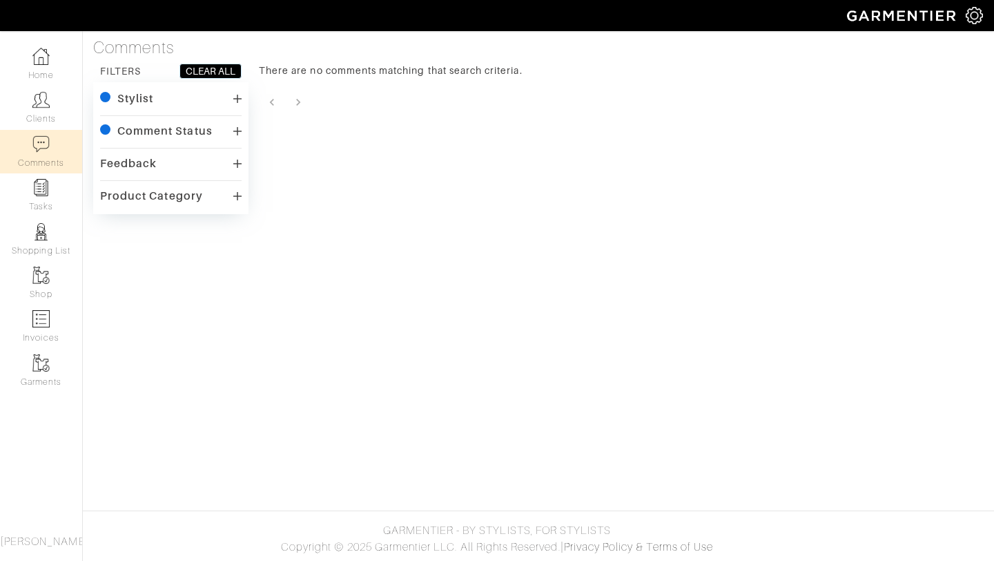
click at [171, 114] on div "Stylist checkedIcon Sharra Greene Comment Status checkedIcon Unread by stylist …" at bounding box center [171, 148] width 142 height 118
click at [173, 108] on div "Stylist" at bounding box center [171, 99] width 142 height 20
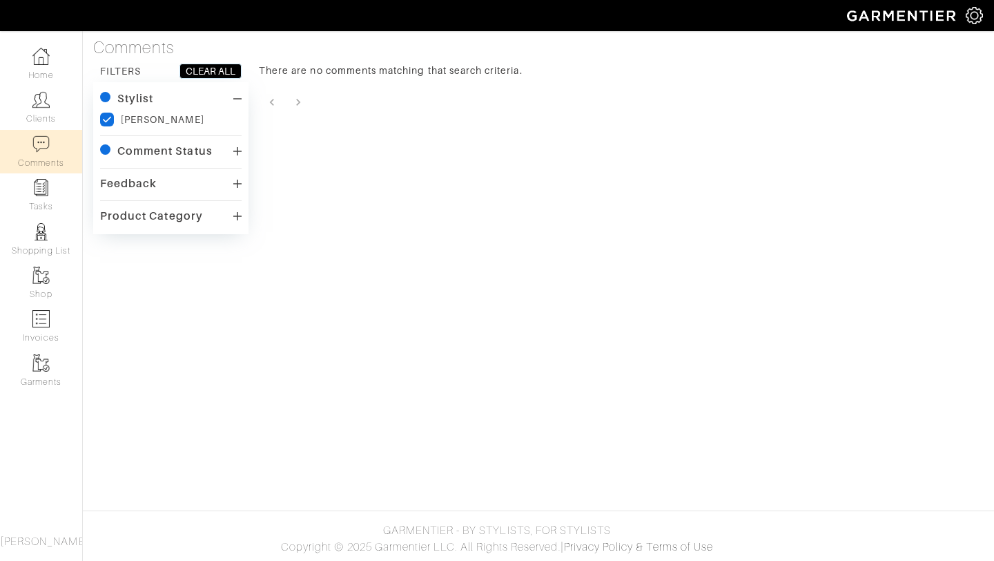
click at [208, 117] on div "checkedIcon Sharra Greene" at bounding box center [171, 120] width 142 height 14
click at [223, 100] on div "Stylist" at bounding box center [171, 99] width 142 height 20
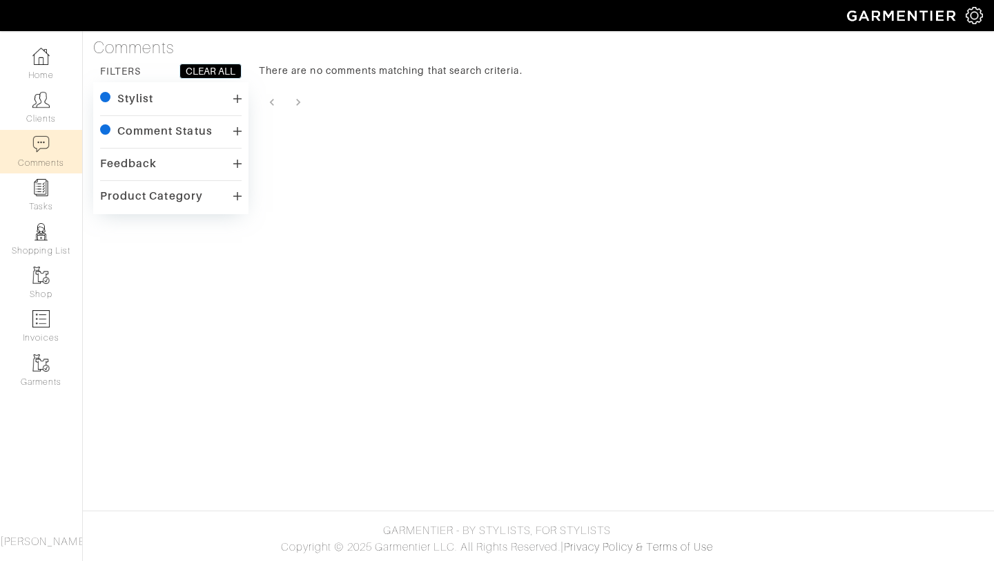
click at [235, 126] on icon at bounding box center [237, 131] width 8 height 11
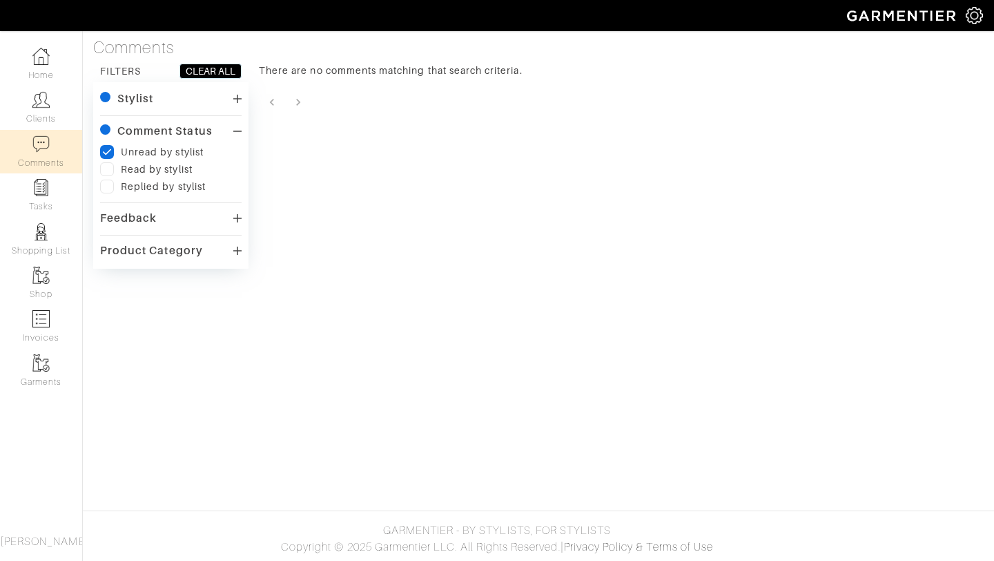
click at [235, 126] on icon at bounding box center [237, 131] width 8 height 11
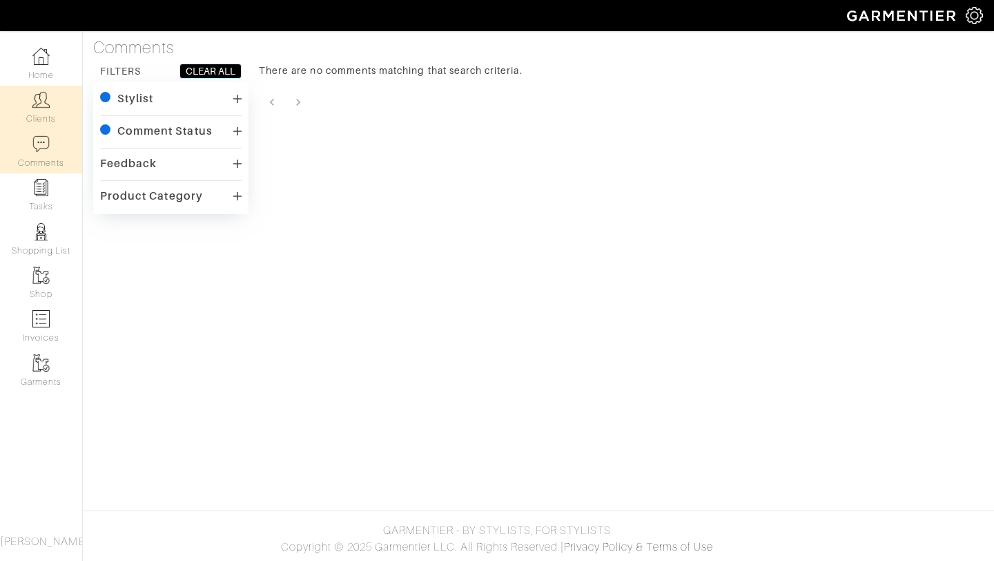
click at [49, 105] on img at bounding box center [40, 99] width 17 height 17
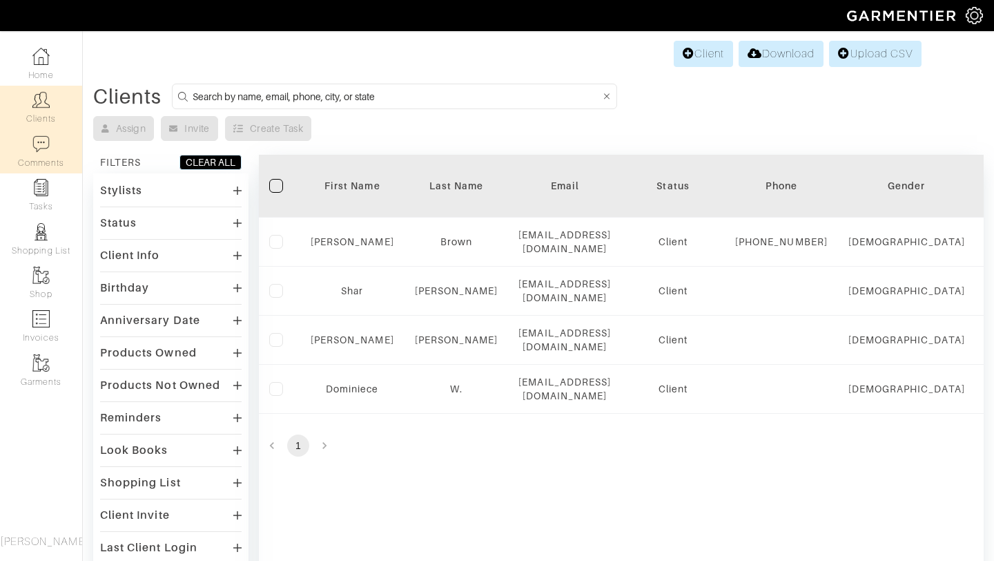
click at [47, 173] on link "Comments" at bounding box center [41, 151] width 82 height 43
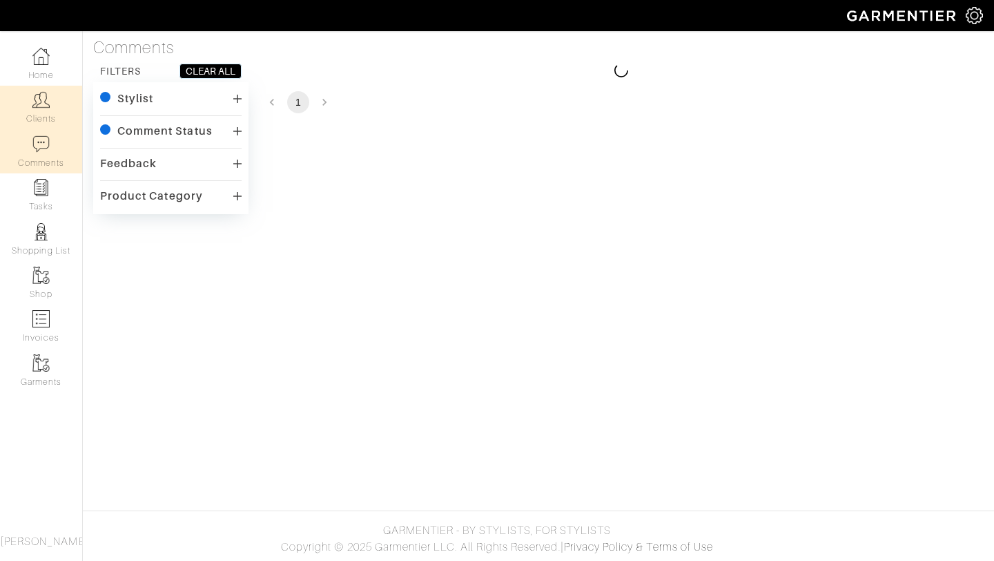
click at [44, 108] on img at bounding box center [40, 99] width 17 height 17
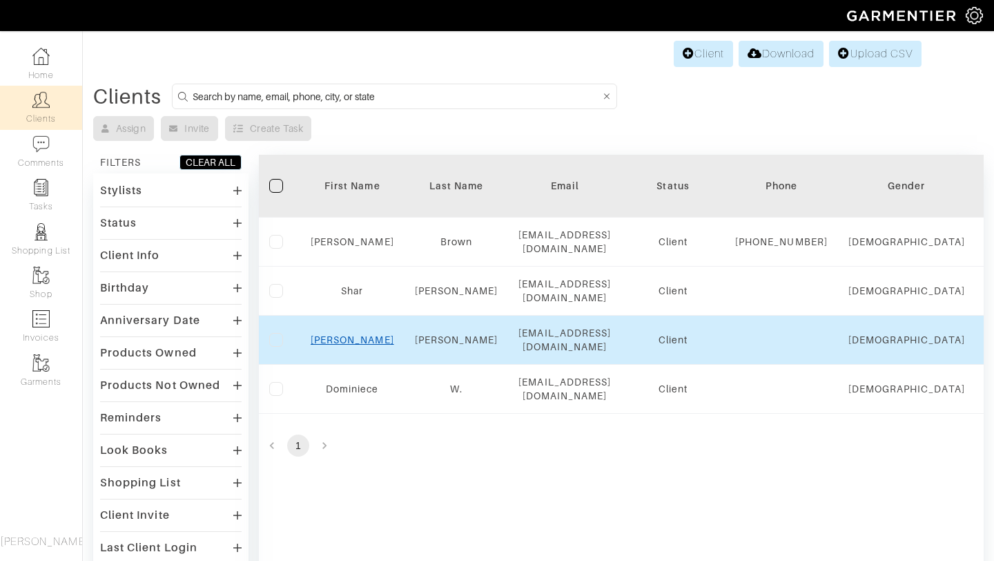
click at [354, 345] on link "[PERSON_NAME]" at bounding box center [353, 339] width 84 height 11
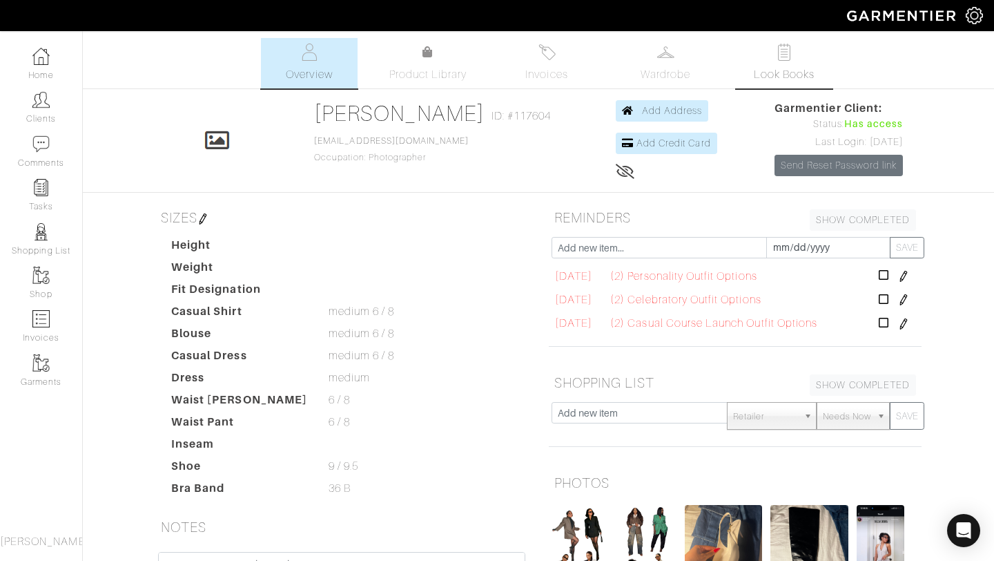
click at [763, 59] on link "Look Books" at bounding box center [784, 63] width 97 height 50
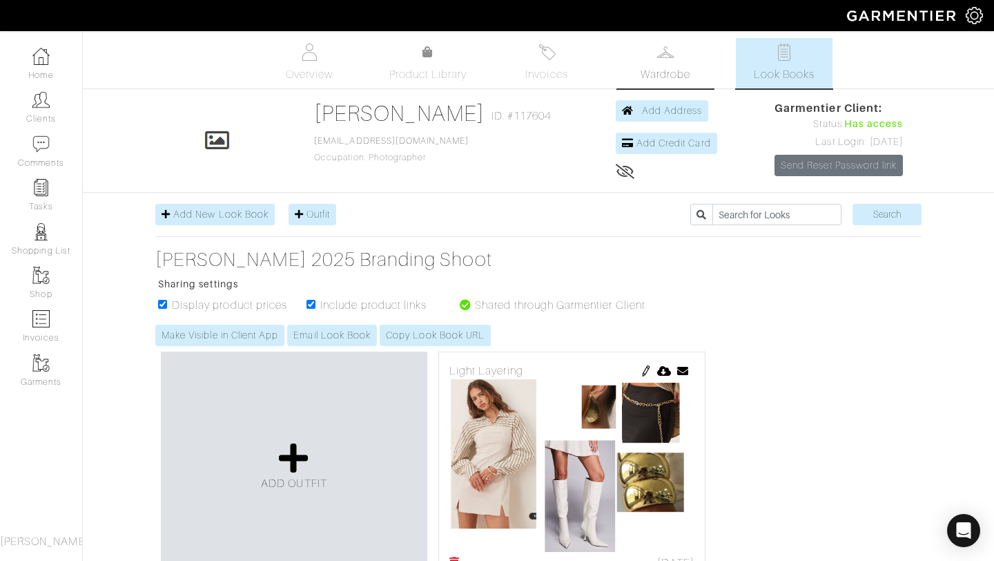
click at [678, 55] on link "Wardrobe" at bounding box center [665, 63] width 97 height 50
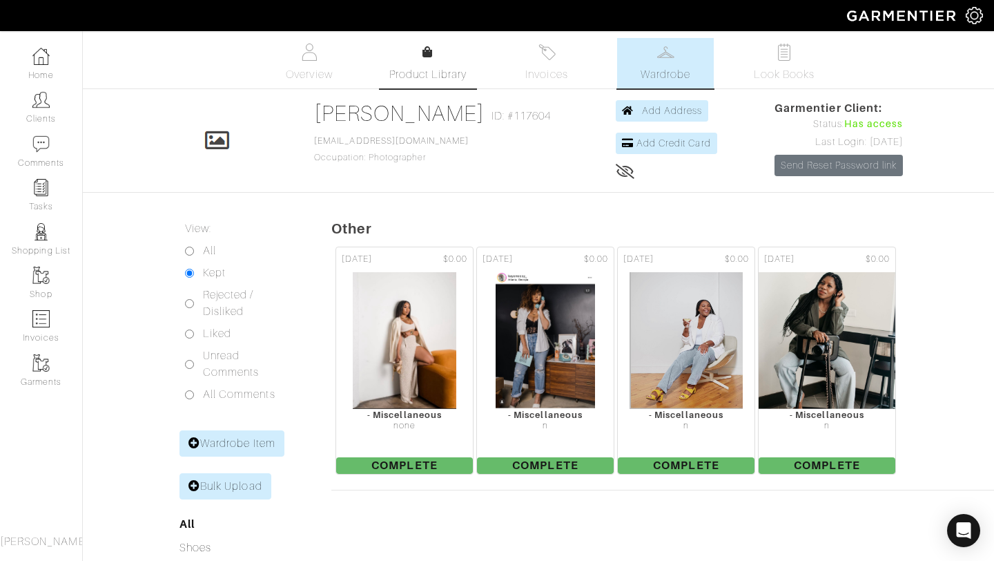
click at [422, 66] on span "Product Library" at bounding box center [428, 74] width 78 height 17
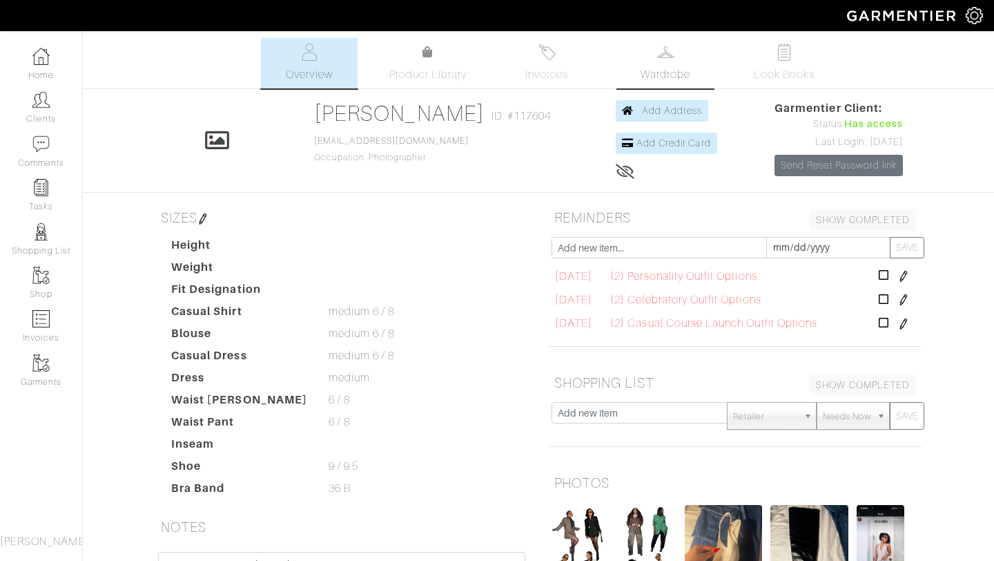
click at [681, 65] on link "Wardrobe" at bounding box center [665, 63] width 97 height 50
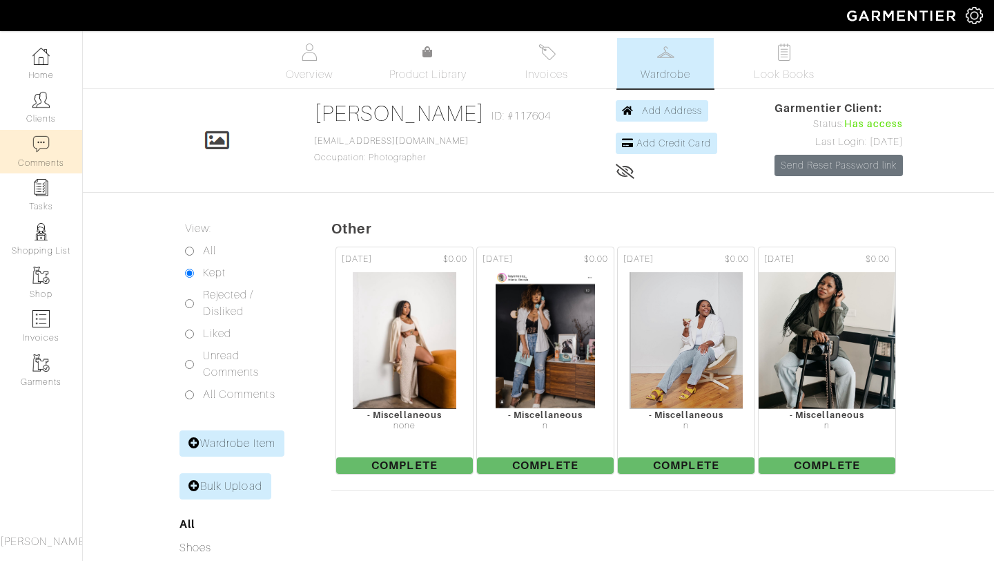
click at [52, 152] on link "Comments" at bounding box center [41, 151] width 82 height 43
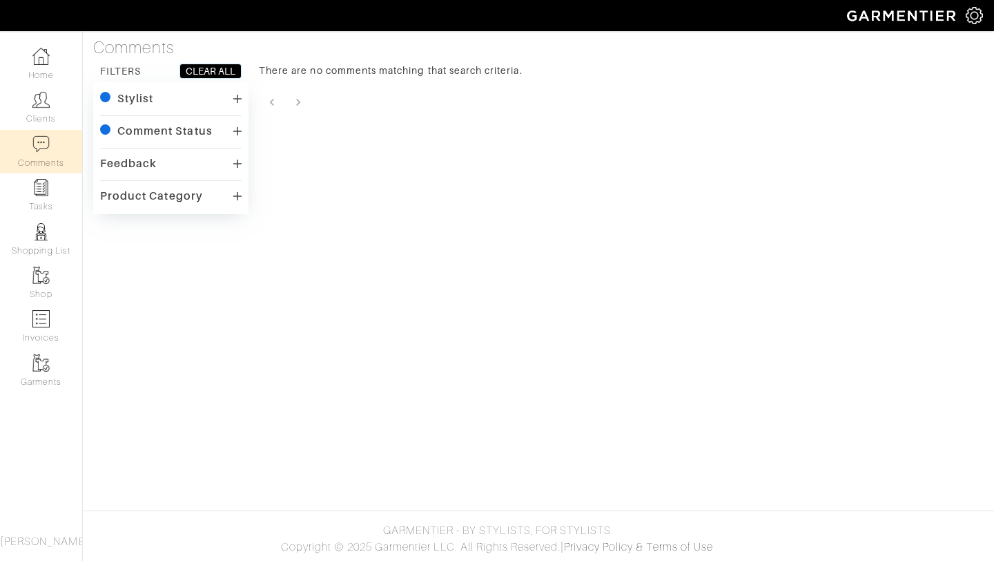
click at [187, 103] on div "Stylist" at bounding box center [171, 99] width 142 height 20
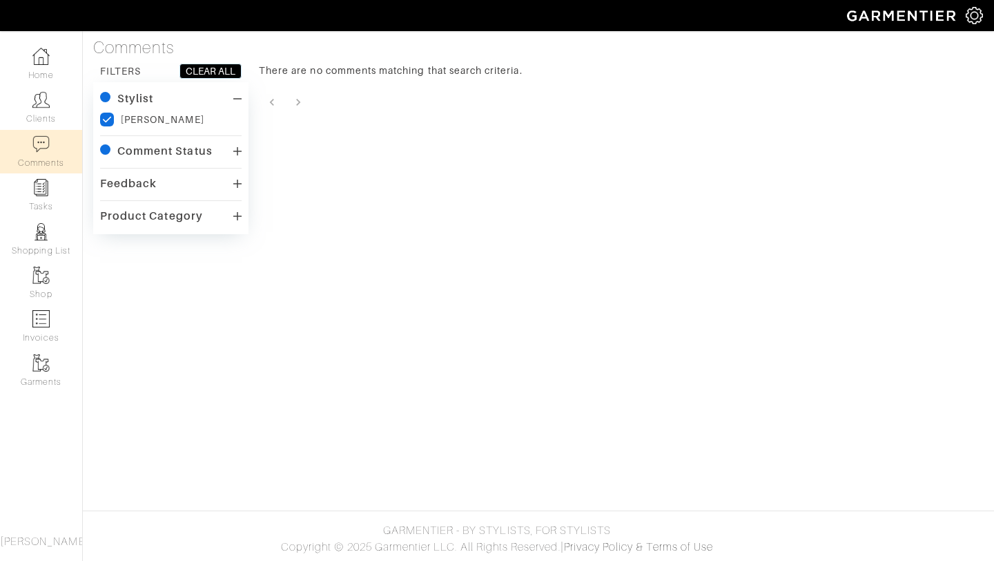
click at [231, 154] on div "Comment Status" at bounding box center [171, 152] width 142 height 20
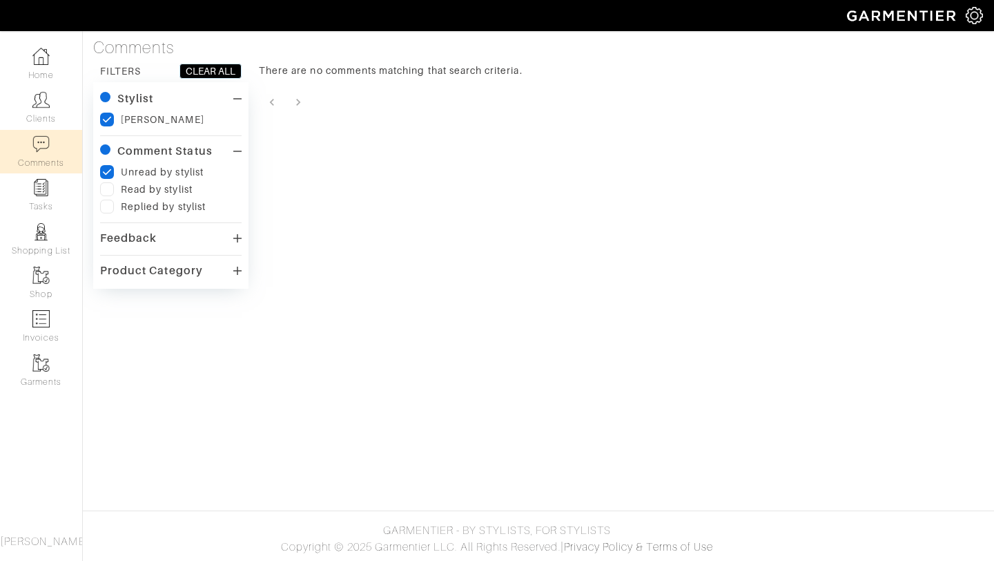
click at [111, 192] on label at bounding box center [107, 189] width 14 height 14
click at [0, 0] on input "checkbox" at bounding box center [0, 0] width 0 height 0
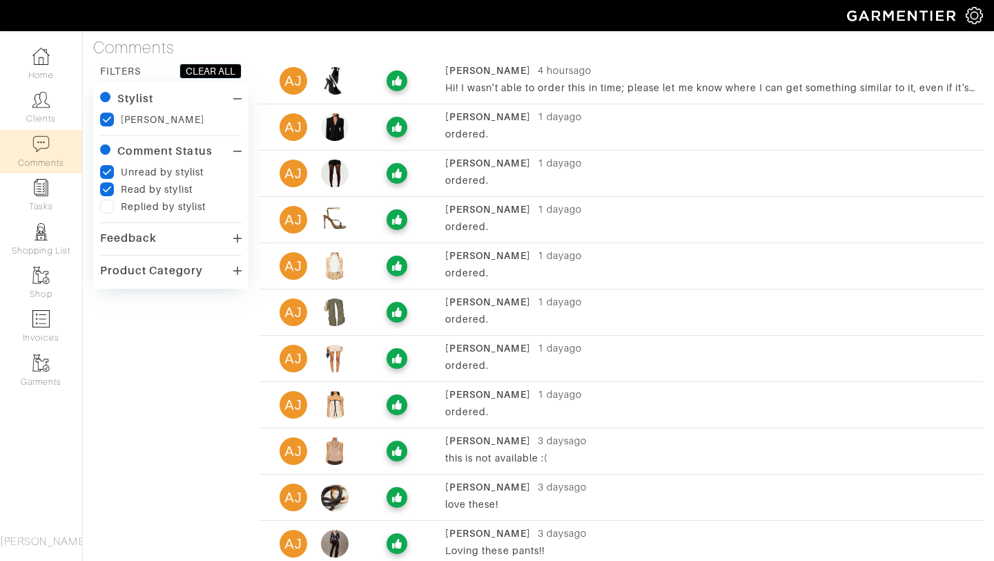
click at [355, 77] on div "AJ Ashley Jean 4 hours ago Hi! I wasn't able to order this in time; please let …" at bounding box center [621, 81] width 725 height 35
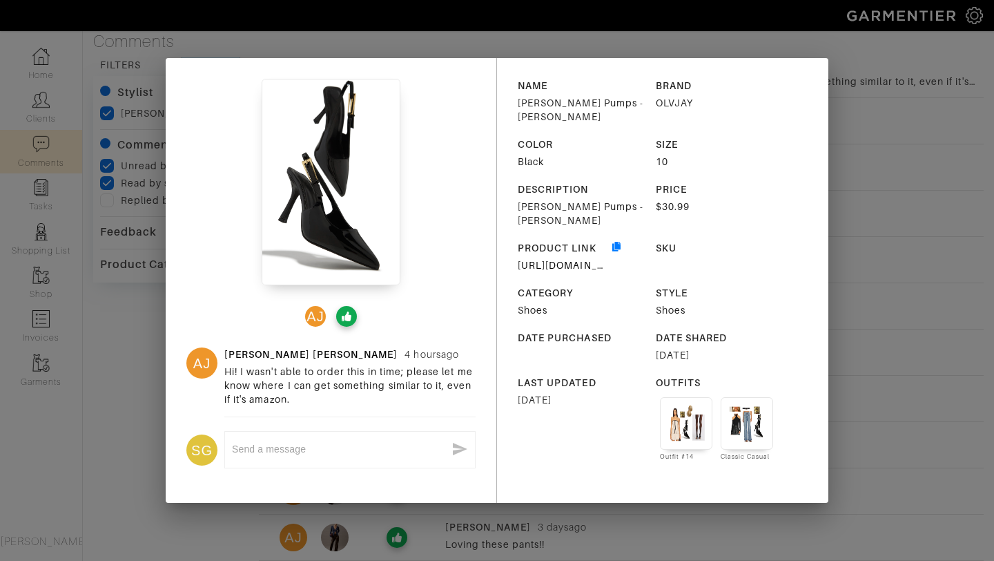
scroll to position [8, 0]
click at [922, 82] on div "AJ AJ Ashley Jean 4 hours ago Hi! I wasn't able to order this in time; please l…" at bounding box center [497, 280] width 994 height 561
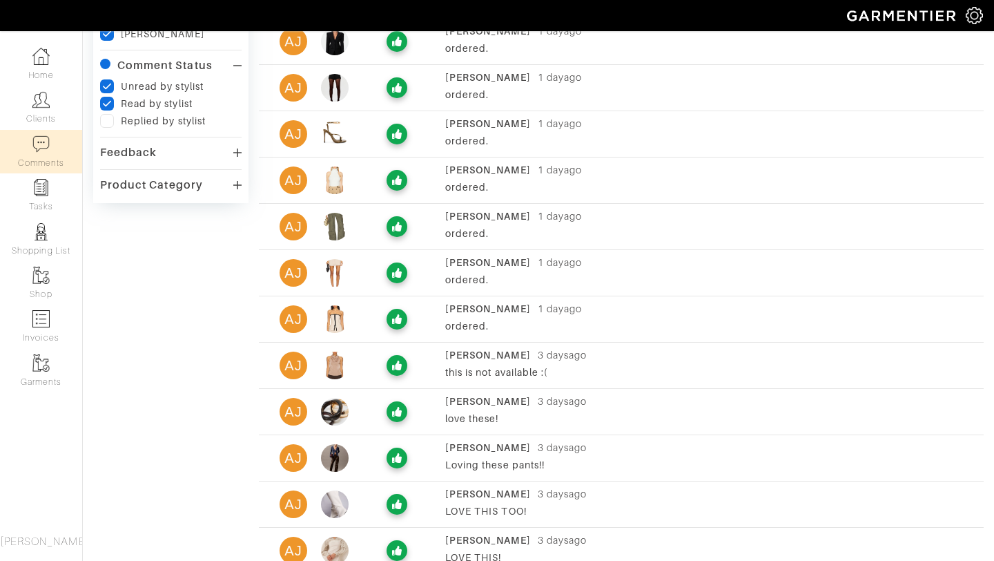
scroll to position [90, 0]
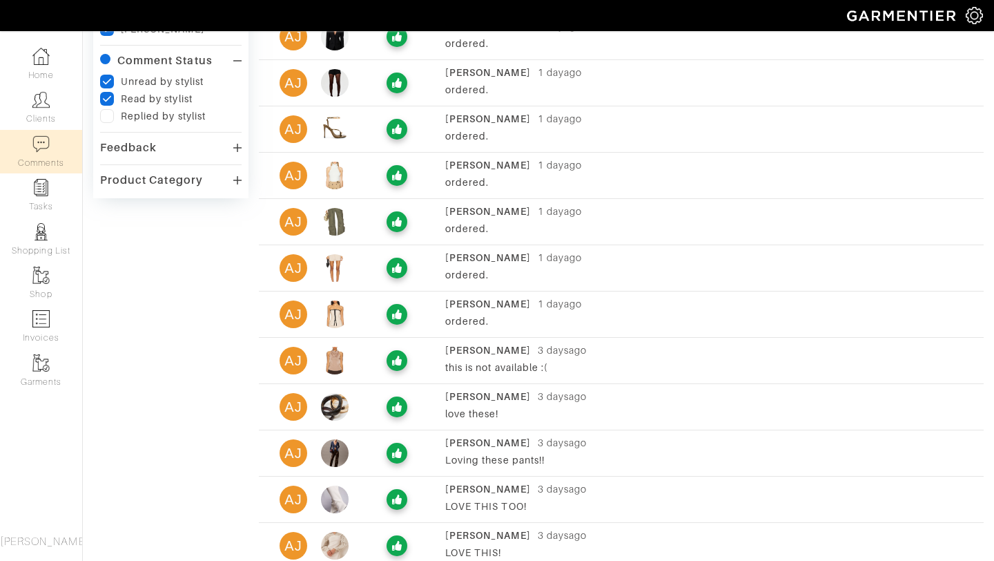
click at [652, 260] on div "Ashley Jean 1 day ago" at bounding box center [711, 258] width 532 height 14
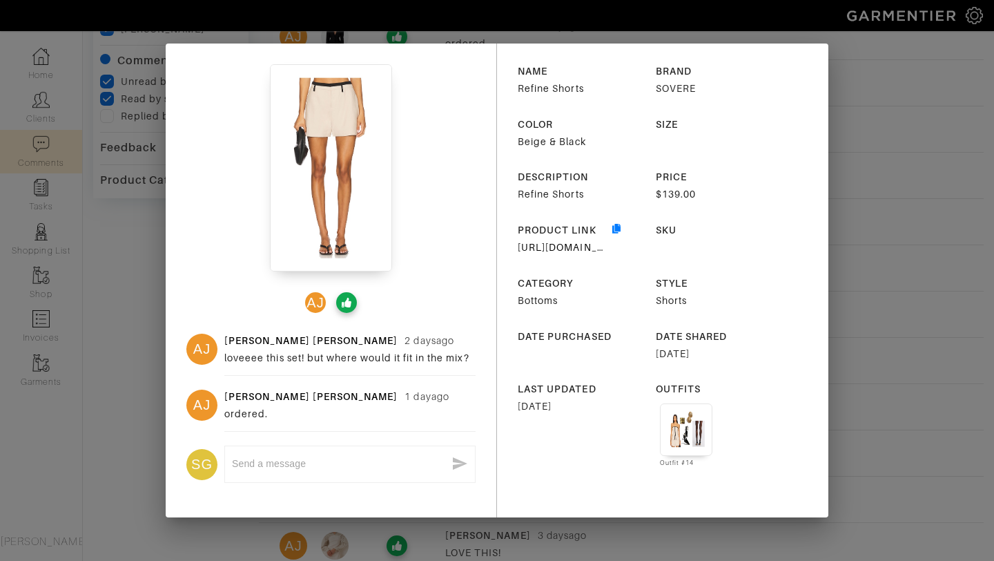
click at [853, 79] on div "AJ AJ Ashley Jean 2 days ago loveeee this set! but where would it fit in the mi…" at bounding box center [497, 280] width 994 height 561
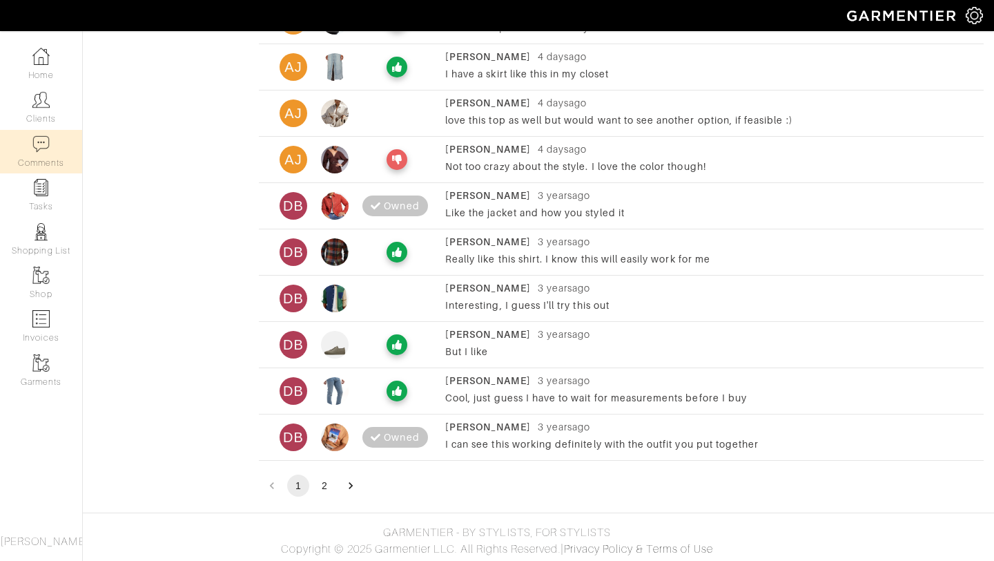
scroll to position [756, 0]
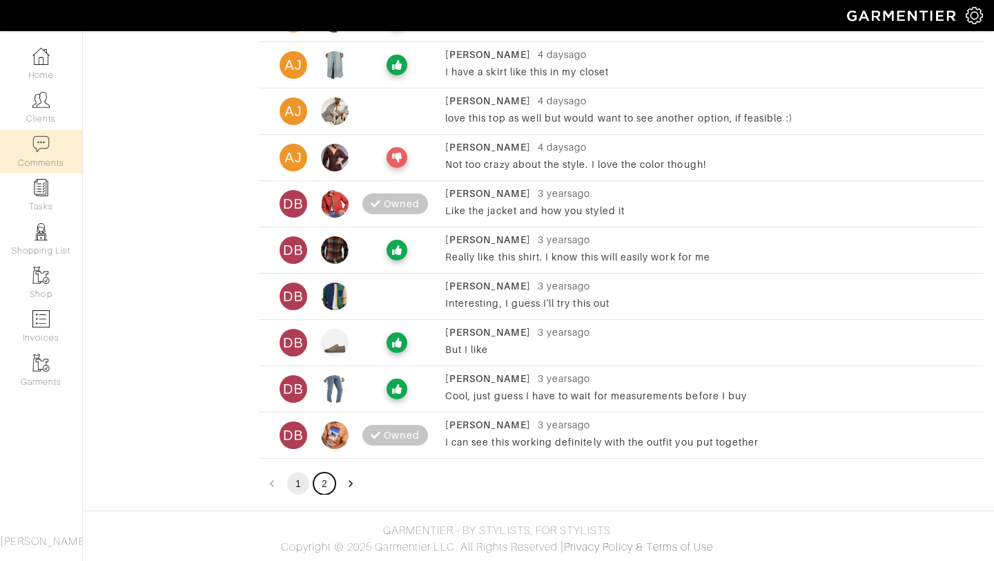
click at [327, 483] on button "2" at bounding box center [324, 483] width 22 height 22
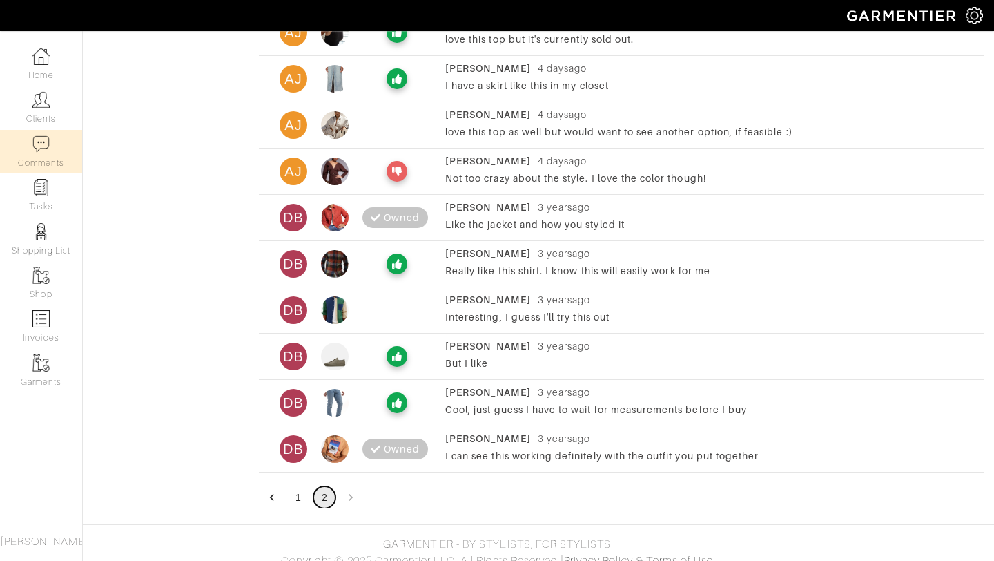
scroll to position [0, 0]
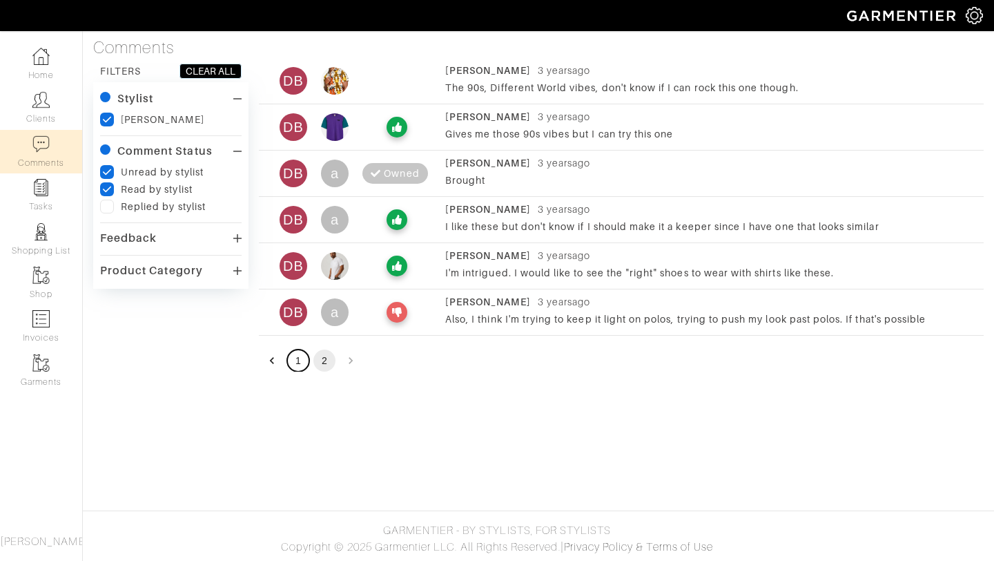
click at [295, 353] on button "1" at bounding box center [298, 360] width 22 height 22
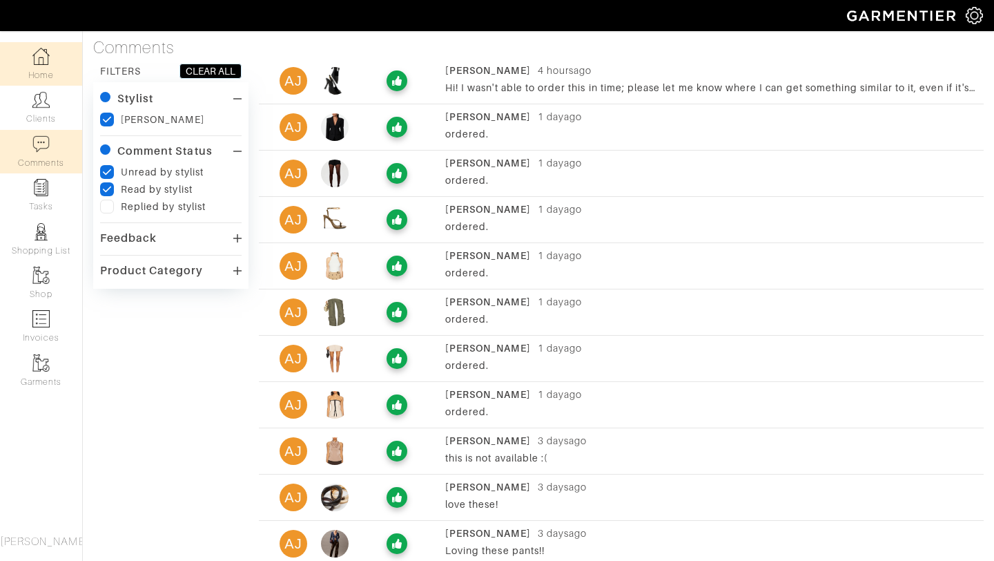
click at [45, 68] on link "Home" at bounding box center [41, 63] width 82 height 43
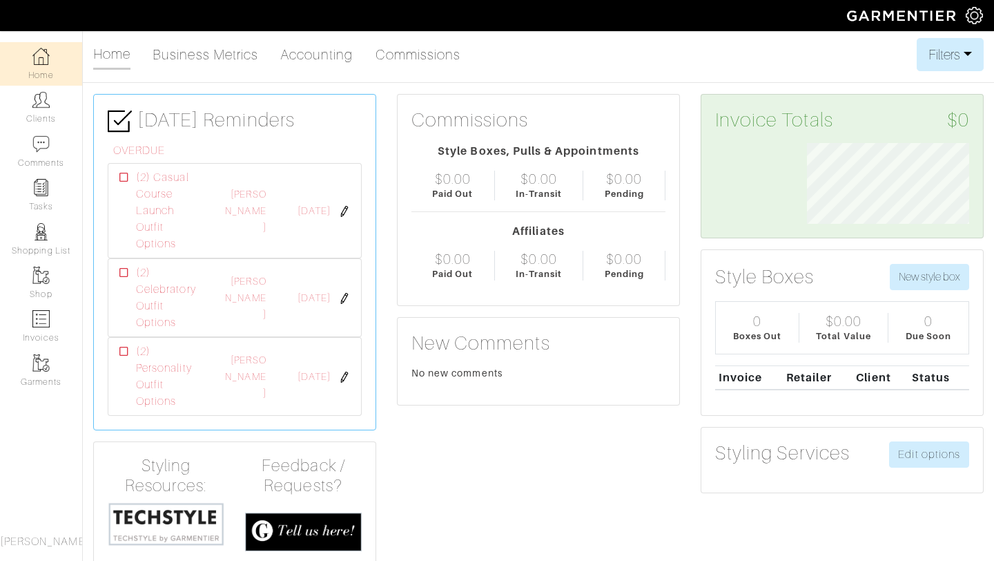
scroll to position [81, 183]
click at [38, 130] on link "Comments" at bounding box center [41, 151] width 82 height 43
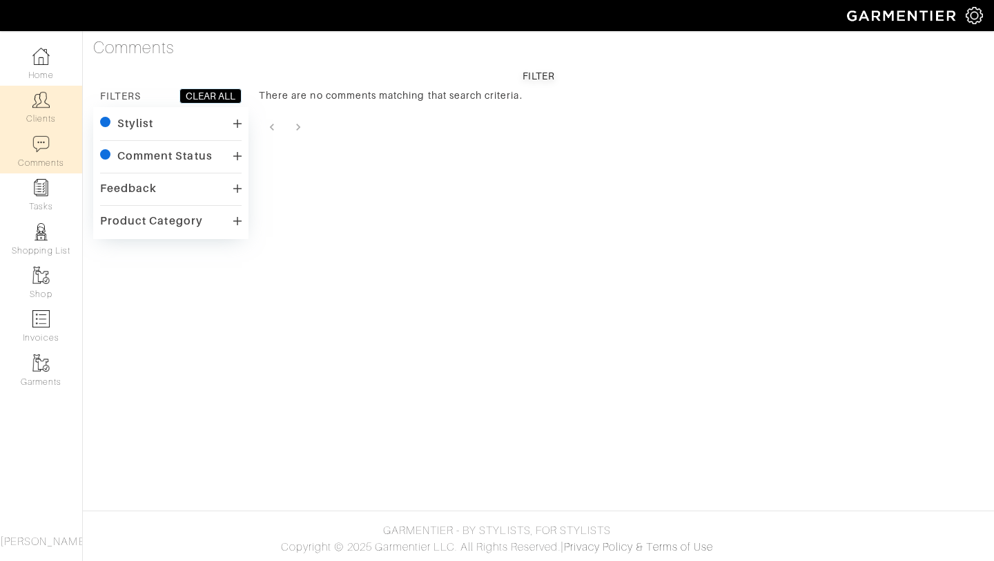
click at [43, 92] on img at bounding box center [40, 99] width 17 height 17
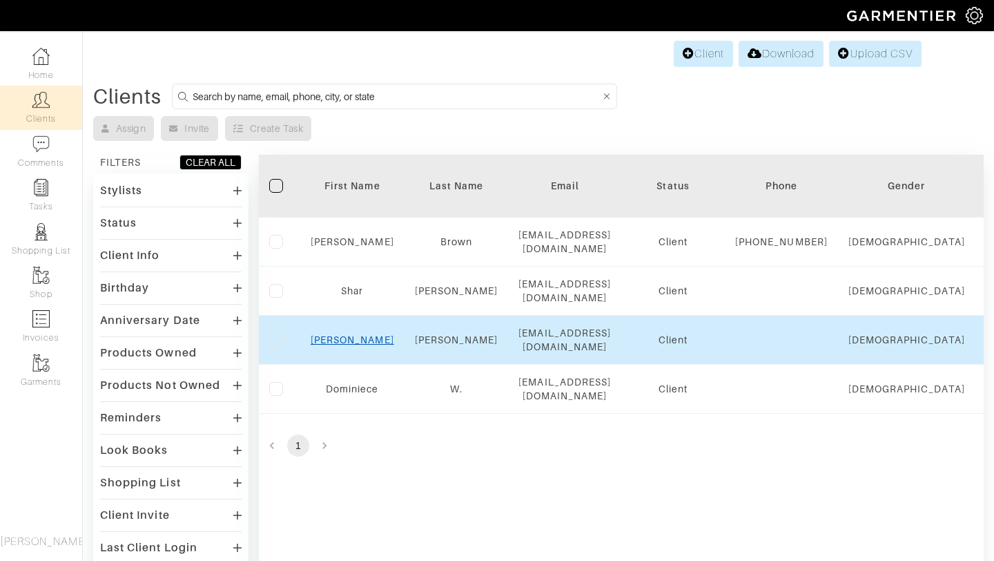
click at [353, 345] on link "[PERSON_NAME]" at bounding box center [353, 339] width 84 height 11
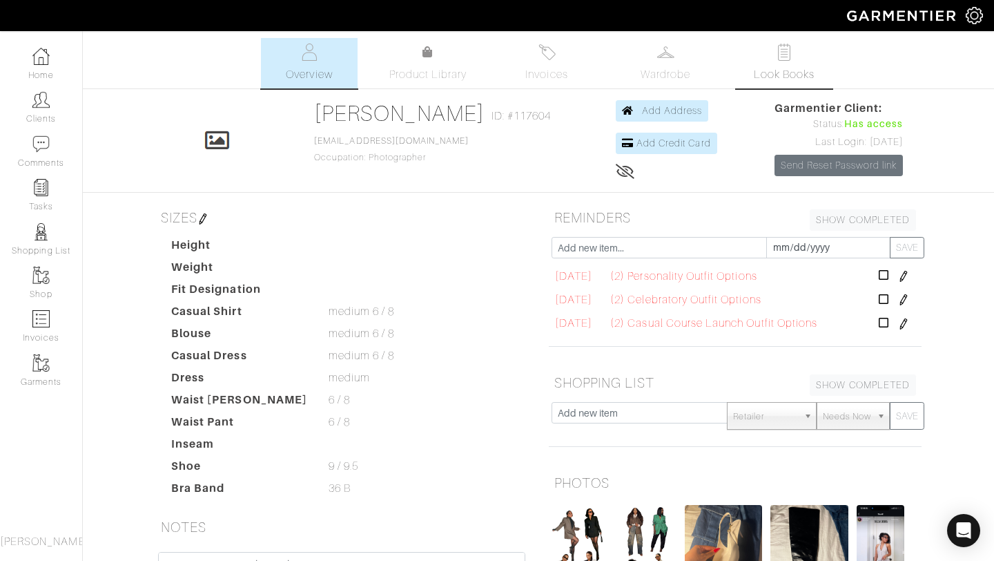
click at [780, 63] on link "Look Books" at bounding box center [784, 63] width 97 height 50
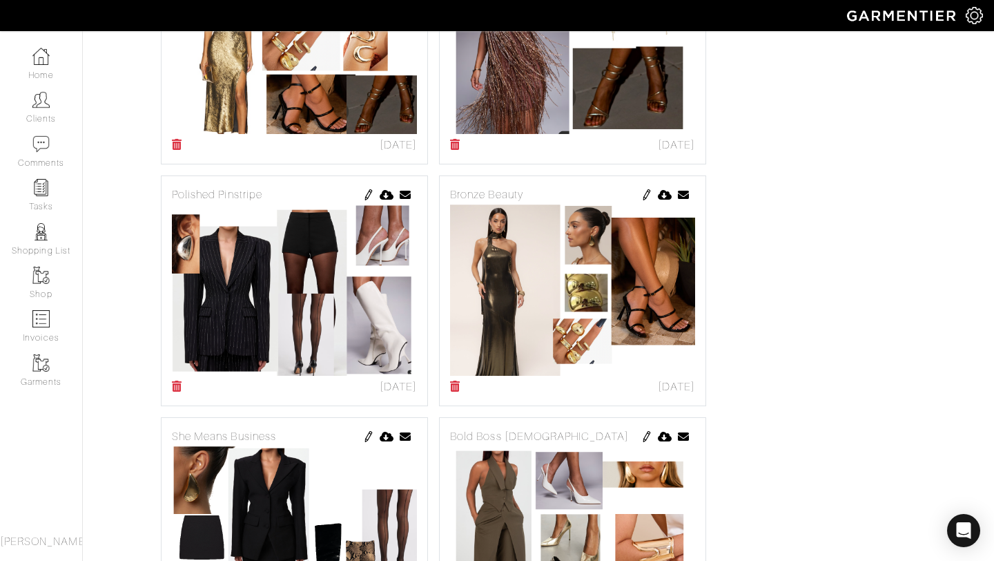
scroll to position [110, 0]
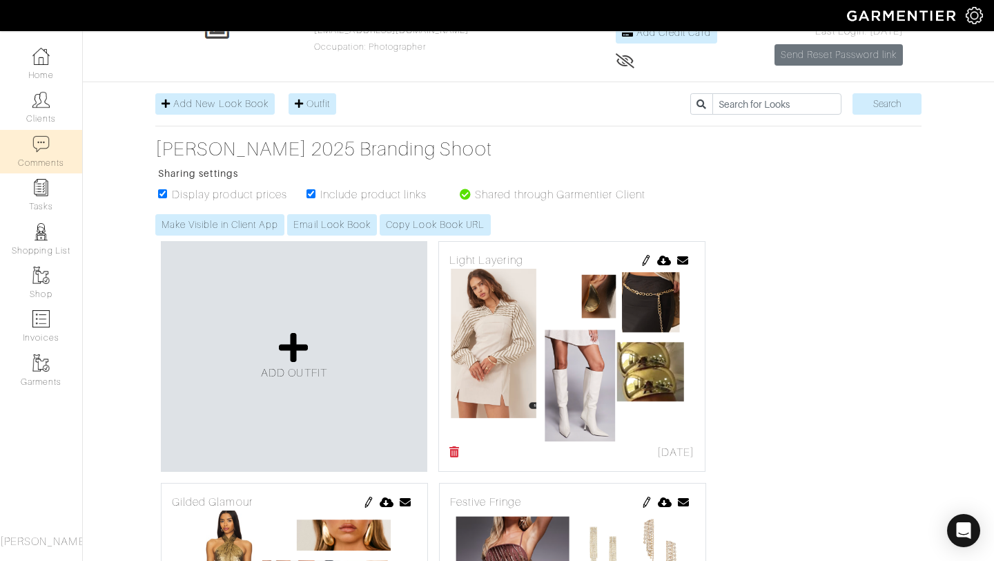
click at [32, 136] on img at bounding box center [40, 143] width 17 height 17
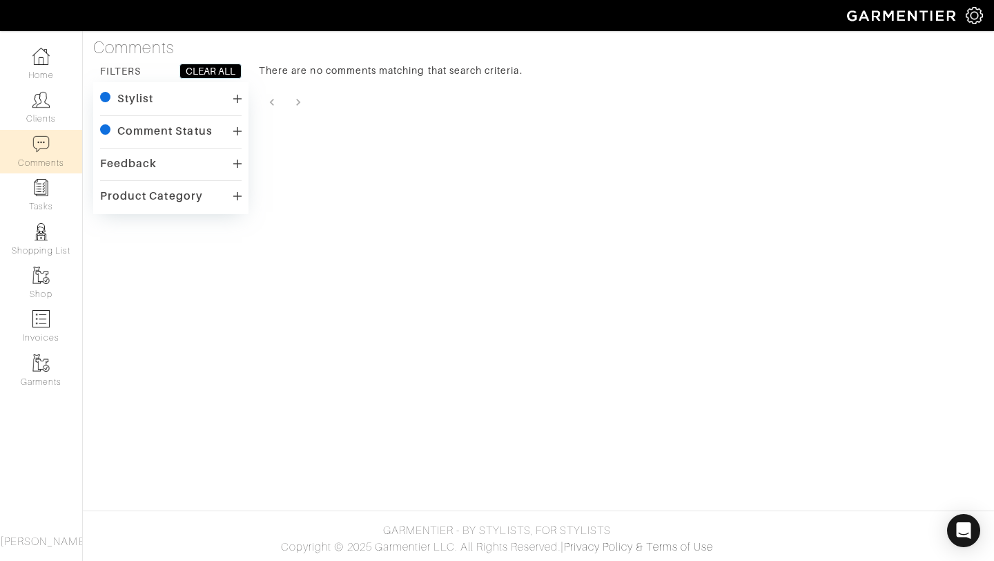
click at [200, 130] on div "Comment Status" at bounding box center [164, 131] width 95 height 14
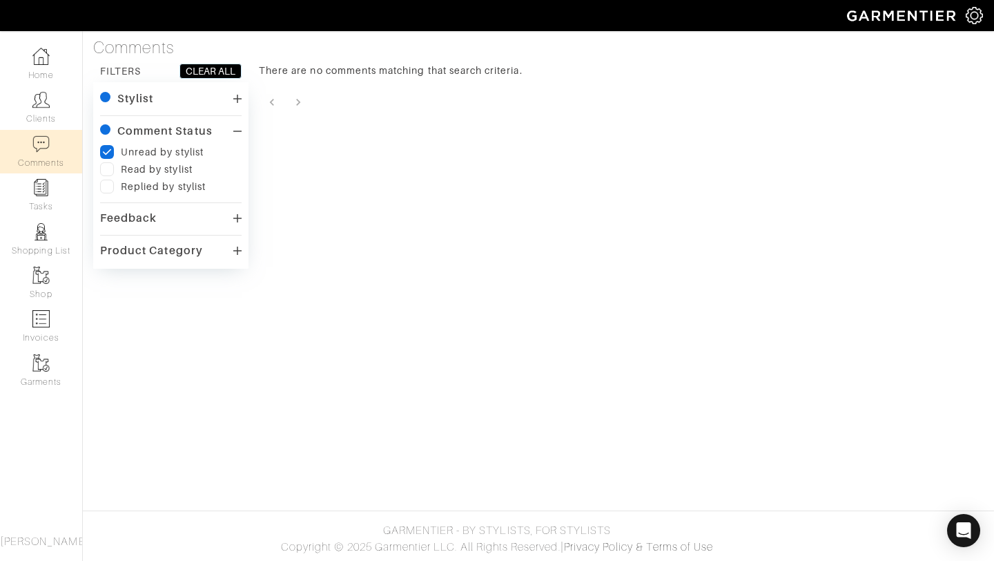
click at [200, 131] on div "Comment Status" at bounding box center [164, 131] width 95 height 14
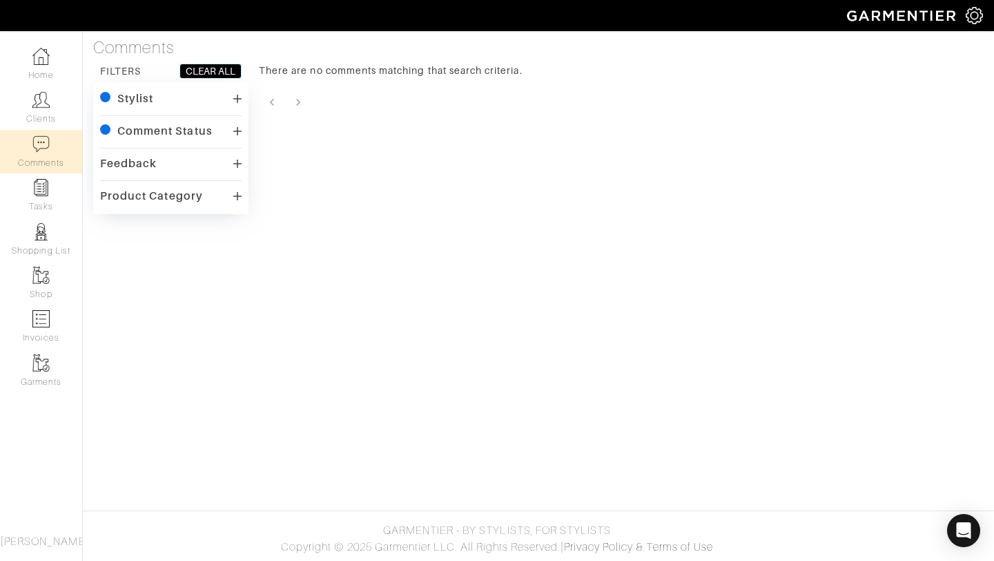
click at [227, 103] on div "Stylist" at bounding box center [171, 99] width 142 height 20
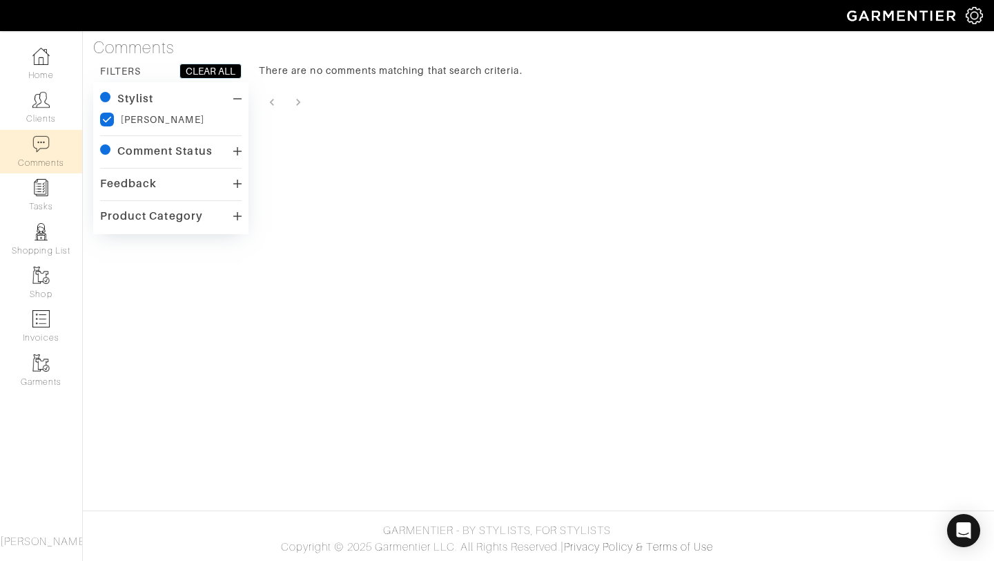
click at [227, 103] on div "Stylist" at bounding box center [171, 99] width 142 height 20
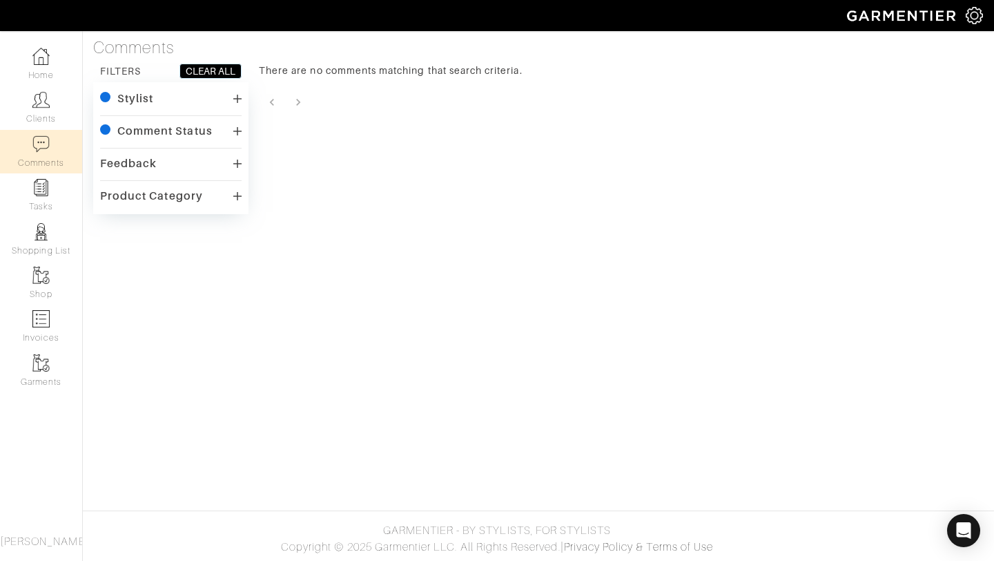
click at [243, 127] on div "Stylist checkedIcon Sharra Greene Comment Status checkedIcon Unread by stylist …" at bounding box center [170, 148] width 155 height 132
click at [237, 128] on icon at bounding box center [237, 131] width 8 height 8
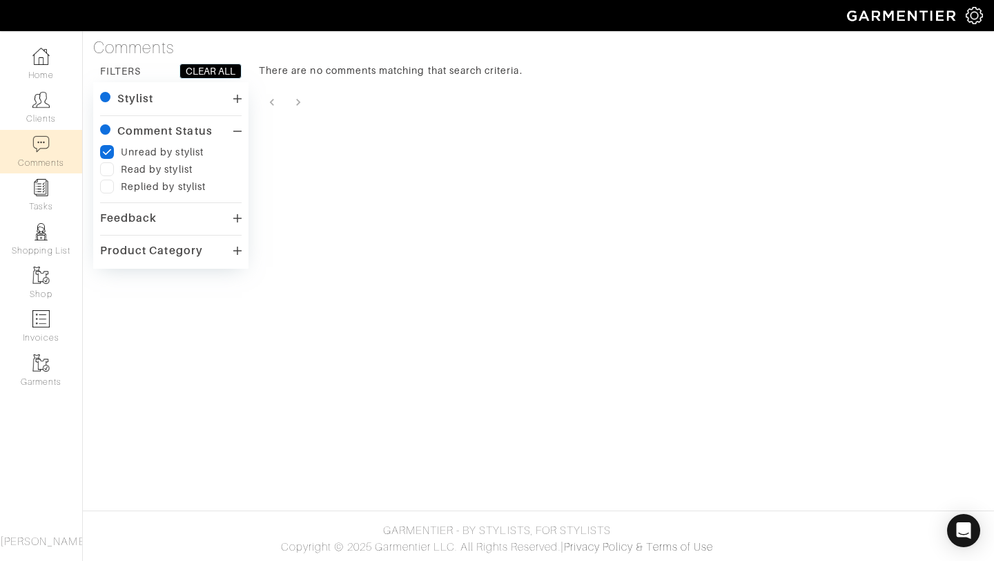
click at [171, 172] on div "Read by stylist" at bounding box center [157, 169] width 72 height 14
click at [110, 169] on label at bounding box center [107, 169] width 14 height 14
click at [0, 0] on input "checkbox" at bounding box center [0, 0] width 0 height 0
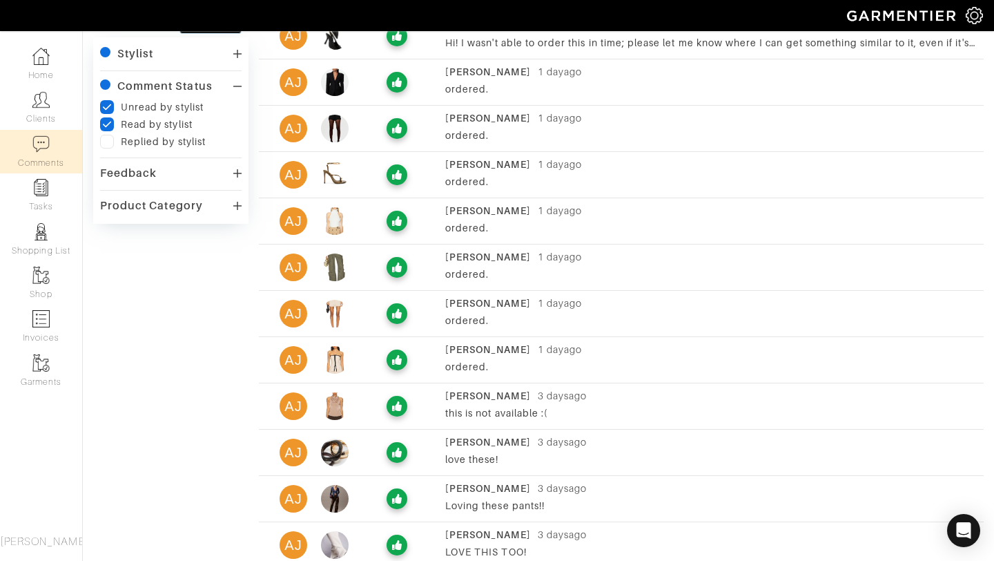
scroll to position [48, 0]
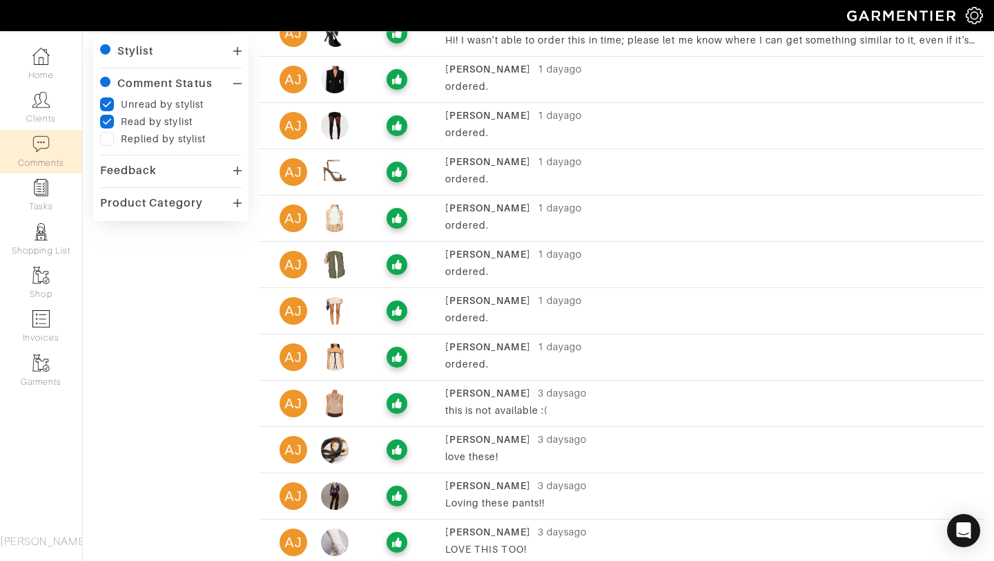
click at [490, 177] on div "ordered." at bounding box center [711, 179] width 532 height 14
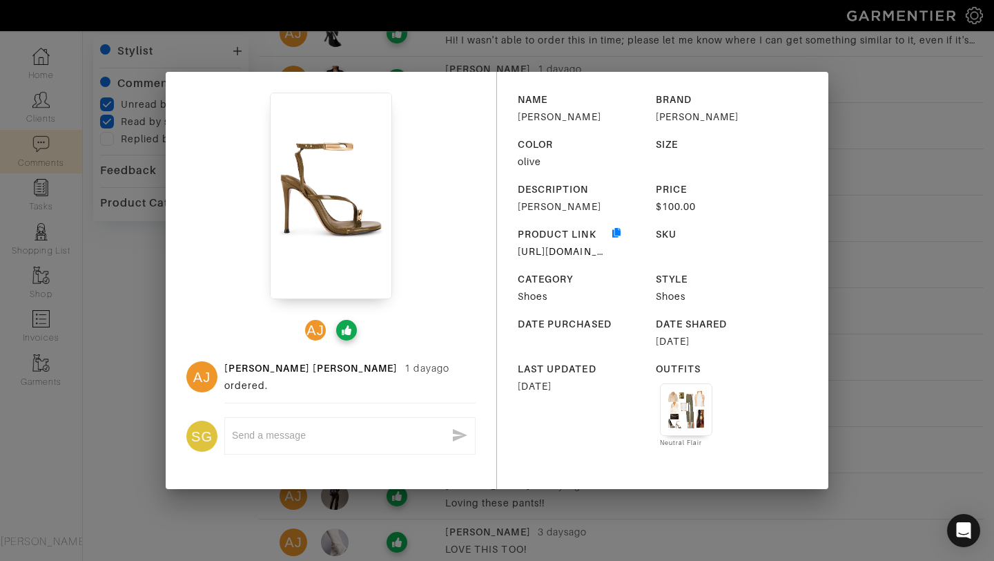
click at [681, 409] on img at bounding box center [686, 409] width 37 height 37
click at [681, 420] on img at bounding box center [686, 409] width 37 height 37
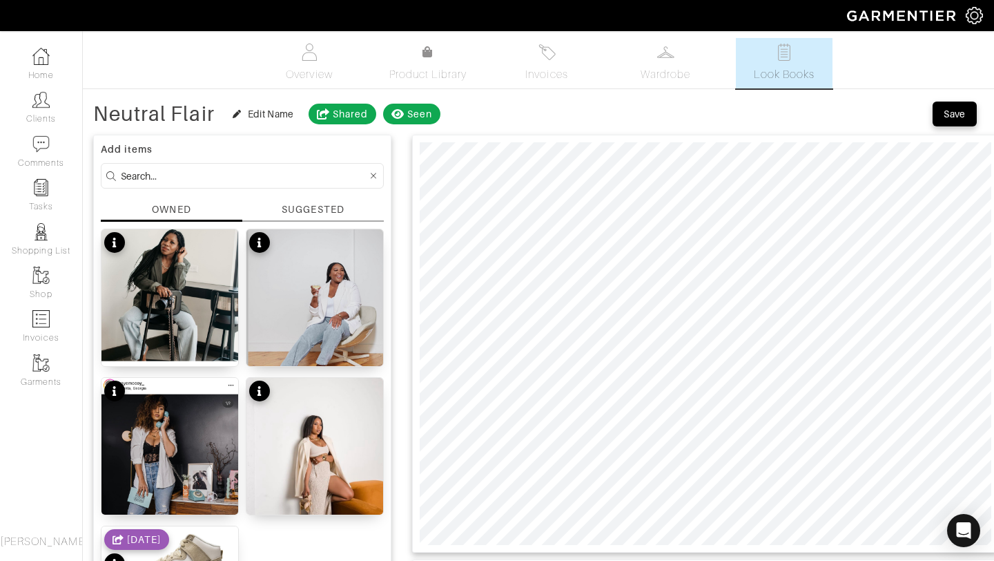
click at [346, 206] on div "SUGGESTED" at bounding box center [313, 211] width 142 height 19
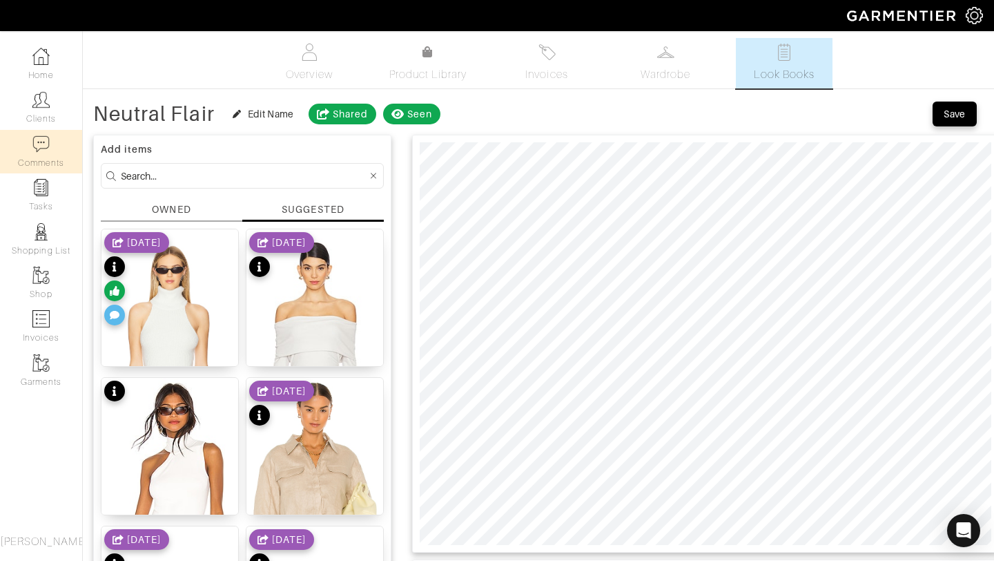
click at [41, 164] on link "Comments" at bounding box center [41, 151] width 82 height 43
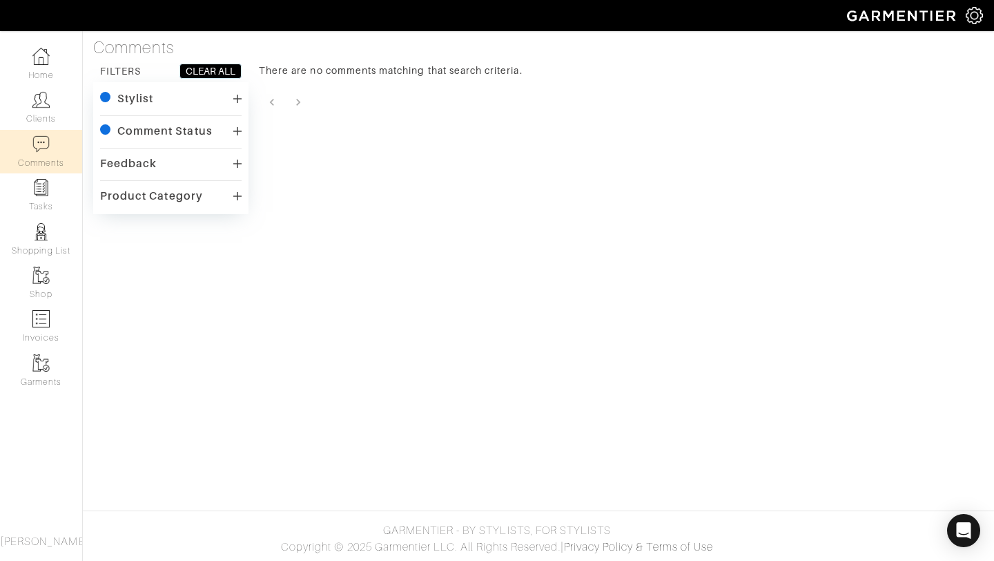
click at [128, 138] on div "Comment Status" at bounding box center [164, 131] width 95 height 14
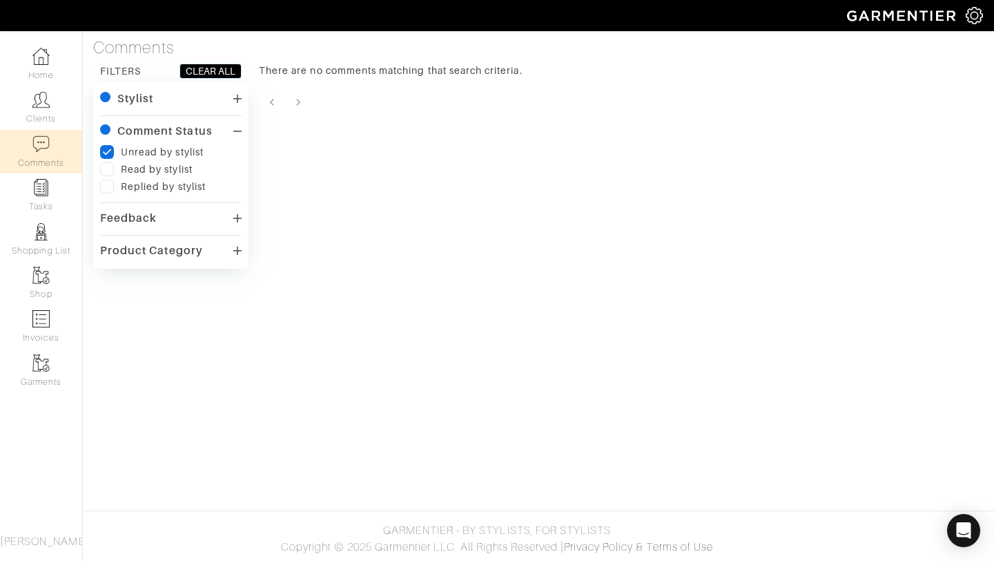
click at [151, 95] on div "Stylist" at bounding box center [135, 99] width 36 height 14
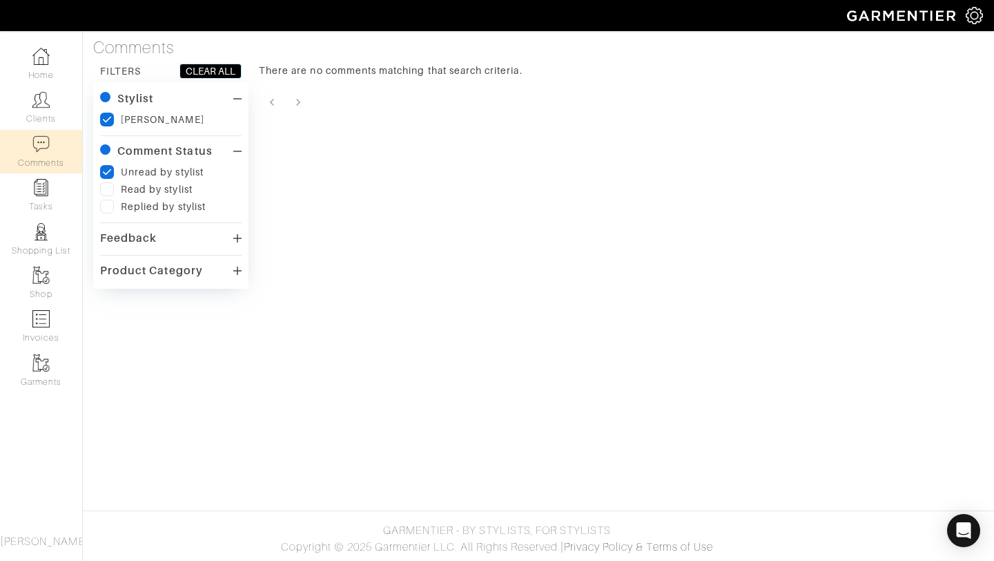
click at [151, 95] on div "Stylist" at bounding box center [135, 99] width 36 height 14
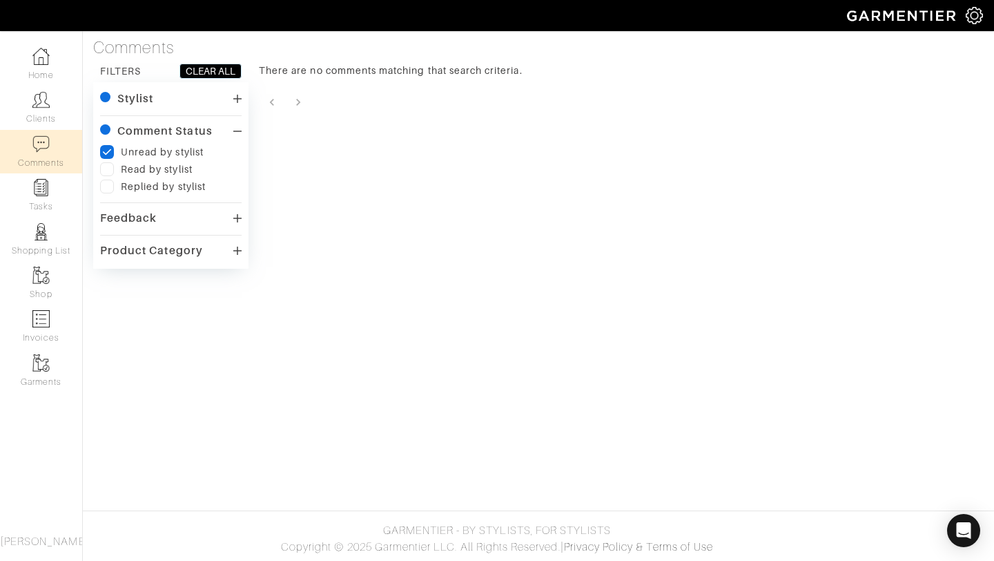
click at [176, 139] on div "Comment Status" at bounding box center [171, 132] width 142 height 20
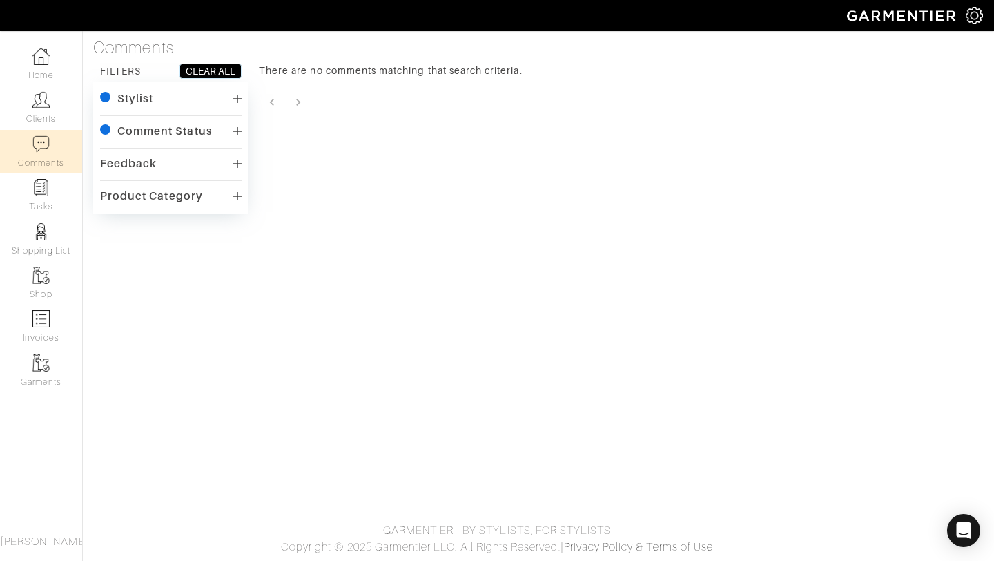
click at [175, 158] on div "Feedback" at bounding box center [171, 164] width 142 height 20
click at [176, 164] on div "Feedback" at bounding box center [171, 164] width 142 height 20
click at [56, 209] on link "Tasks" at bounding box center [41, 194] width 82 height 43
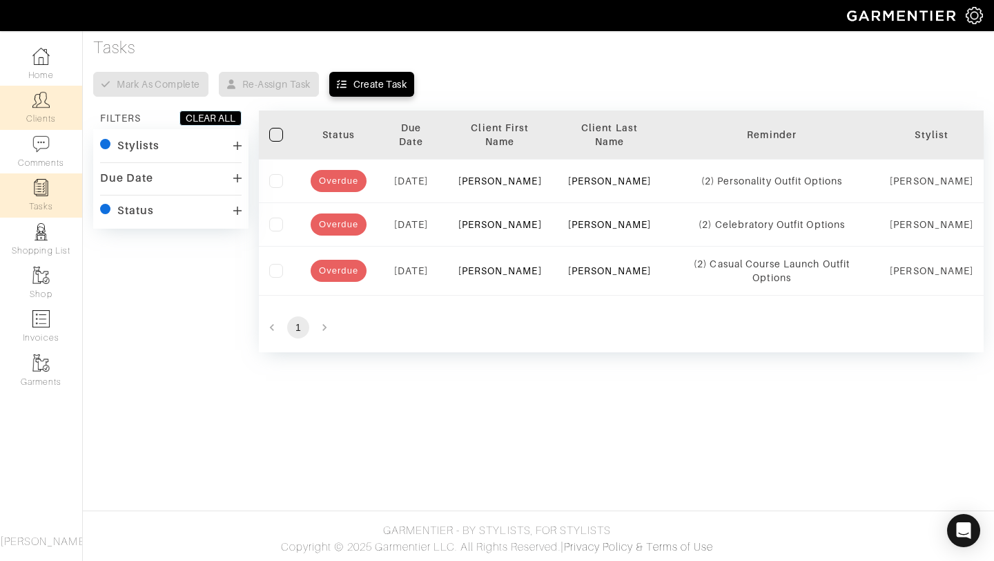
click at [46, 124] on link "Clients" at bounding box center [41, 107] width 82 height 43
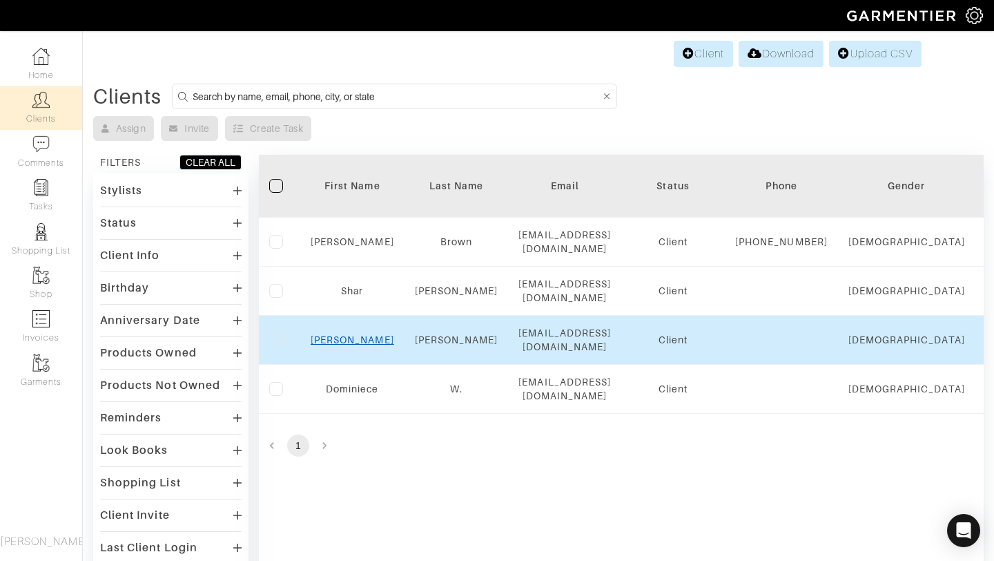
click at [342, 337] on link "[PERSON_NAME]" at bounding box center [353, 339] width 84 height 11
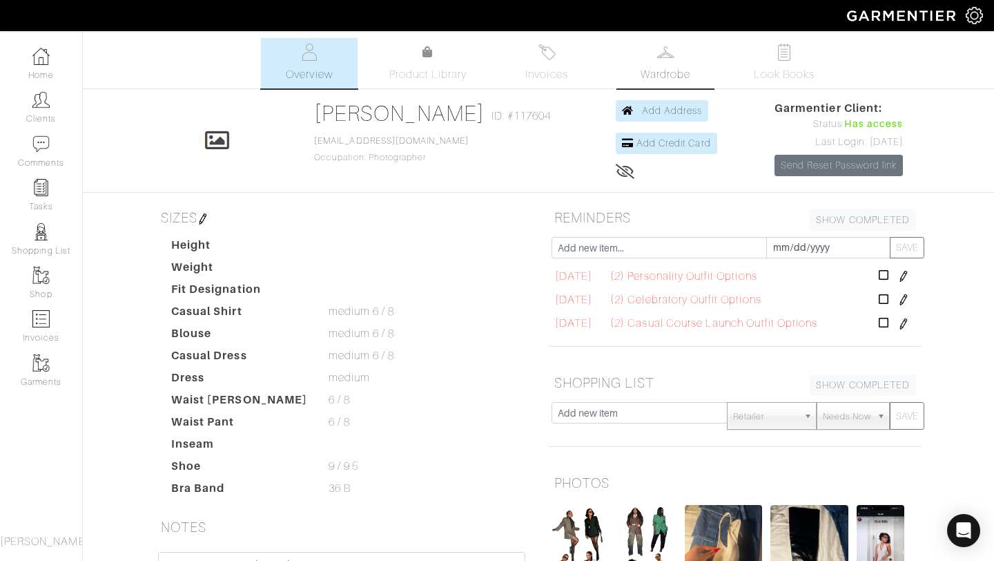
click at [659, 42] on link "Wardrobe" at bounding box center [665, 63] width 97 height 50
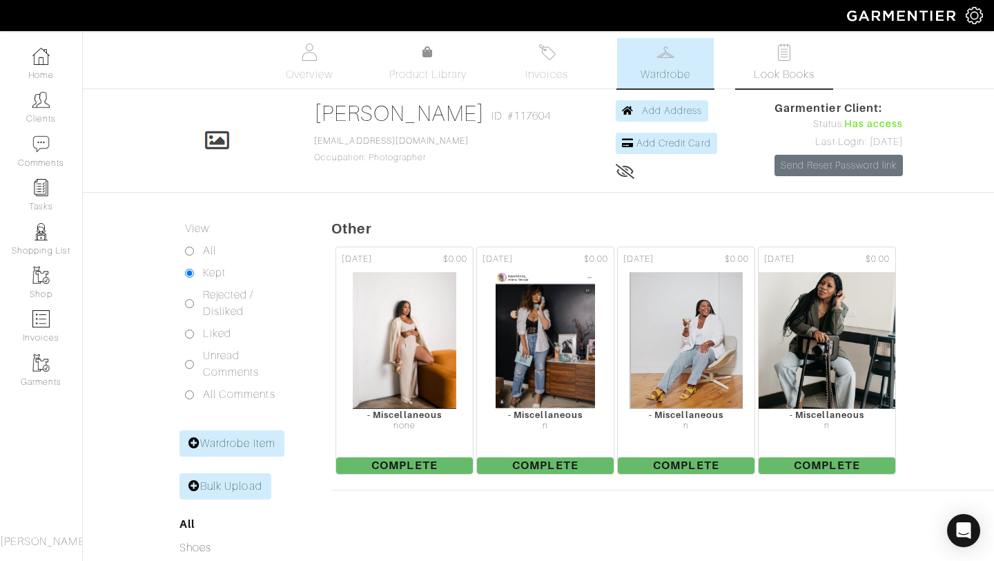
click at [778, 52] on img at bounding box center [784, 51] width 17 height 17
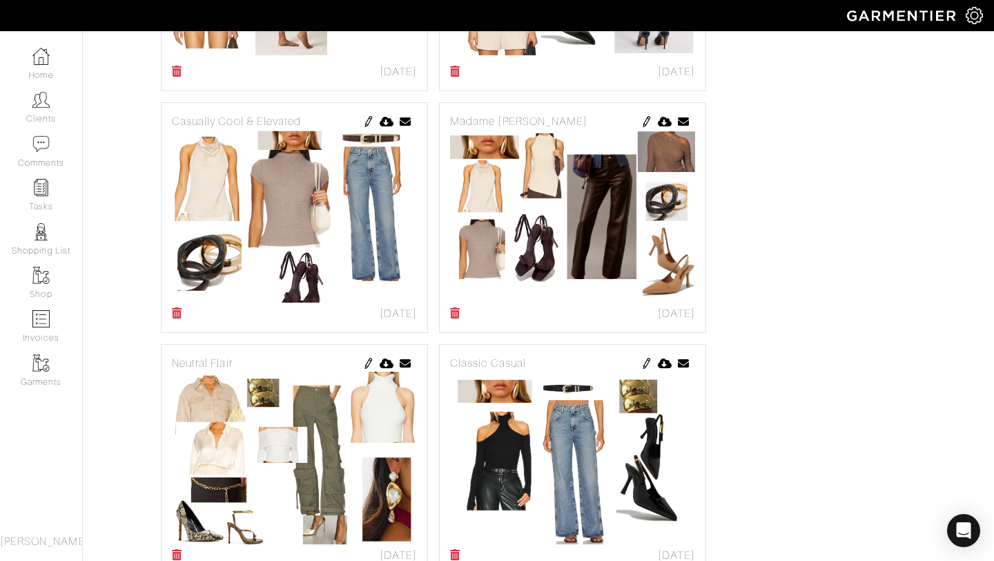
scroll to position [1459, 0]
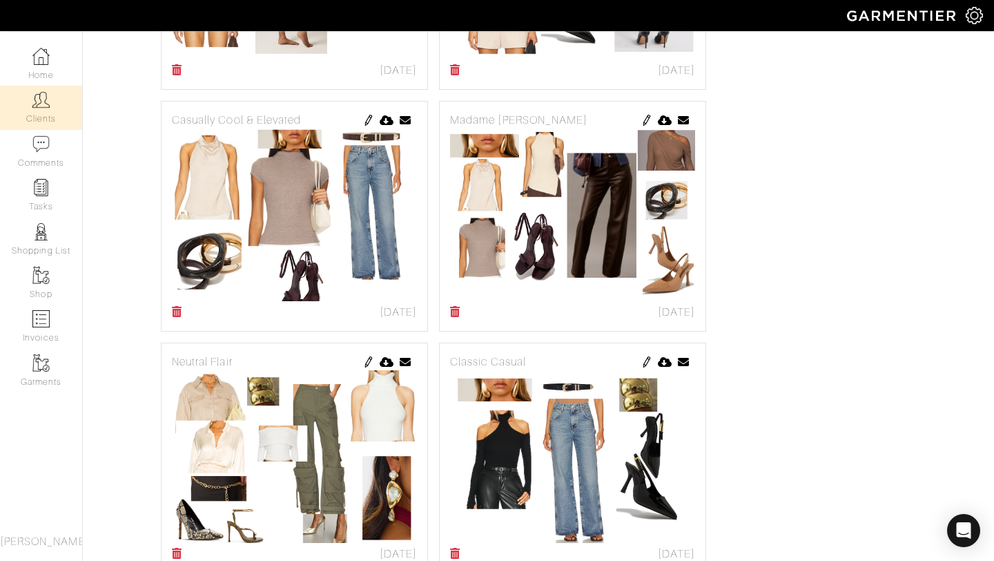
click at [39, 113] on link "Clients" at bounding box center [41, 107] width 82 height 43
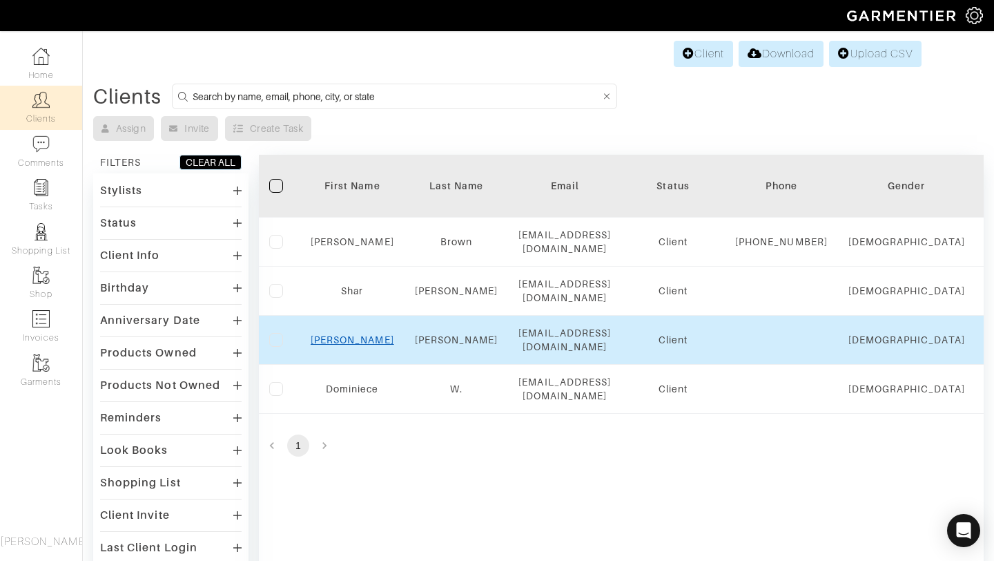
click at [362, 340] on link "[PERSON_NAME]" at bounding box center [353, 339] width 84 height 11
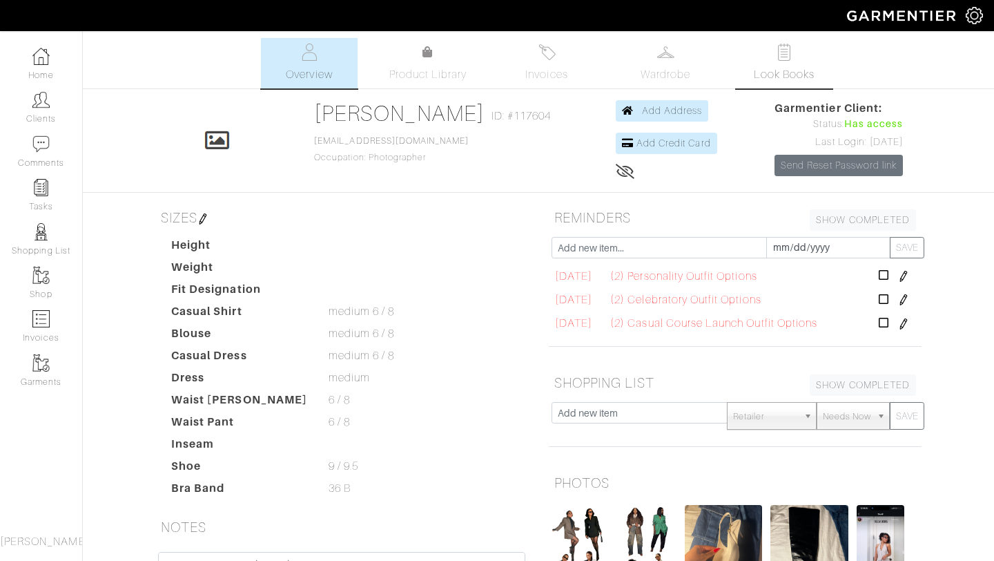
click at [750, 61] on link "Look Books" at bounding box center [784, 63] width 97 height 50
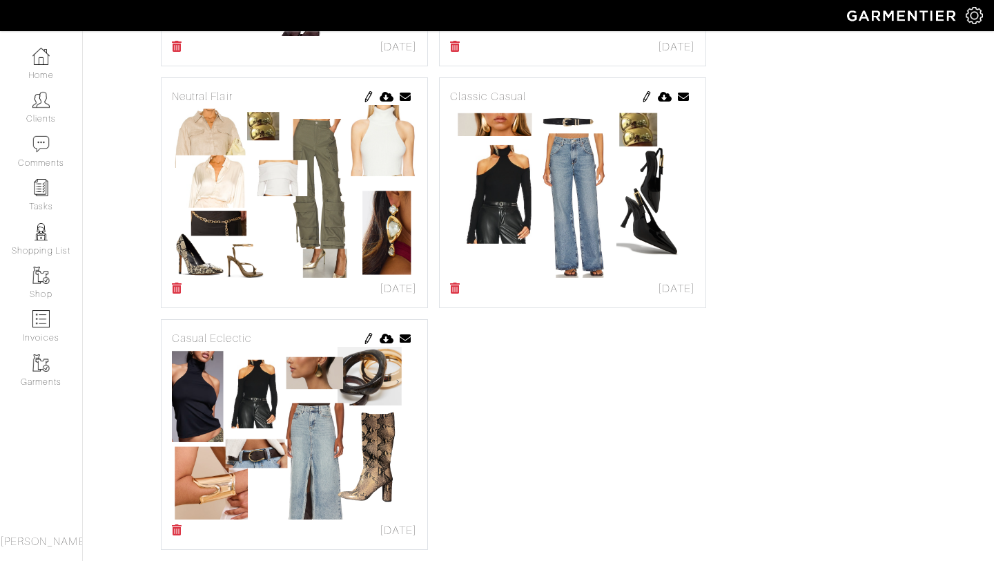
scroll to position [1721, 0]
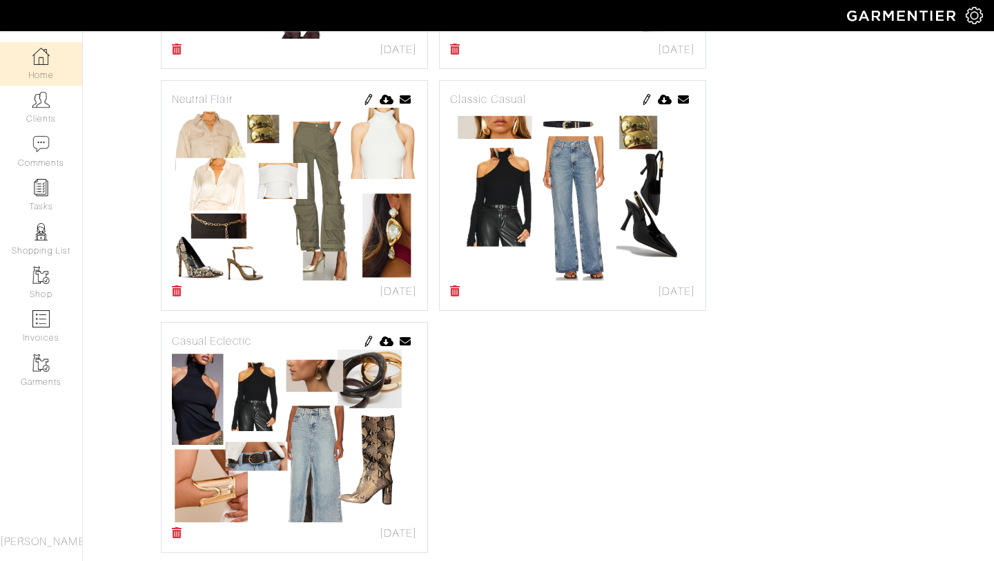
click at [37, 64] on img at bounding box center [40, 56] width 17 height 17
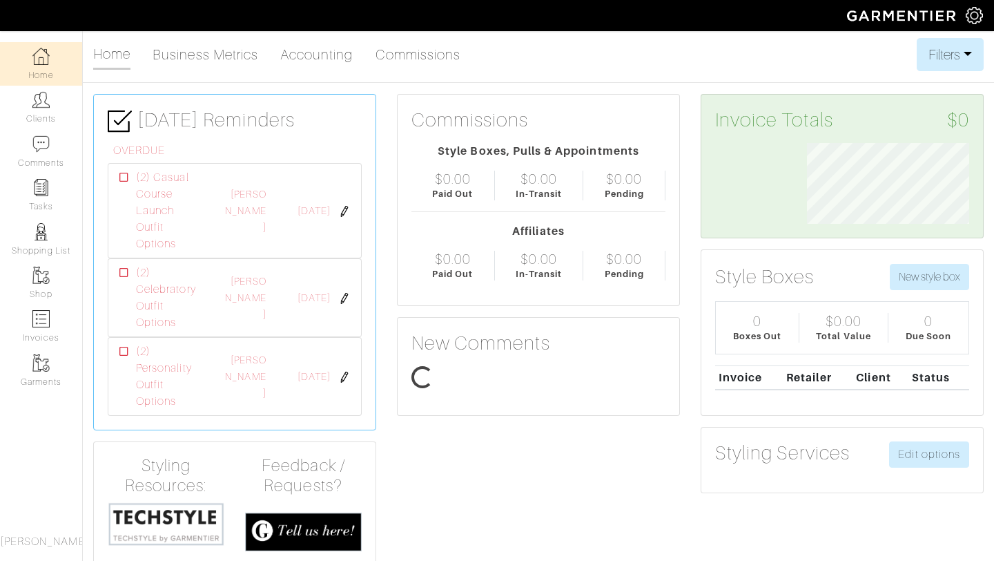
scroll to position [81, 183]
click at [339, 59] on link "Accounting" at bounding box center [316, 55] width 73 height 28
click at [248, 59] on link "Business Metrics" at bounding box center [206, 55] width 106 height 28
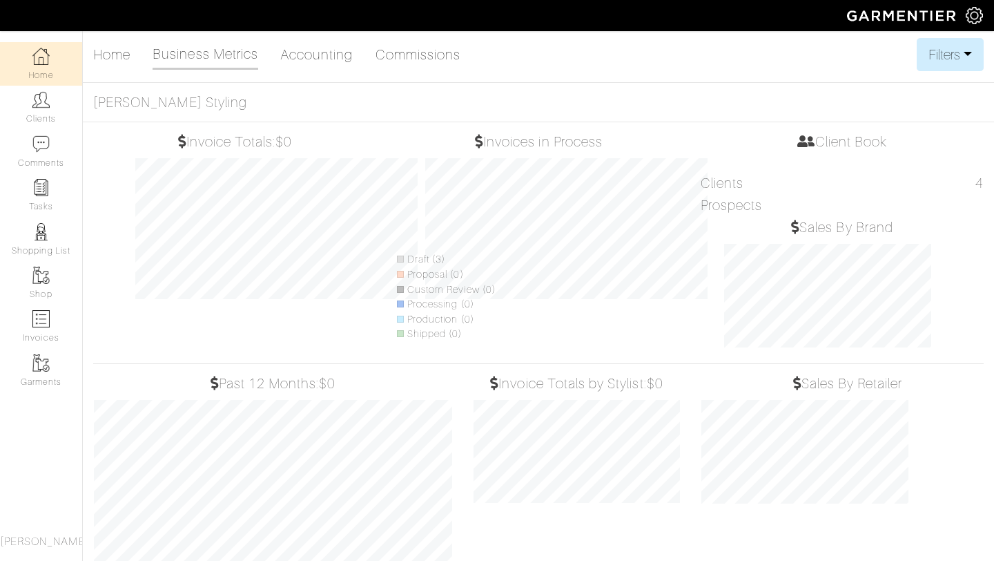
scroll to position [204, 228]
click at [405, 61] on link "Commissions" at bounding box center [419, 55] width 86 height 28
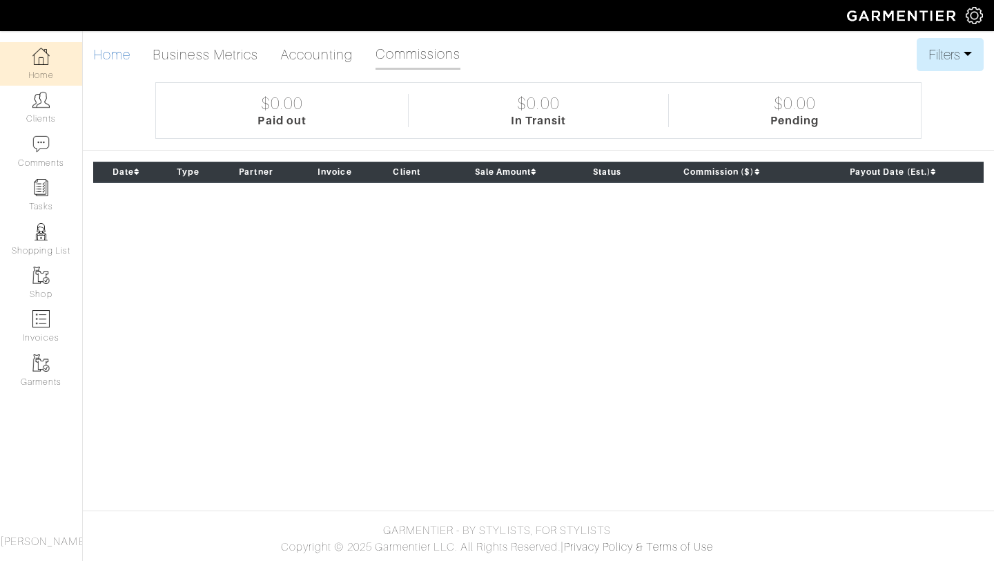
click at [120, 52] on link "Home" at bounding box center [111, 55] width 37 height 28
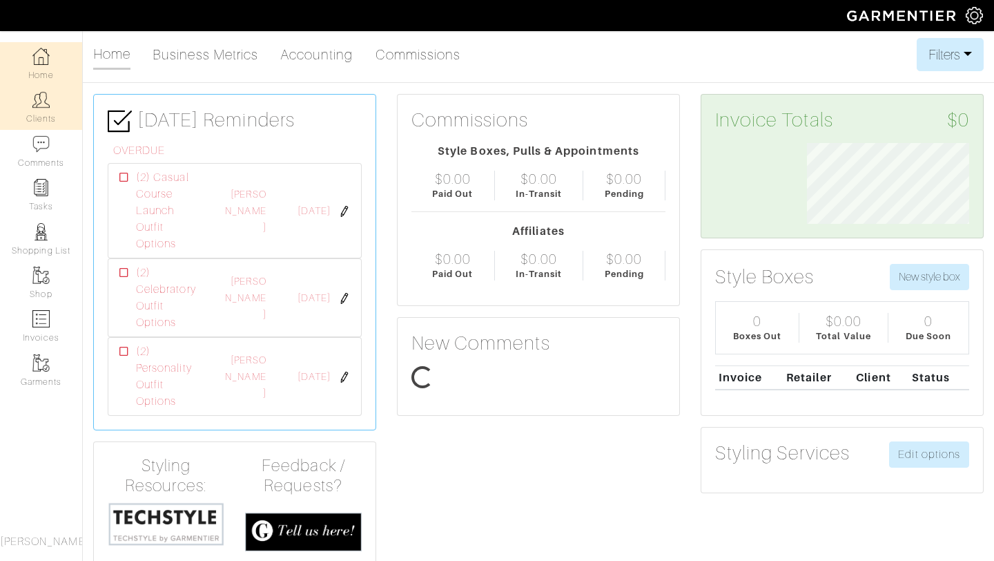
scroll to position [81, 183]
click at [64, 110] on link "Clients" at bounding box center [41, 107] width 82 height 43
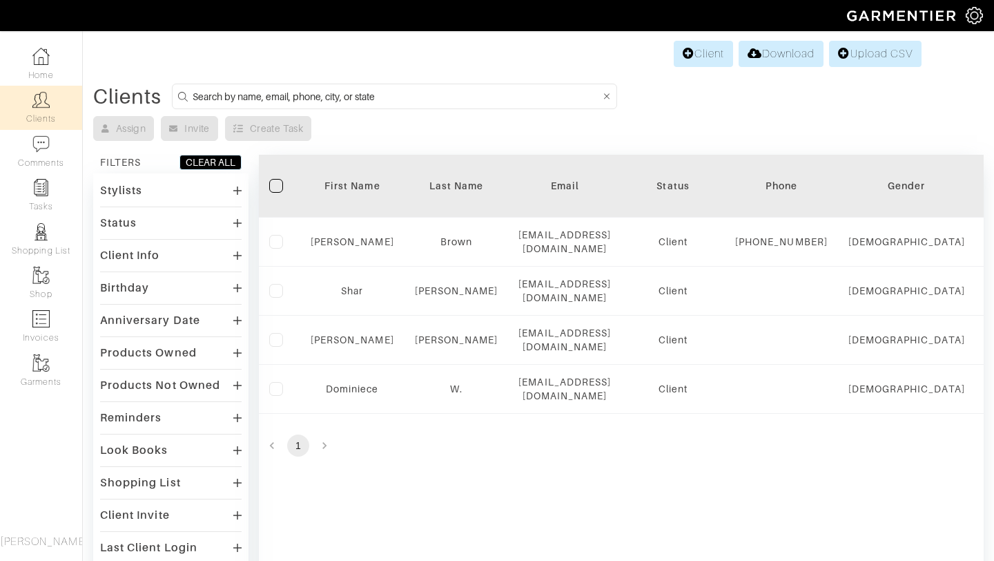
click at [206, 318] on div "Anniversary Date" at bounding box center [171, 320] width 142 height 20
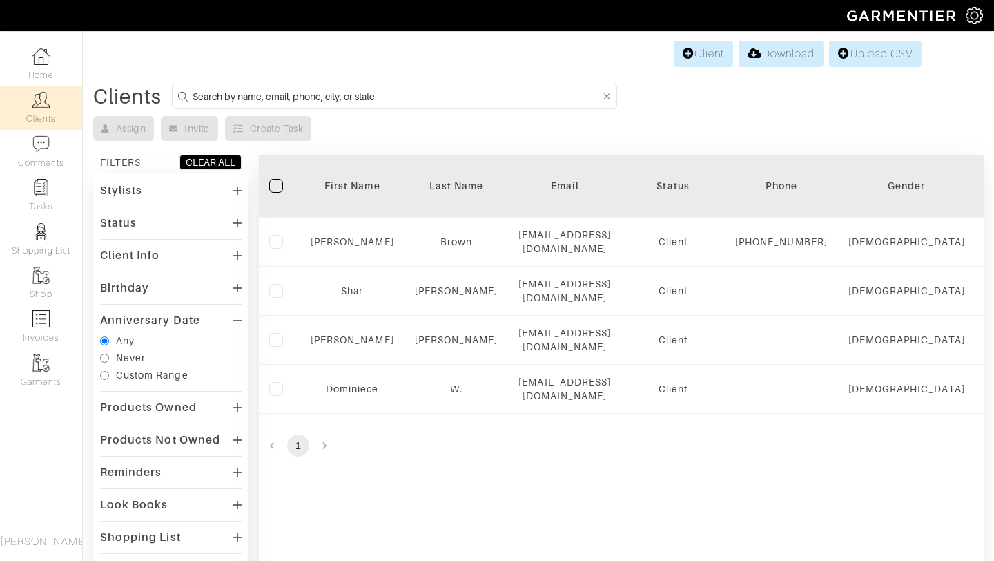
click at [206, 318] on div "Anniversary Date" at bounding box center [171, 320] width 142 height 20
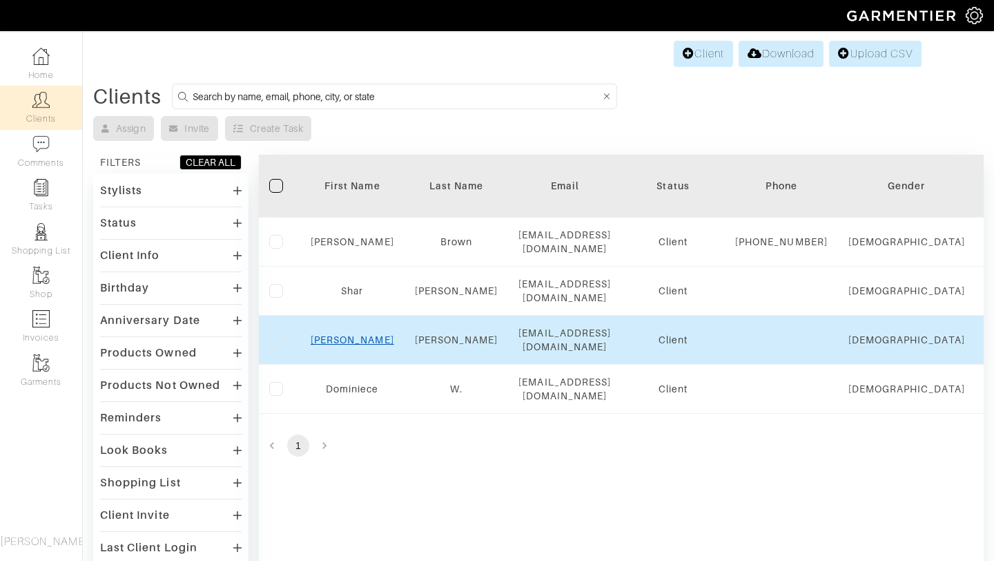
click at [349, 345] on link "Ashley" at bounding box center [353, 339] width 84 height 11
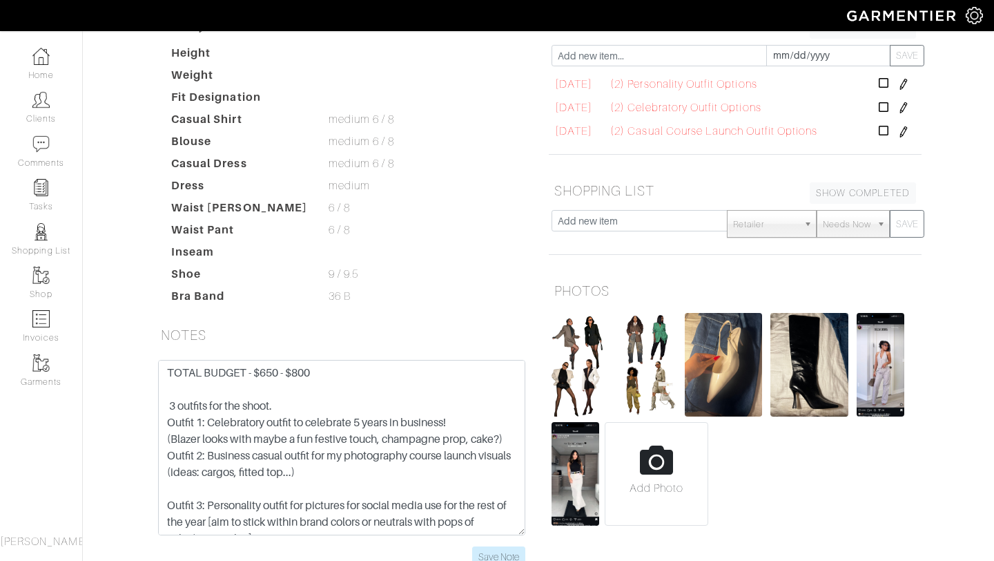
scroll to position [282, 0]
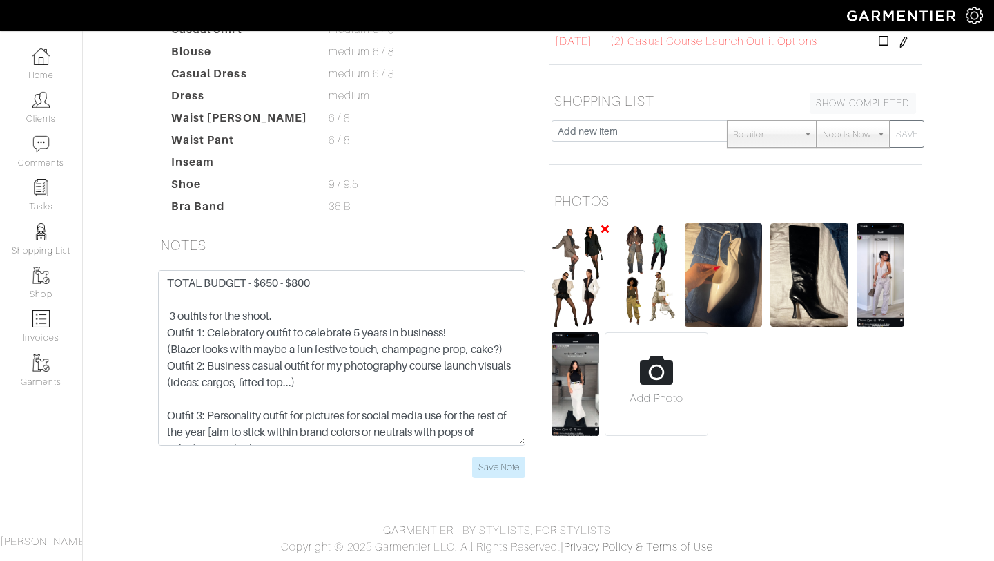
click at [604, 272] on img at bounding box center [581, 275] width 58 height 104
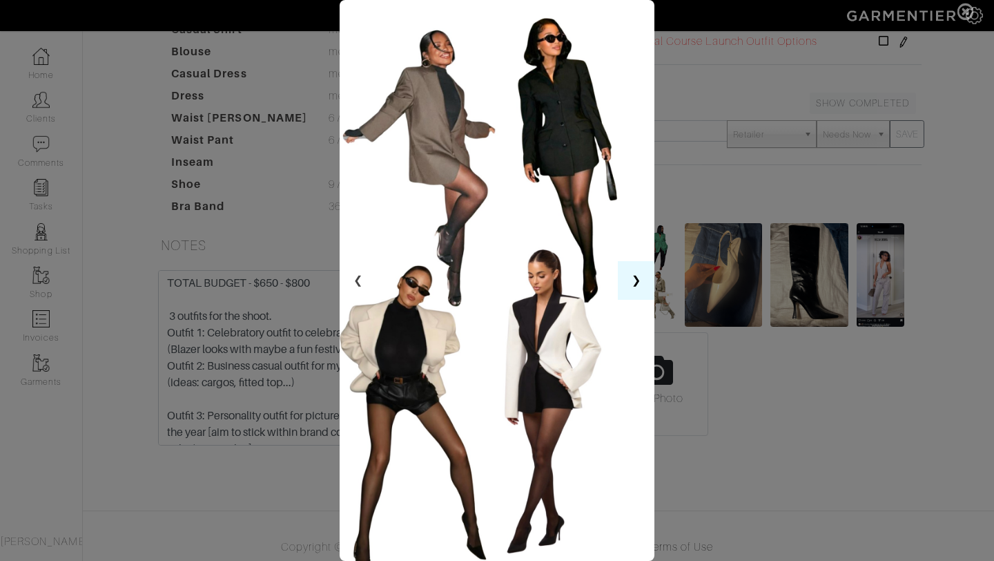
click at [639, 287] on button "❯" at bounding box center [636, 280] width 37 height 39
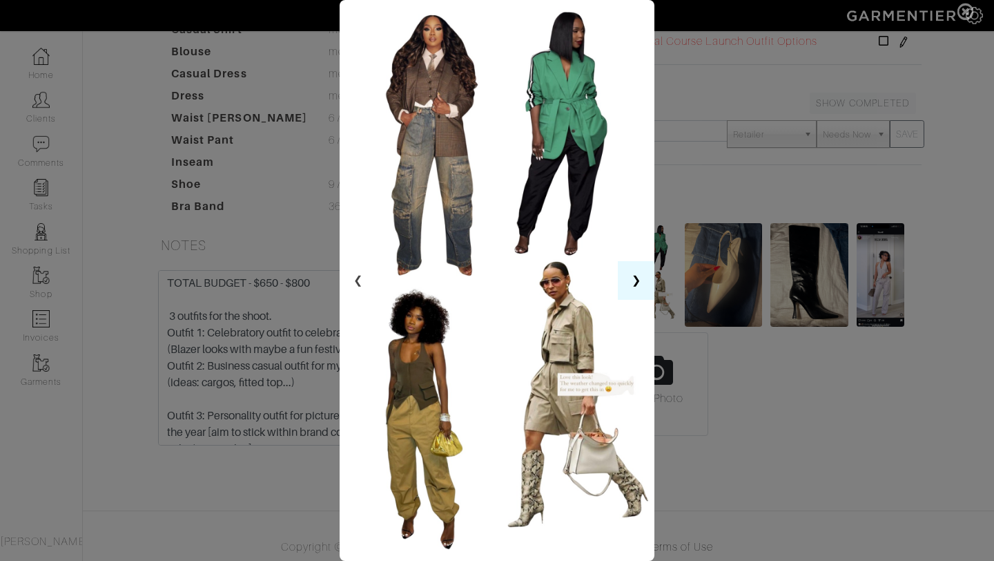
click at [639, 287] on button "❯" at bounding box center [636, 280] width 37 height 39
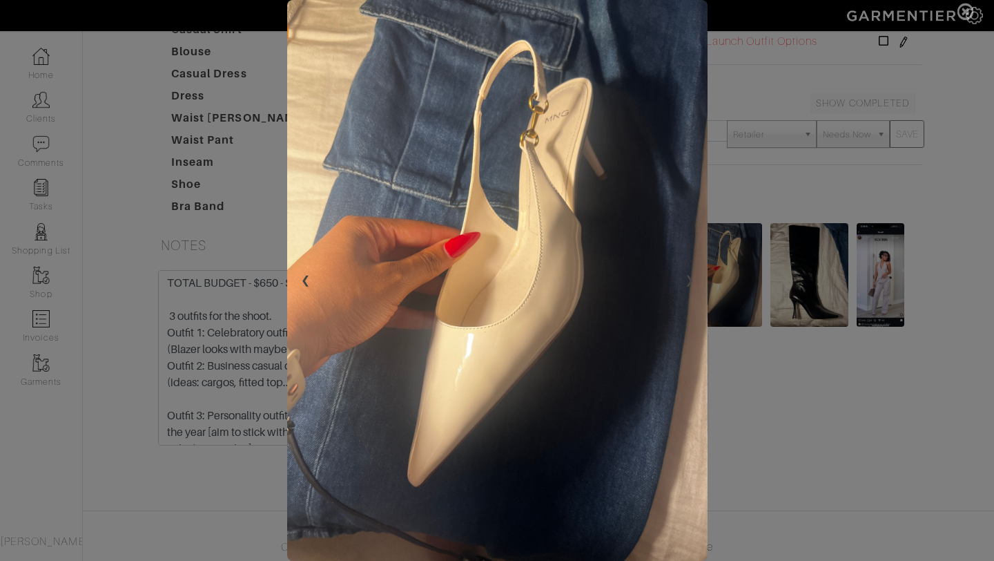
click at [706, 314] on img at bounding box center [497, 280] width 420 height 561
click at [726, 327] on span at bounding box center [497, 280] width 994 height 561
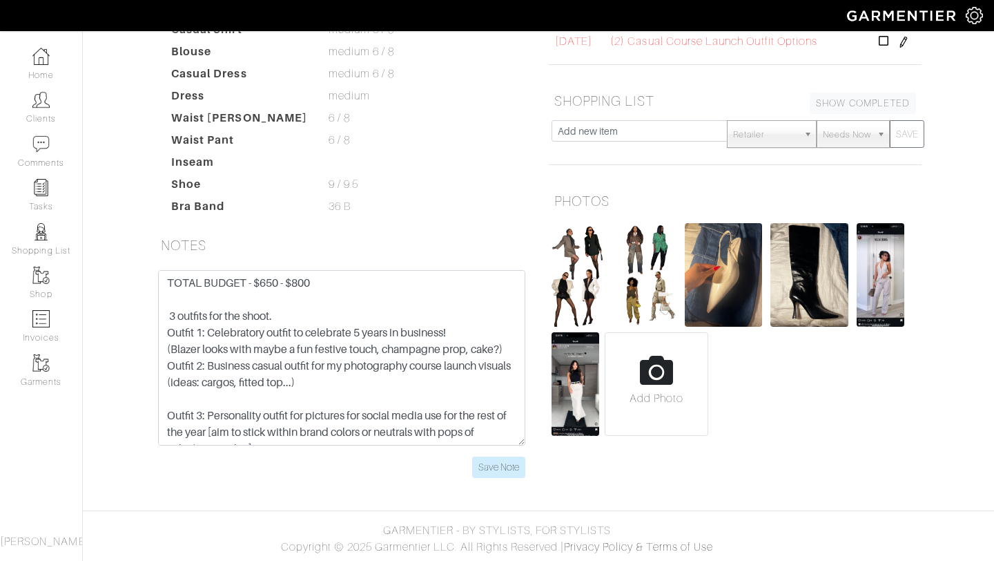
scroll to position [0, 0]
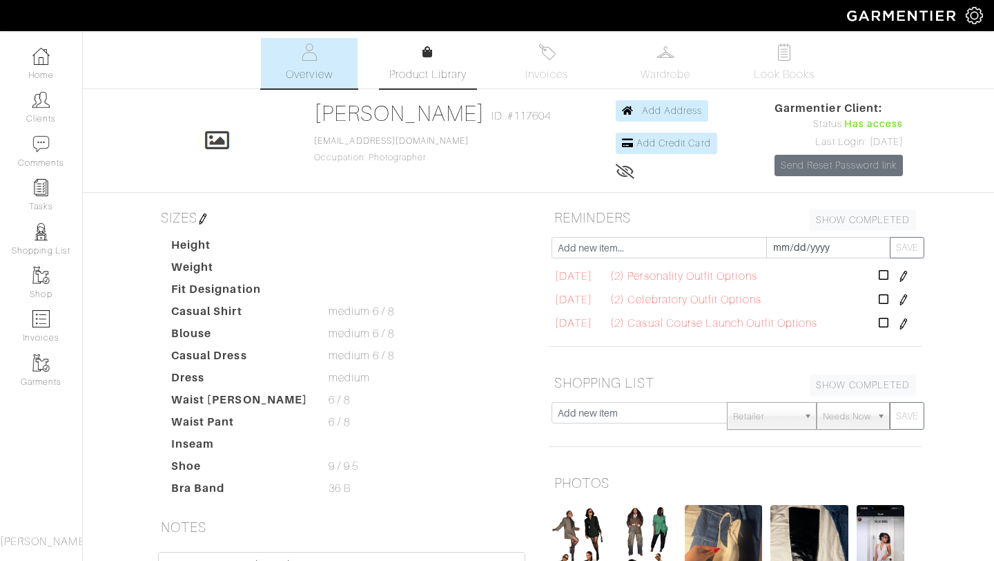
click at [466, 72] on span "Product Library" at bounding box center [428, 74] width 78 height 17
click at [37, 139] on img at bounding box center [40, 143] width 17 height 17
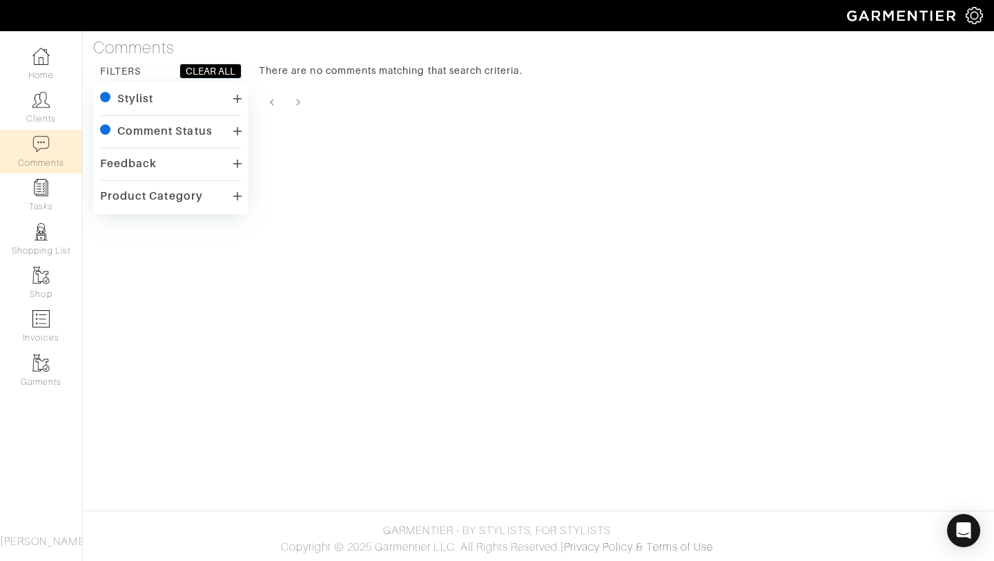
click at [232, 94] on div "Stylist" at bounding box center [171, 99] width 142 height 20
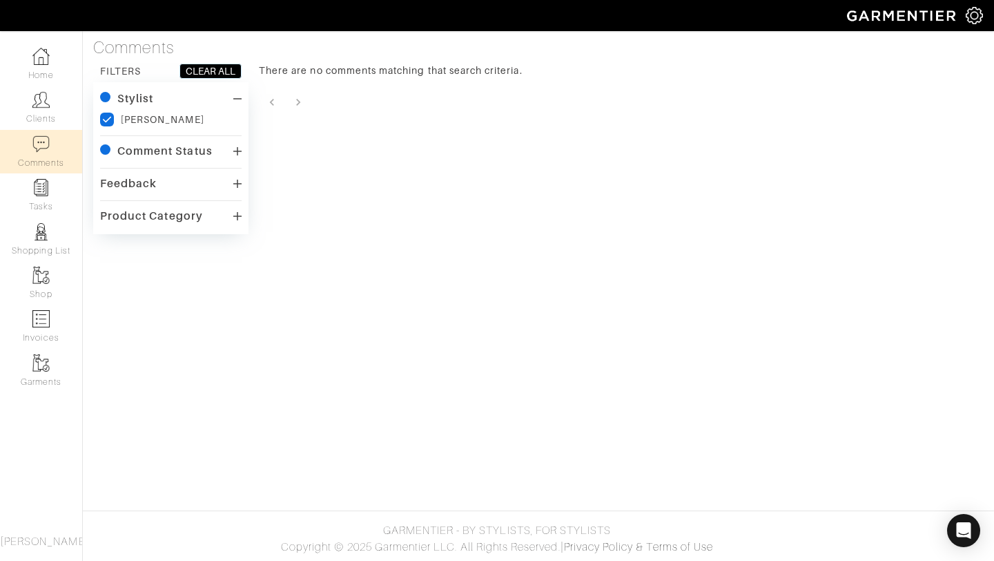
click at [232, 94] on div "Stylist" at bounding box center [171, 99] width 142 height 20
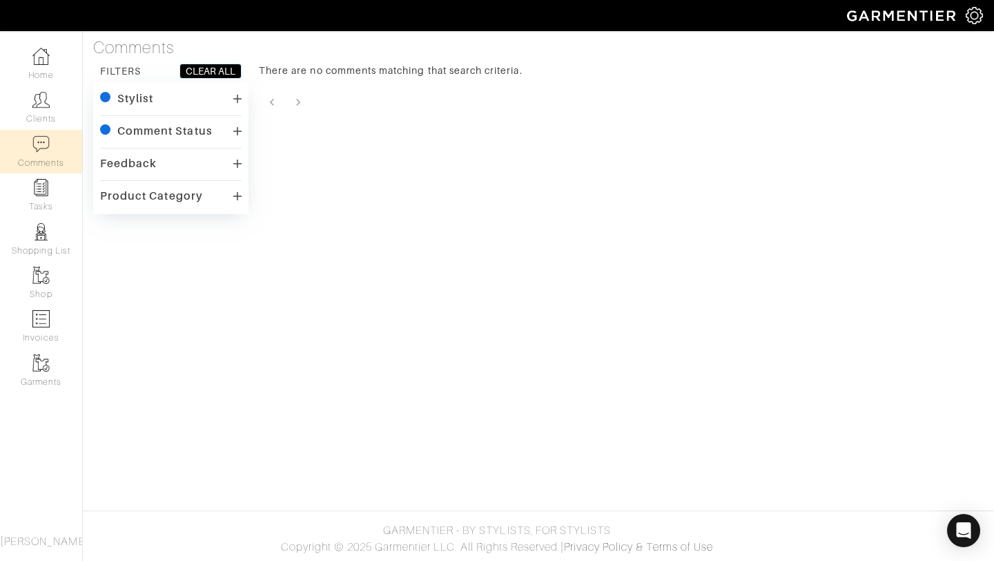
click at [240, 125] on div "Comment Status" at bounding box center [171, 132] width 142 height 20
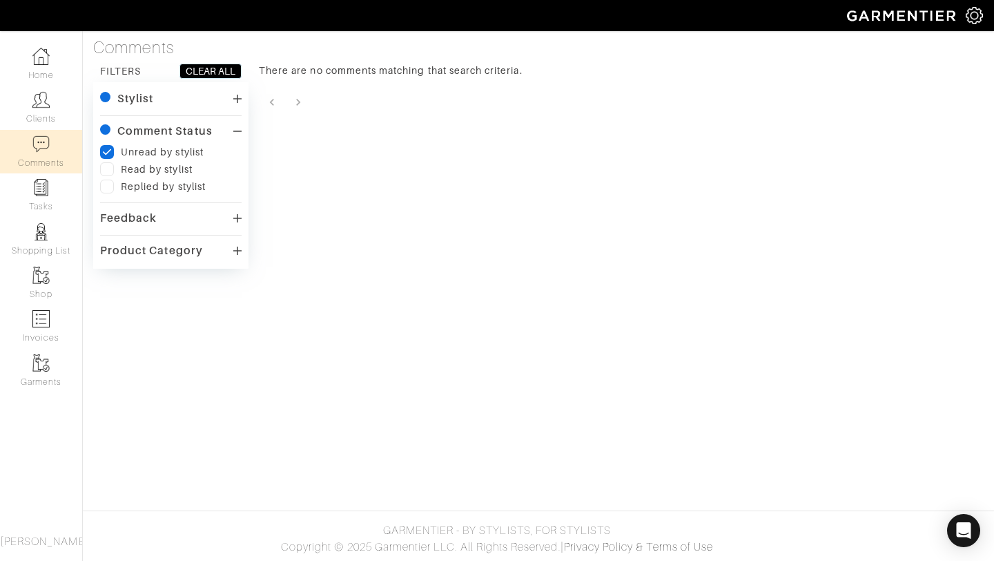
click at [240, 125] on div "Comment Status" at bounding box center [171, 132] width 142 height 20
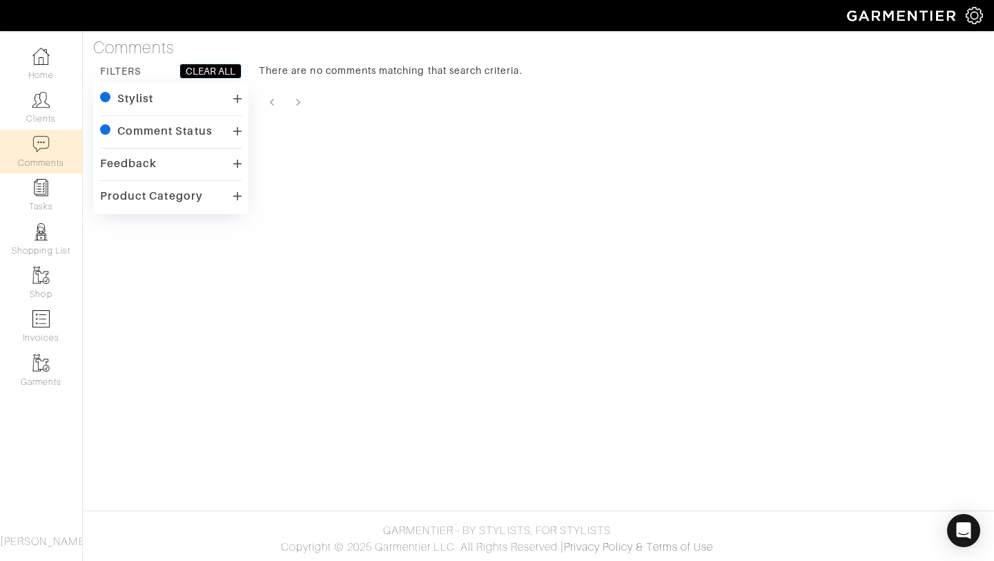
click at [242, 159] on div "Stylist checkedIcon [PERSON_NAME] Comment Status checkedIcon Unread by stylist …" at bounding box center [170, 148] width 155 height 132
click at [230, 163] on div "Feedback" at bounding box center [171, 164] width 142 height 20
click at [231, 163] on div "Feedback" at bounding box center [171, 164] width 142 height 20
click at [233, 200] on div "Product Category" at bounding box center [171, 196] width 142 height 20
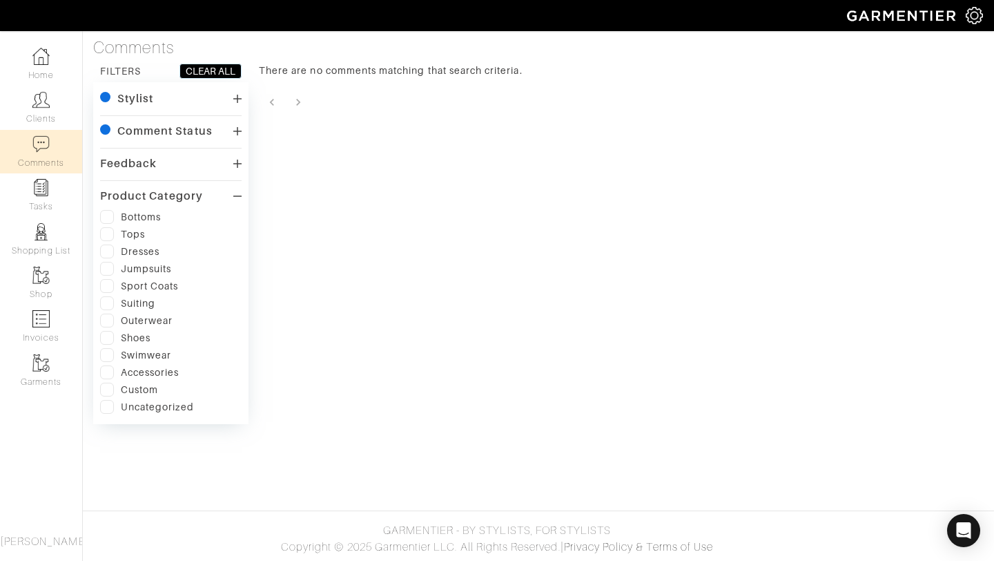
click at [233, 200] on div "Product Category" at bounding box center [171, 196] width 142 height 20
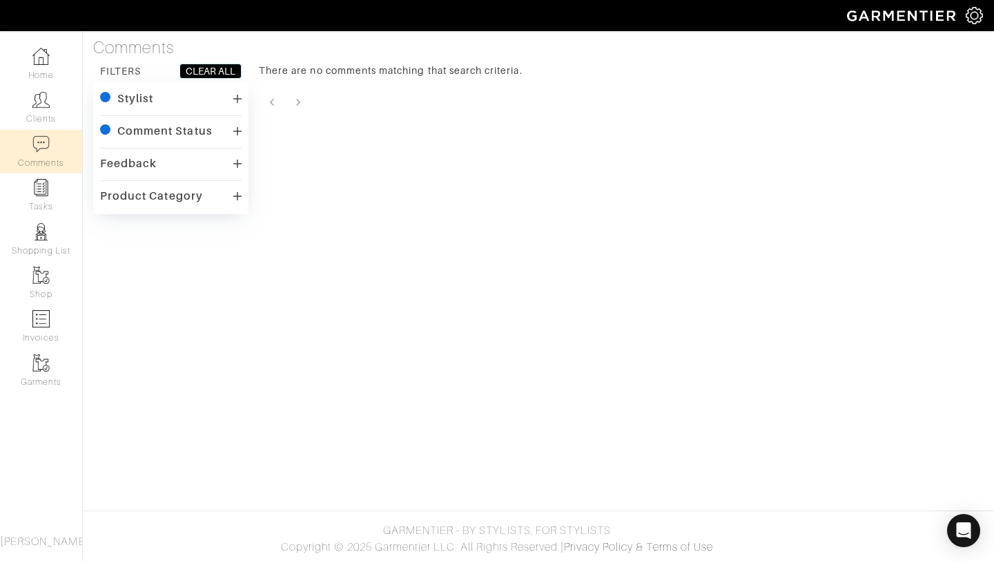
click at [233, 107] on div "Stylist" at bounding box center [171, 99] width 142 height 20
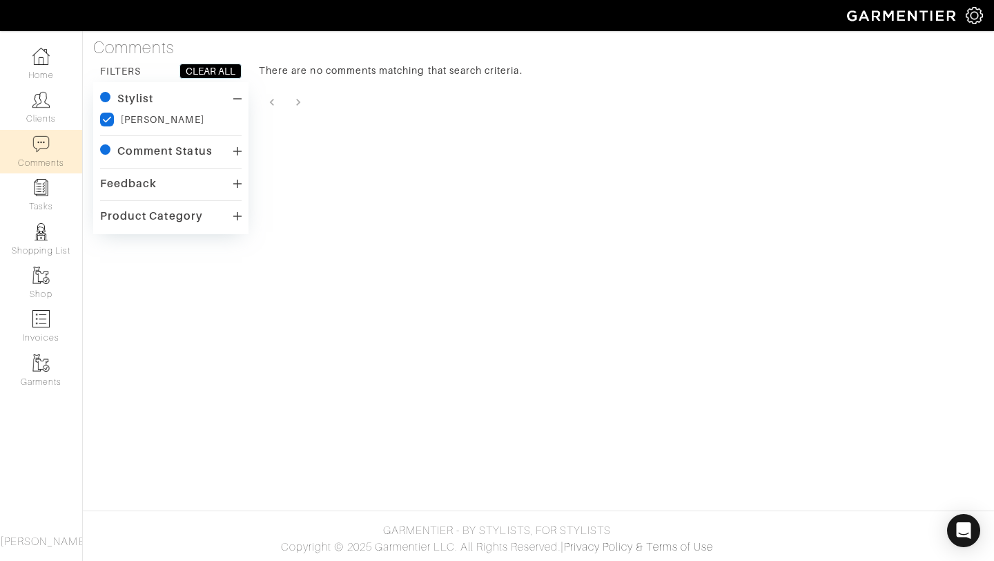
click at [233, 107] on div "Stylist" at bounding box center [171, 99] width 142 height 20
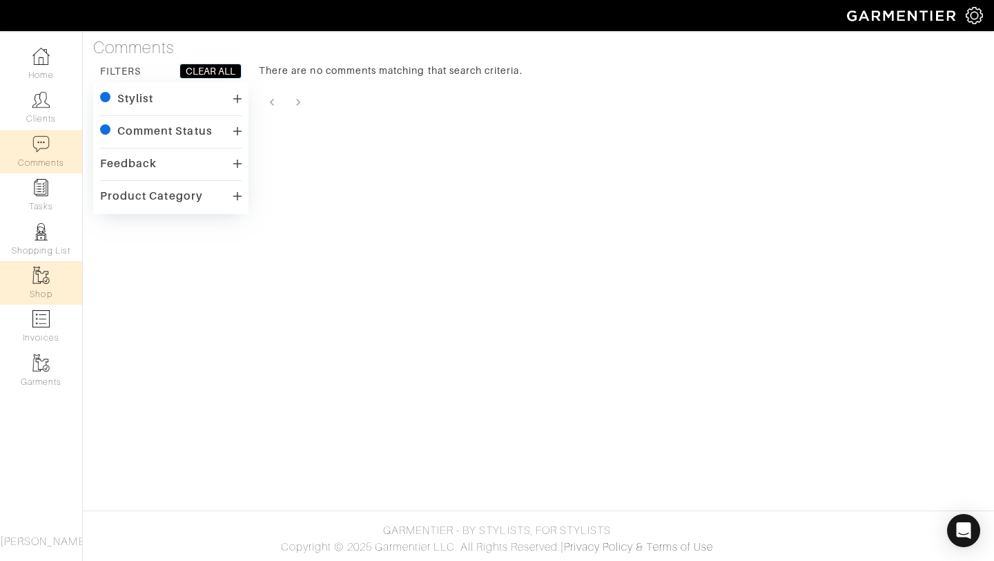
click at [35, 274] on img at bounding box center [40, 274] width 17 height 17
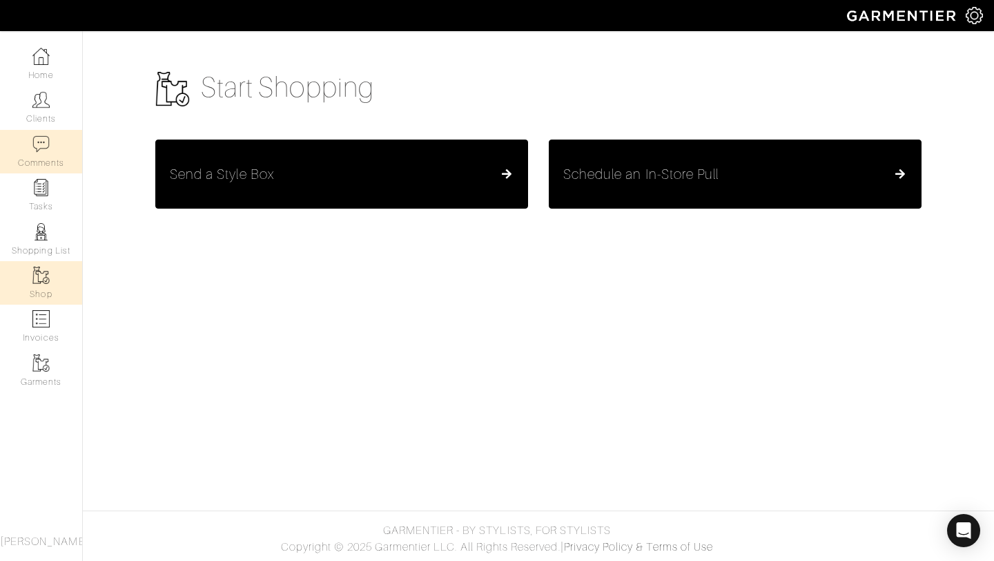
click at [43, 145] on img at bounding box center [40, 143] width 17 height 17
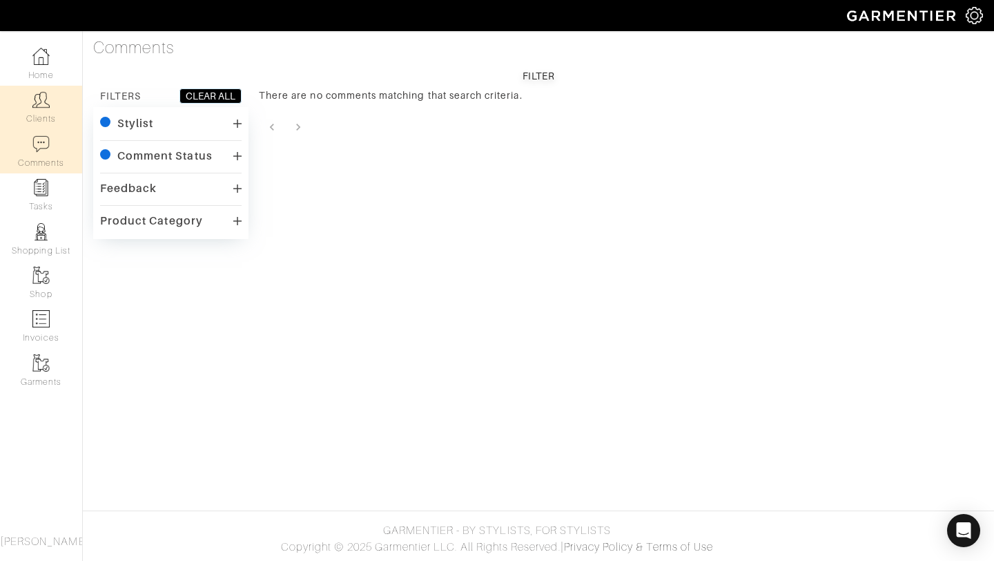
click at [42, 106] on img at bounding box center [40, 99] width 17 height 17
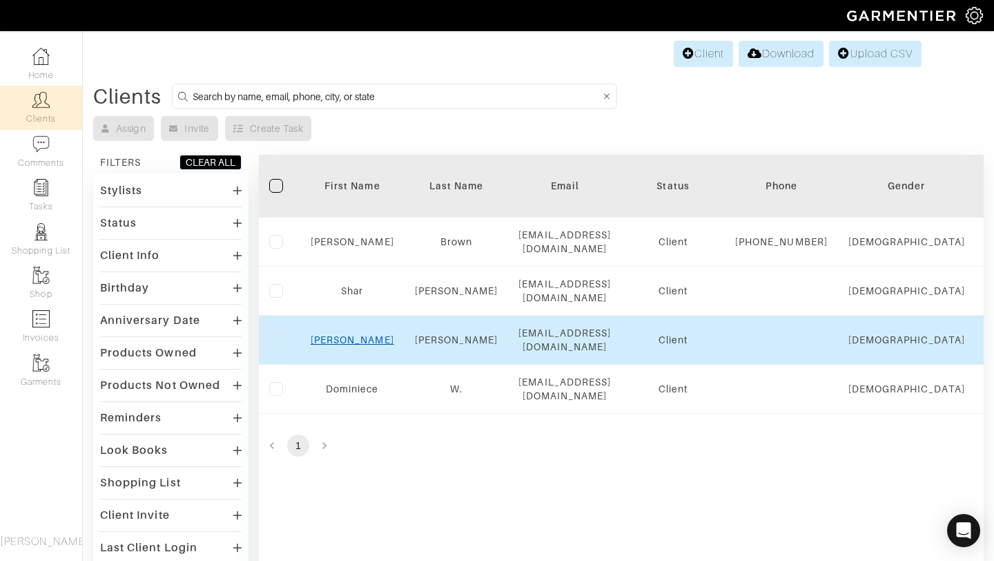
click at [353, 344] on link "[PERSON_NAME]" at bounding box center [353, 339] width 84 height 11
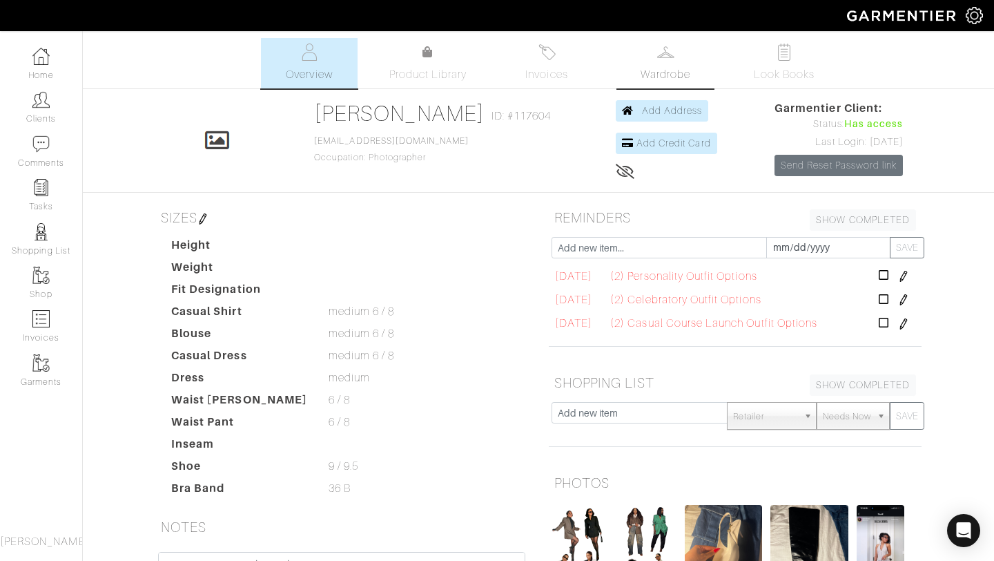
click at [673, 61] on link "Wardrobe" at bounding box center [665, 63] width 97 height 50
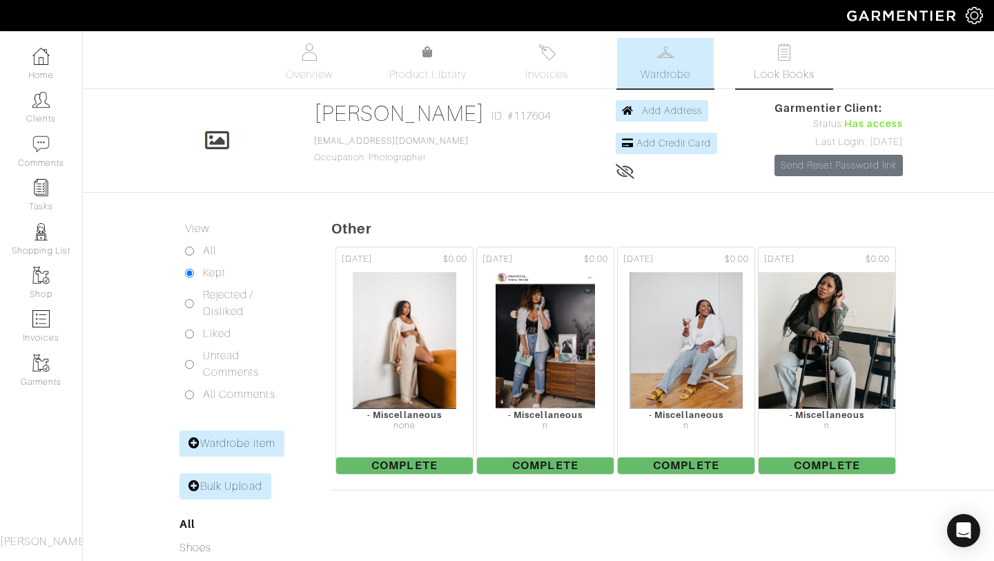
click at [792, 60] on img at bounding box center [784, 51] width 17 height 17
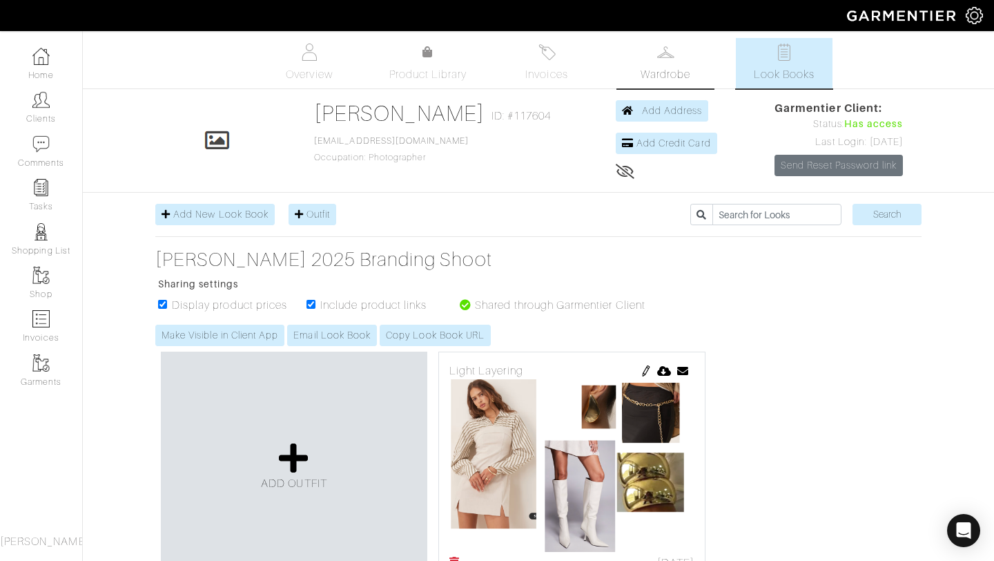
click at [702, 58] on link "Wardrobe" at bounding box center [665, 63] width 97 height 50
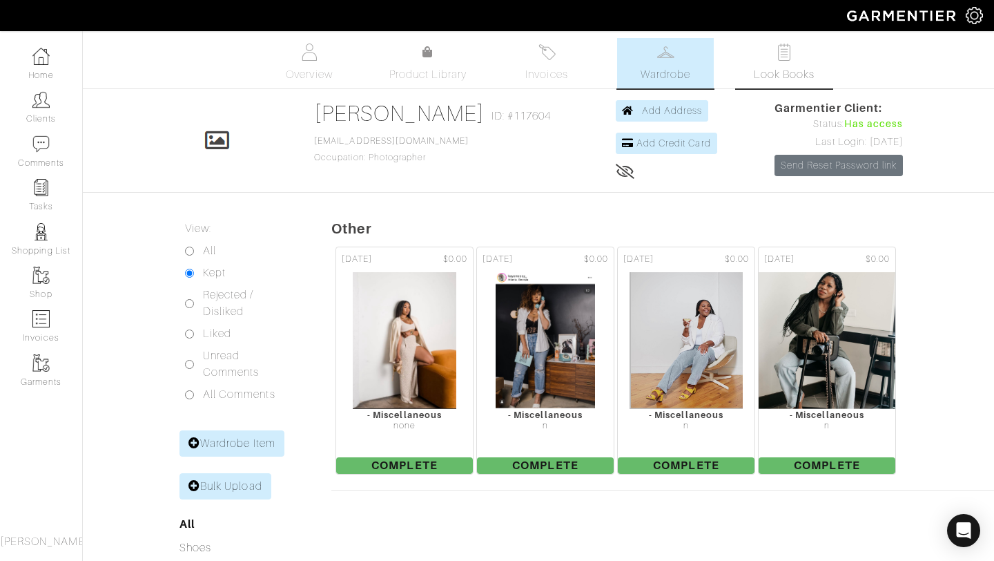
click at [765, 78] on span "Look Books" at bounding box center [784, 74] width 61 height 17
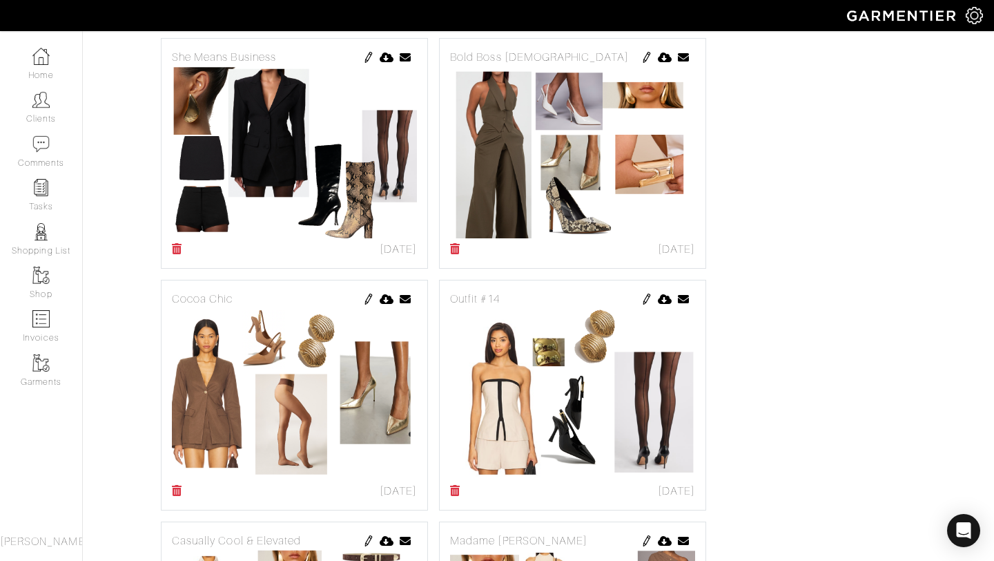
scroll to position [1279, 0]
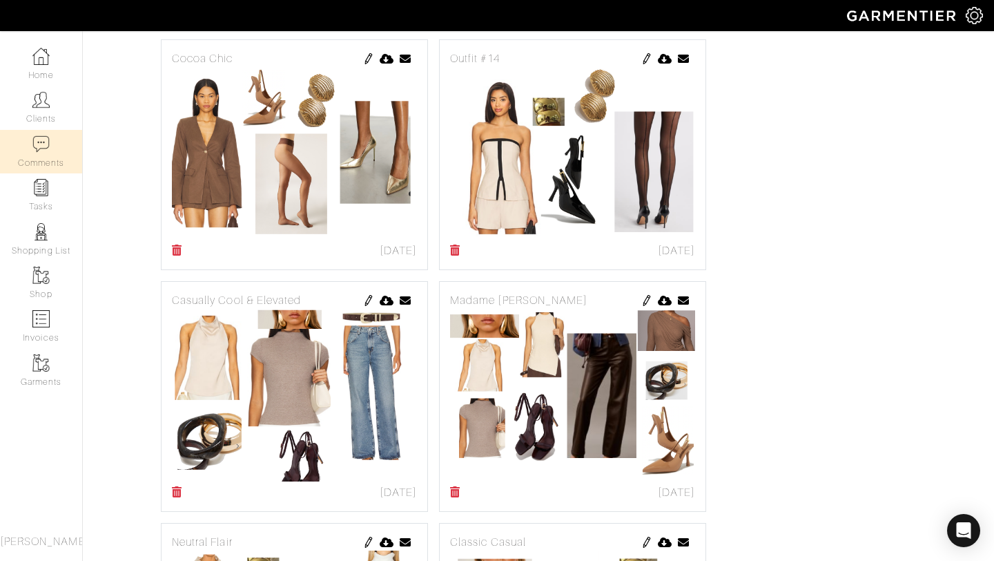
click at [53, 146] on link "Comments" at bounding box center [41, 151] width 82 height 43
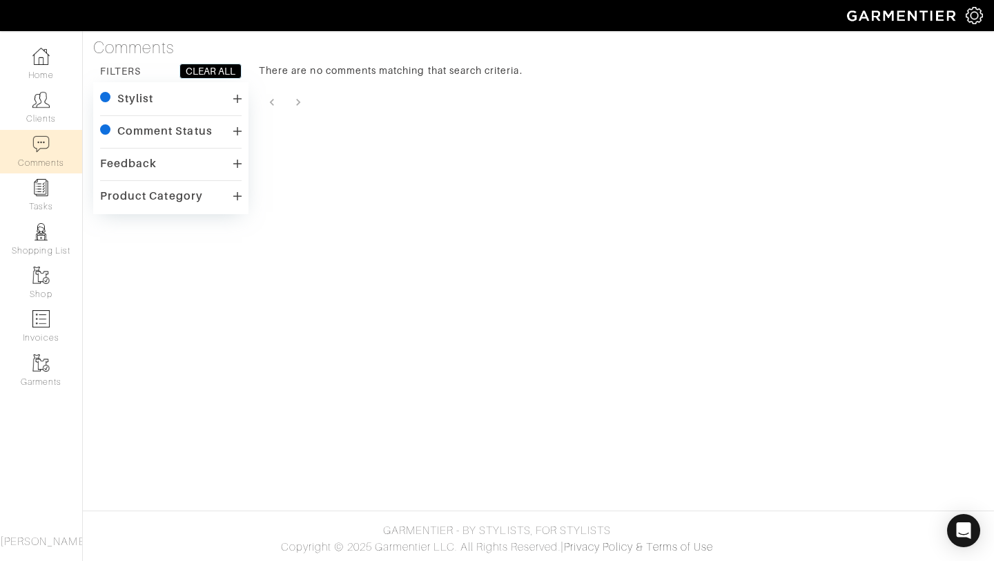
click at [188, 102] on div "Stylist" at bounding box center [171, 99] width 142 height 20
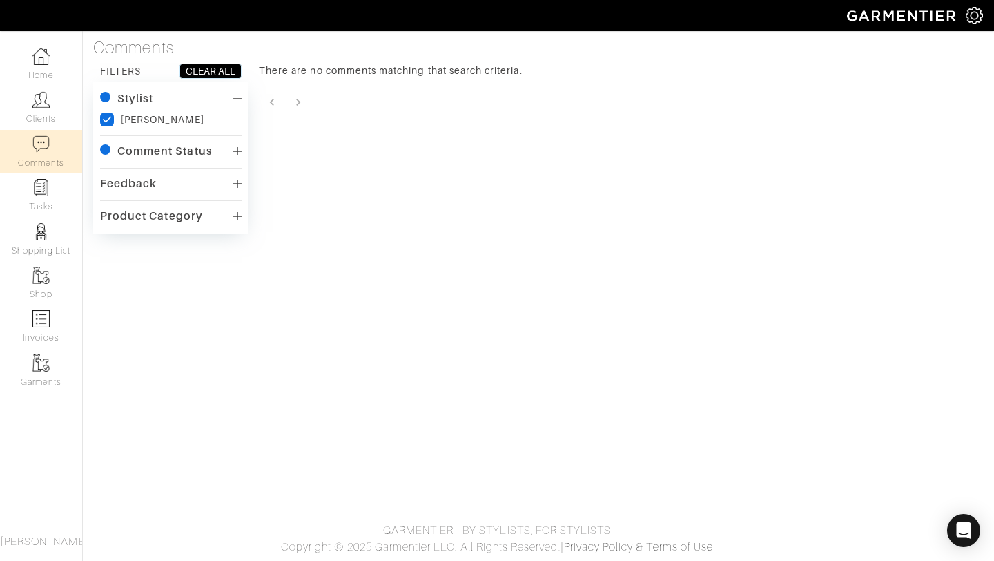
click at [233, 99] on icon at bounding box center [237, 98] width 8 height 11
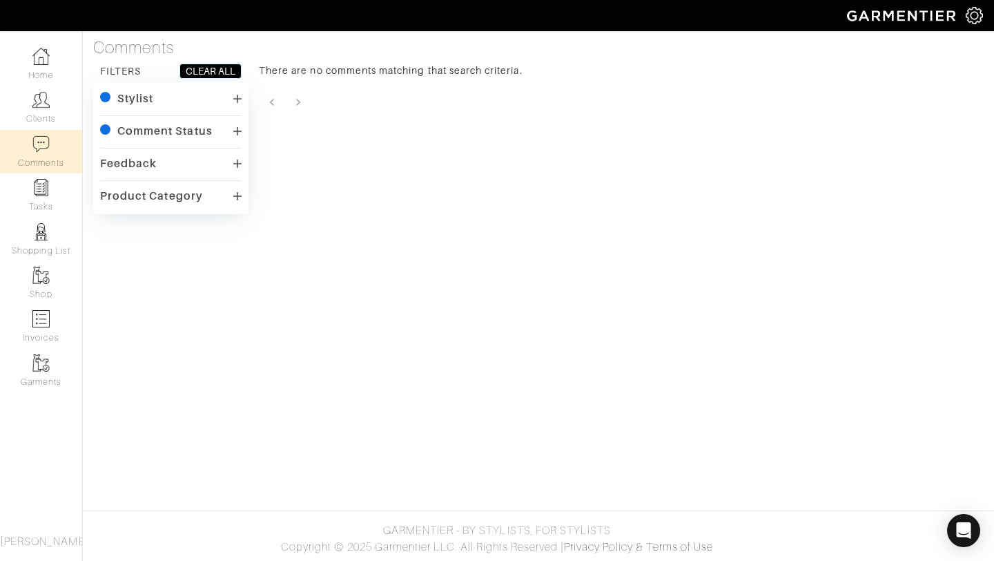
click at [233, 126] on icon at bounding box center [237, 131] width 8 height 11
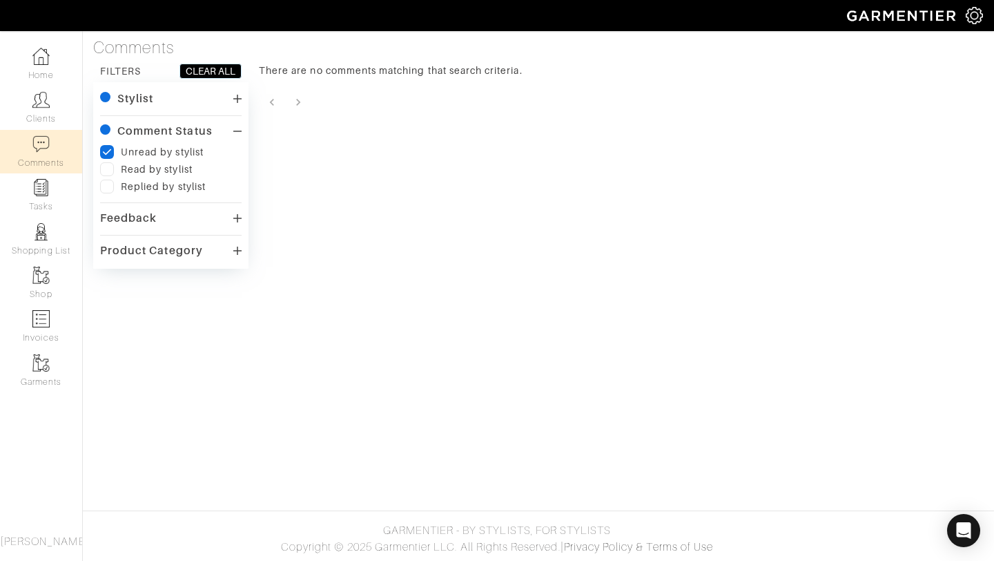
click at [127, 170] on div "Read by stylist" at bounding box center [157, 169] width 72 height 14
click at [108, 166] on label at bounding box center [107, 169] width 14 height 14
click at [0, 0] on input "checkbox" at bounding box center [0, 0] width 0 height 0
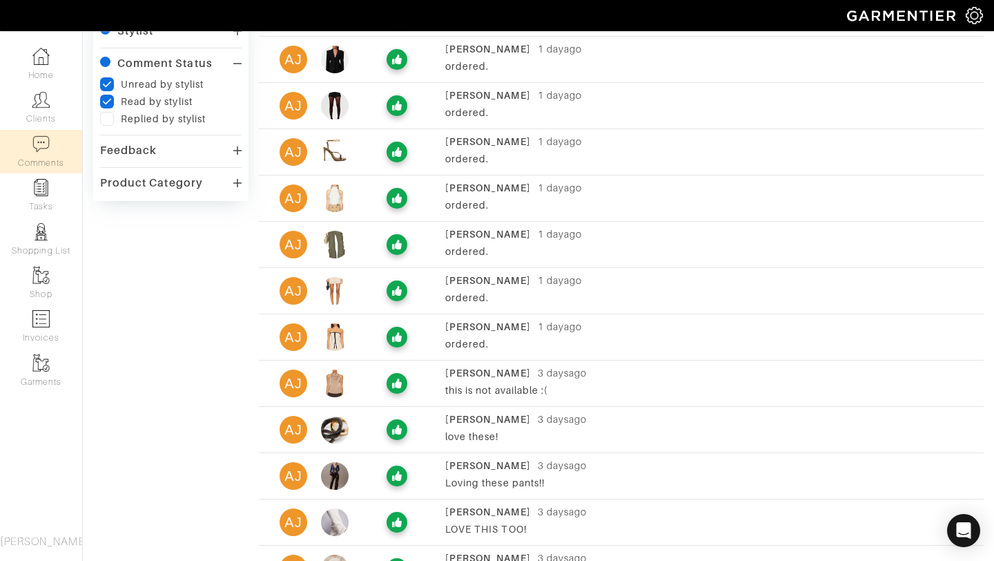
scroll to position [68, 0]
click at [430, 75] on div "[PERSON_NAME] [PERSON_NAME] [DATE] ordered." at bounding box center [621, 58] width 725 height 35
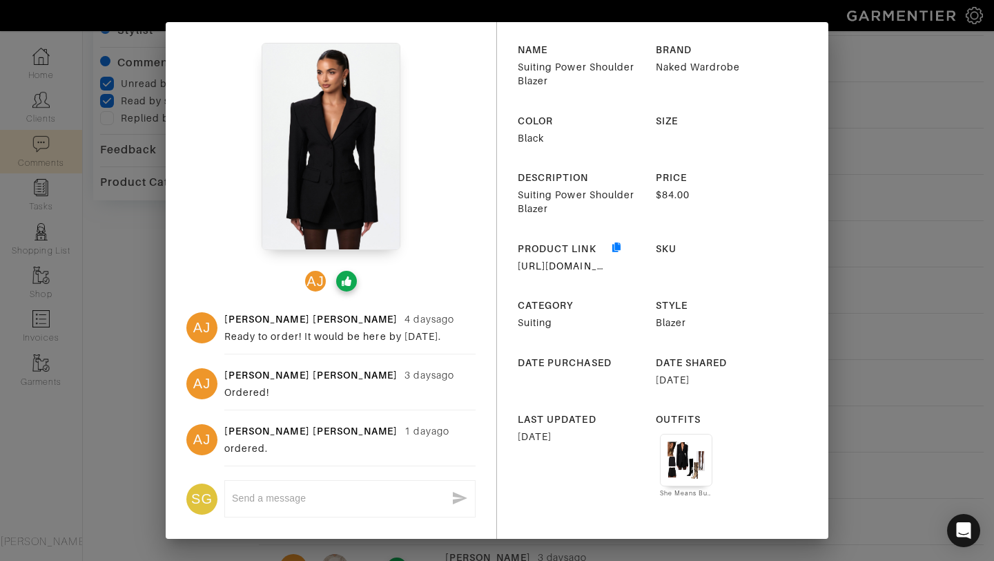
click at [811, 82] on div "NAME Suiting Power Shoulder Blazer BRAND Naked Wardrobe COLOR Black SIZE DESCRI…" at bounding box center [662, 287] width 331 height 530
click at [888, 64] on div "[PERSON_NAME] [PERSON_NAME] [PERSON_NAME] [DATE] Ready to order! It would be he…" at bounding box center [497, 280] width 994 height 561
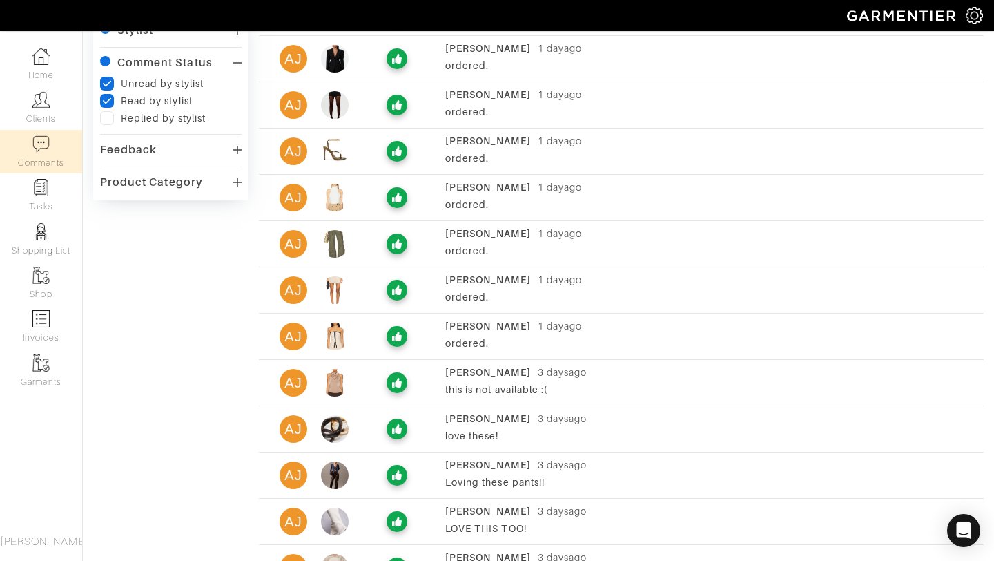
click at [460, 110] on div "ordered." at bounding box center [711, 112] width 532 height 14
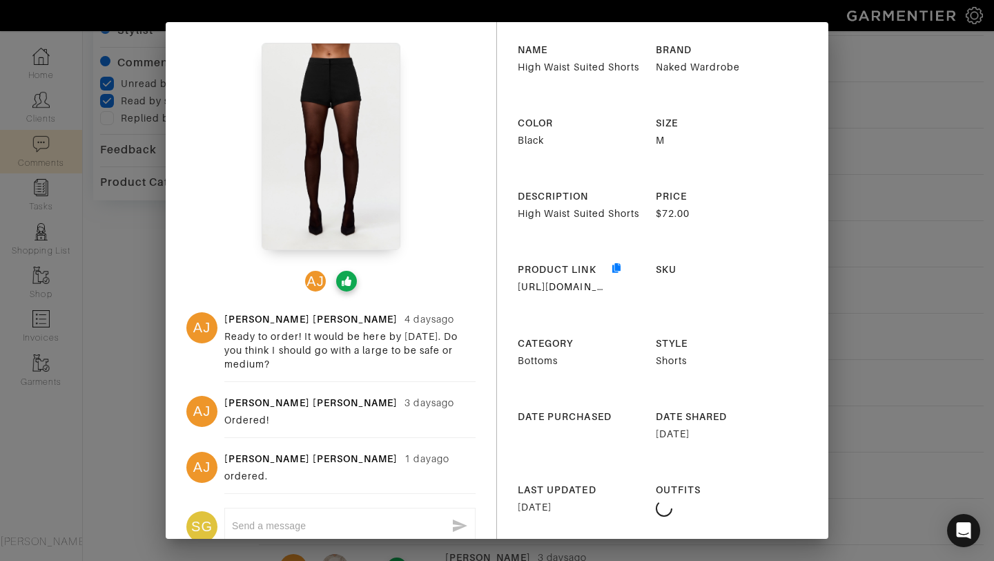
click at [913, 100] on div "[PERSON_NAME] [PERSON_NAME] [PERSON_NAME] [DATE] Ready to order! It would be he…" at bounding box center [497, 280] width 994 height 561
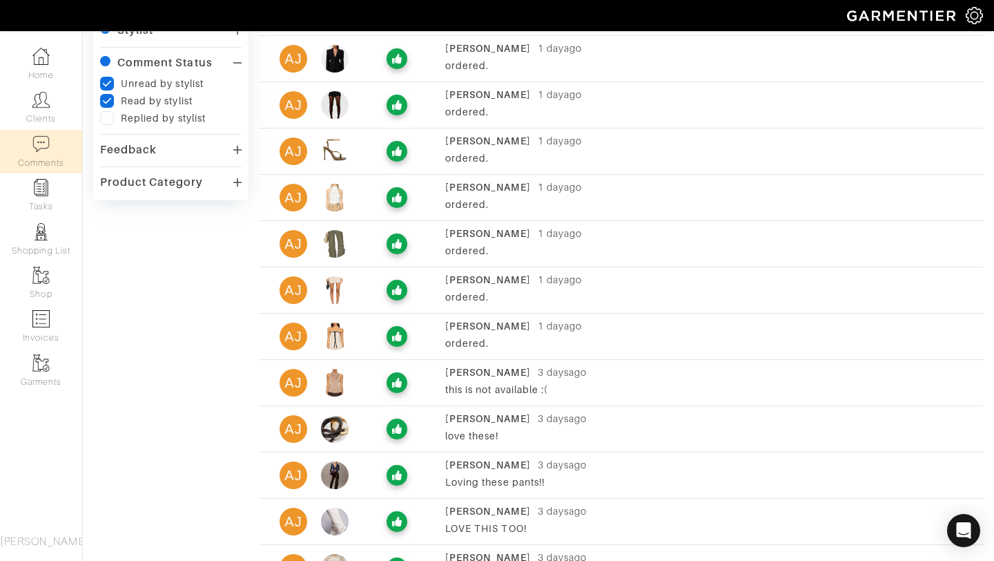
click at [516, 151] on div "ordered." at bounding box center [711, 158] width 532 height 14
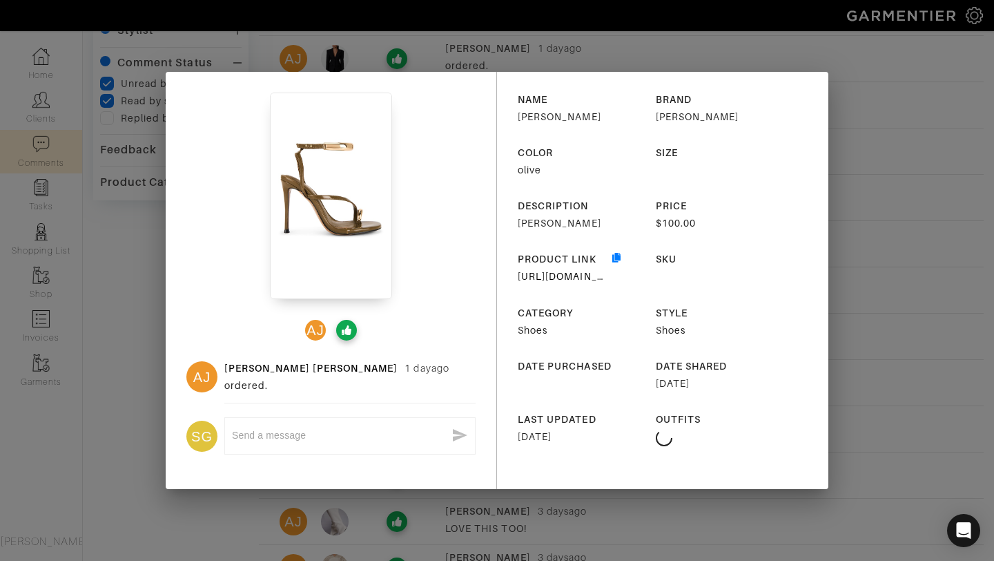
drag, startPoint x: 853, startPoint y: 128, endPoint x: 845, endPoint y: 129, distance: 7.6
click at [853, 129] on div "AJ [PERSON_NAME] [PERSON_NAME] [DATE] ordered. SG x NAME Tia Sandal BRAND [PERS…" at bounding box center [497, 280] width 994 height 561
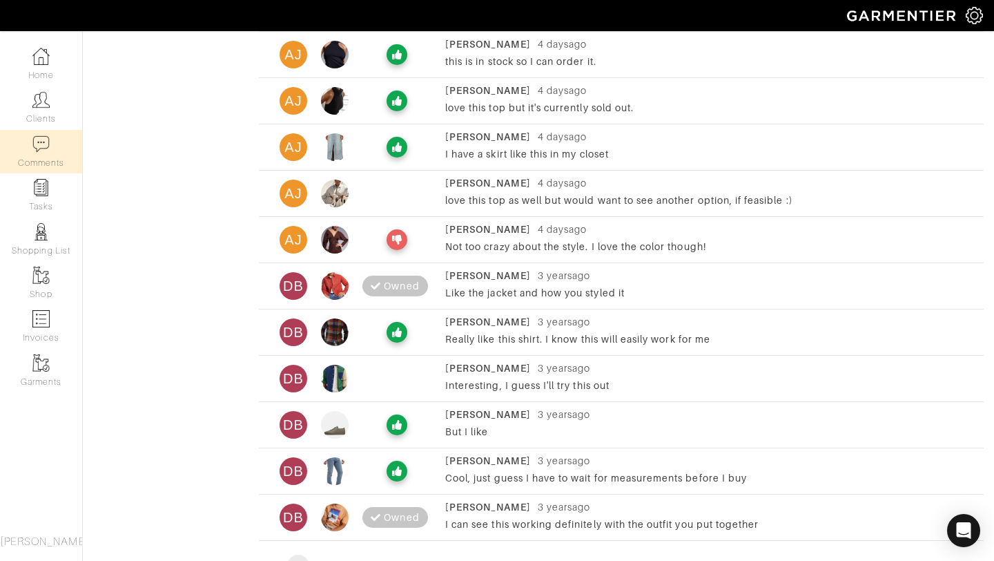
scroll to position [739, 0]
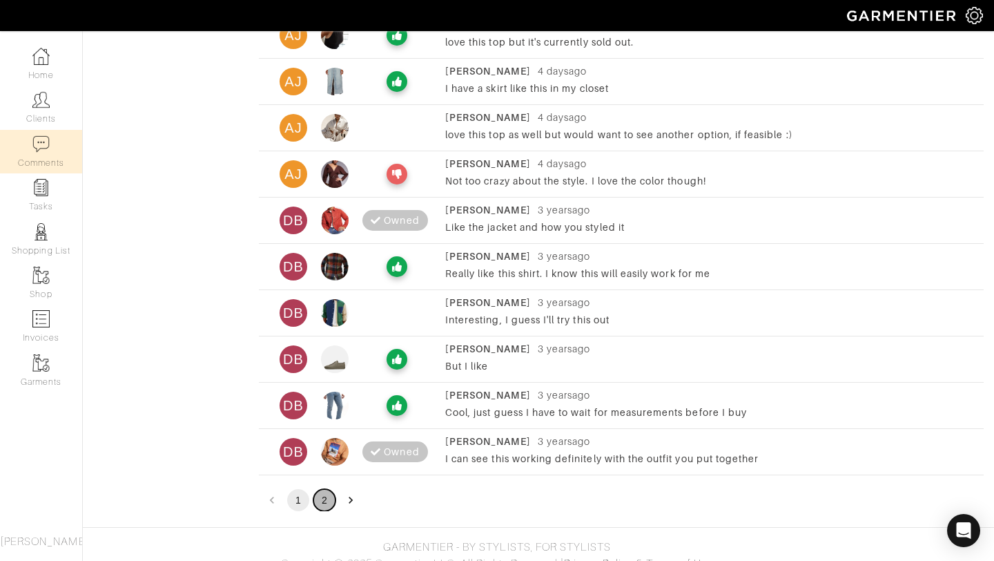
click at [316, 494] on button "2" at bounding box center [324, 500] width 22 height 22
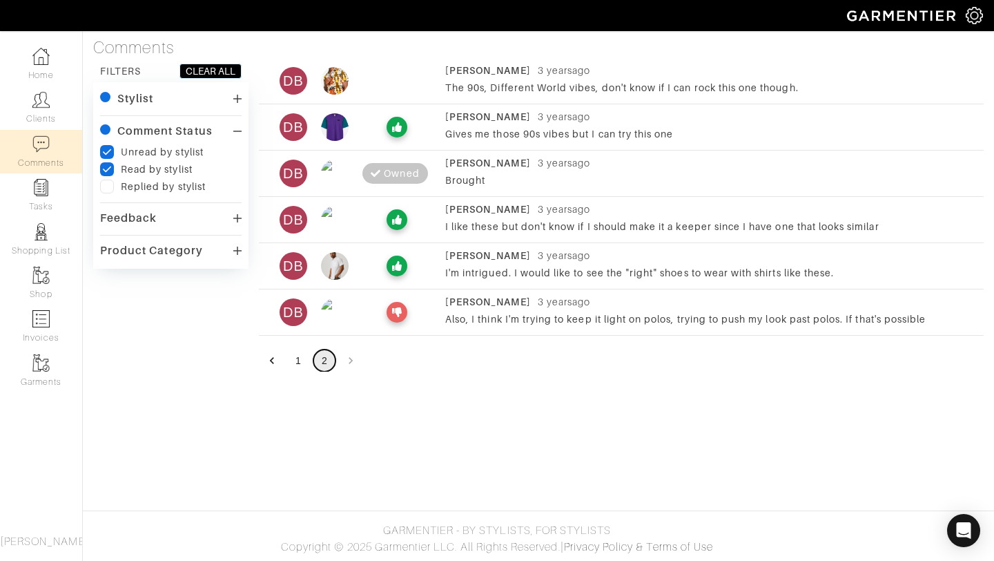
scroll to position [0, 0]
click at [301, 361] on button "1" at bounding box center [298, 360] width 22 height 22
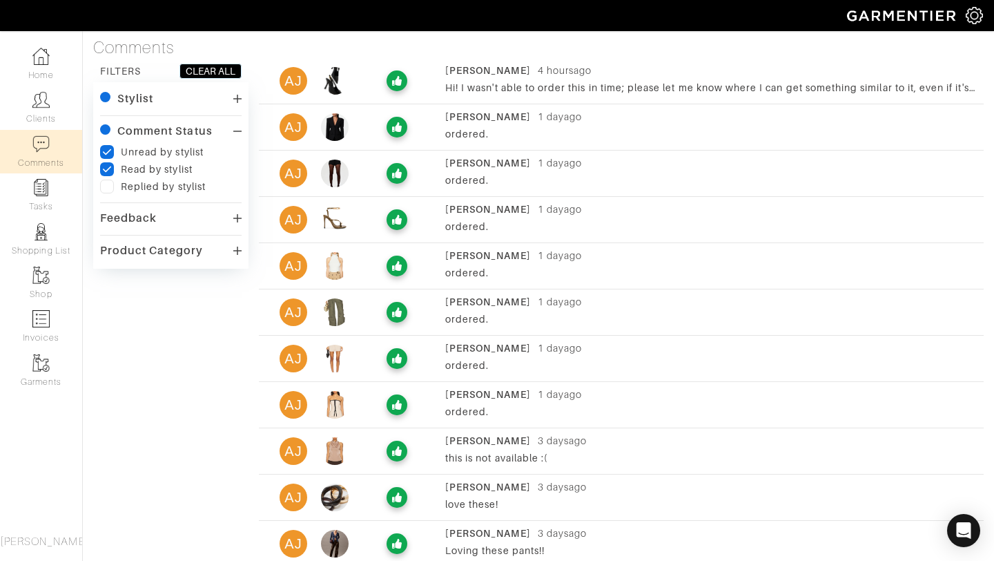
click at [338, 375] on div "[PERSON_NAME] [PERSON_NAME] [DATE] ordered." at bounding box center [621, 361] width 725 height 41
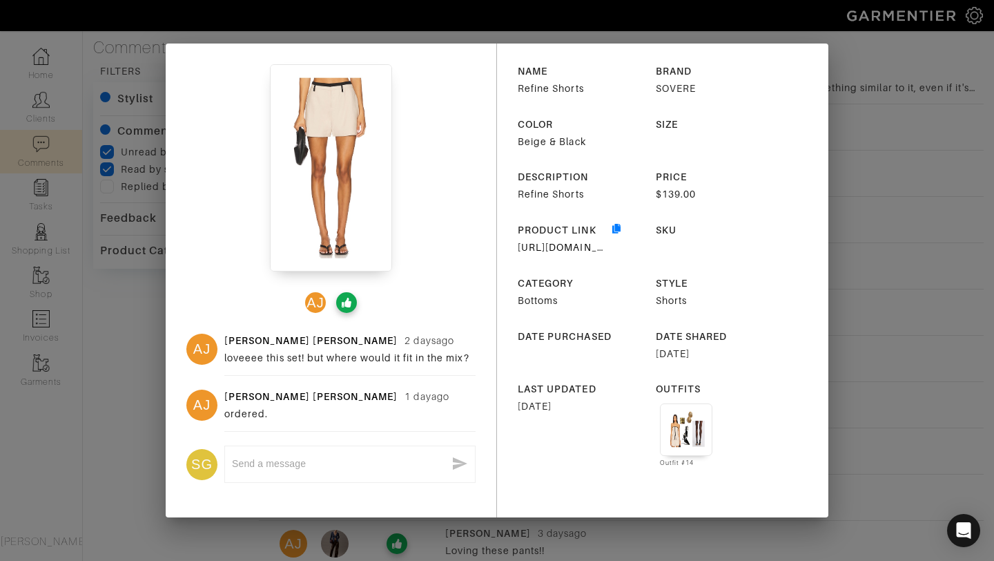
click at [933, 101] on div "[PERSON_NAME] [PERSON_NAME] [PERSON_NAME] [DATE] loveeee this set! but where wo…" at bounding box center [497, 280] width 994 height 561
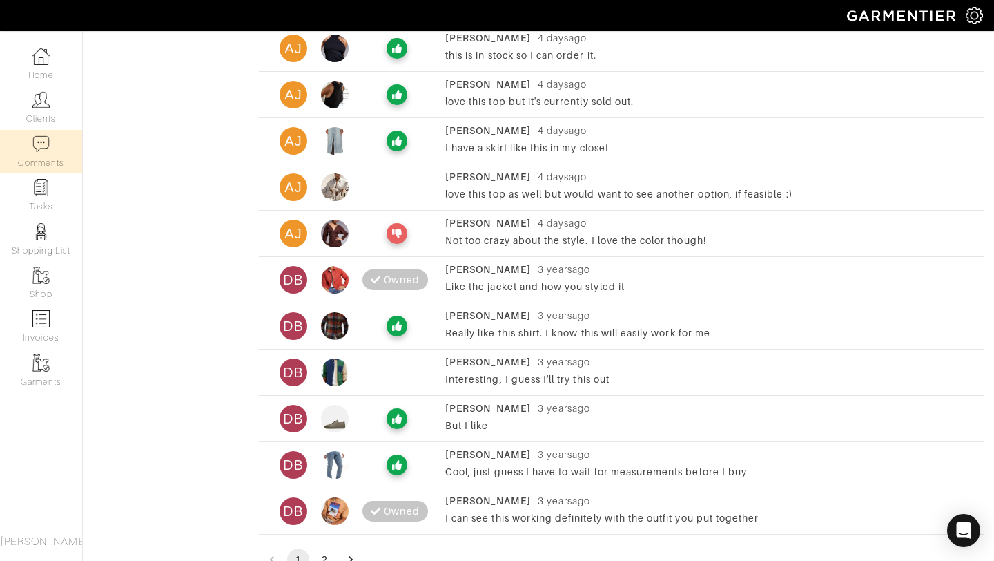
scroll to position [756, 0]
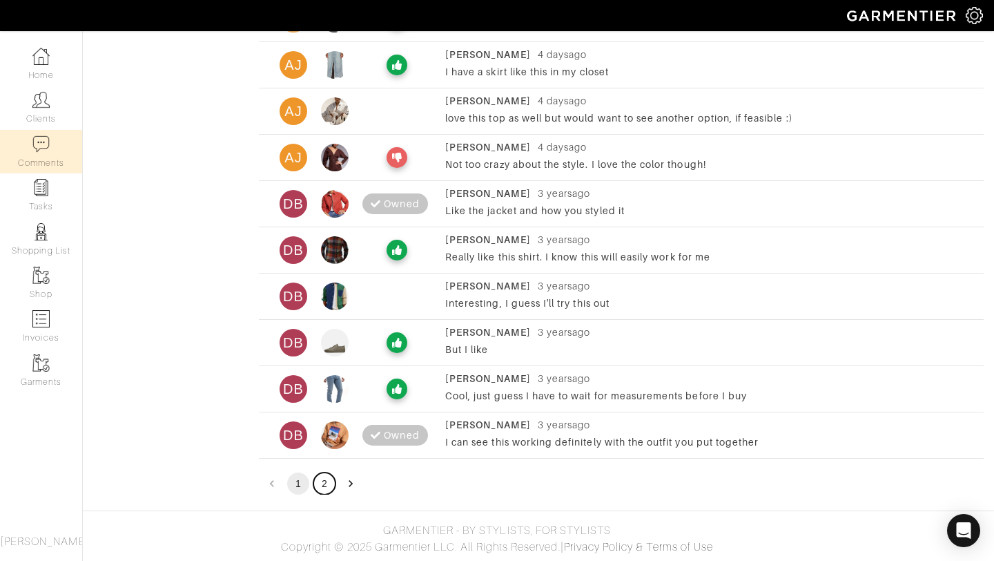
drag, startPoint x: 329, startPoint y: 481, endPoint x: 387, endPoint y: 364, distance: 130.6
click at [328, 249] on img at bounding box center [335, 250] width 28 height 28
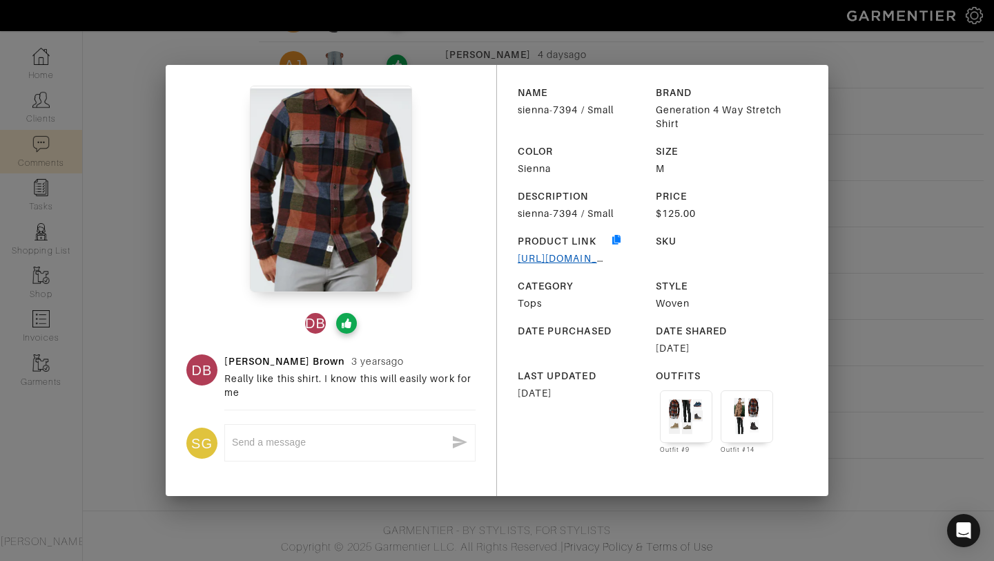
click at [551, 255] on link "[URL][DOMAIN_NAME]" at bounding box center [574, 258] width 113 height 11
